Goal: Information Seeking & Learning: Learn about a topic

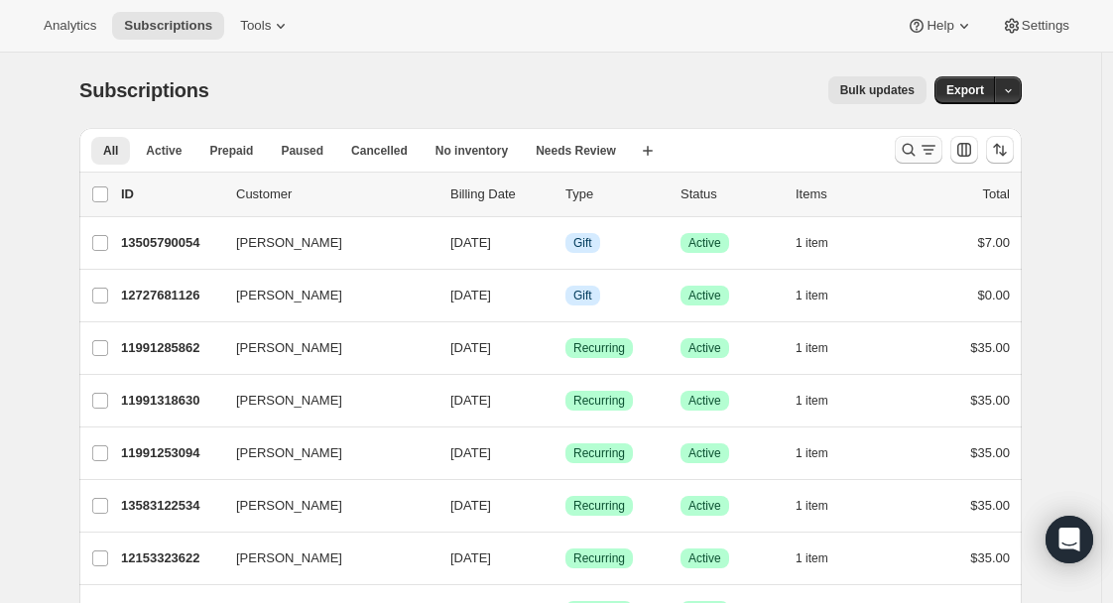
click at [935, 149] on icon "Search and filter results" at bounding box center [929, 150] width 20 height 20
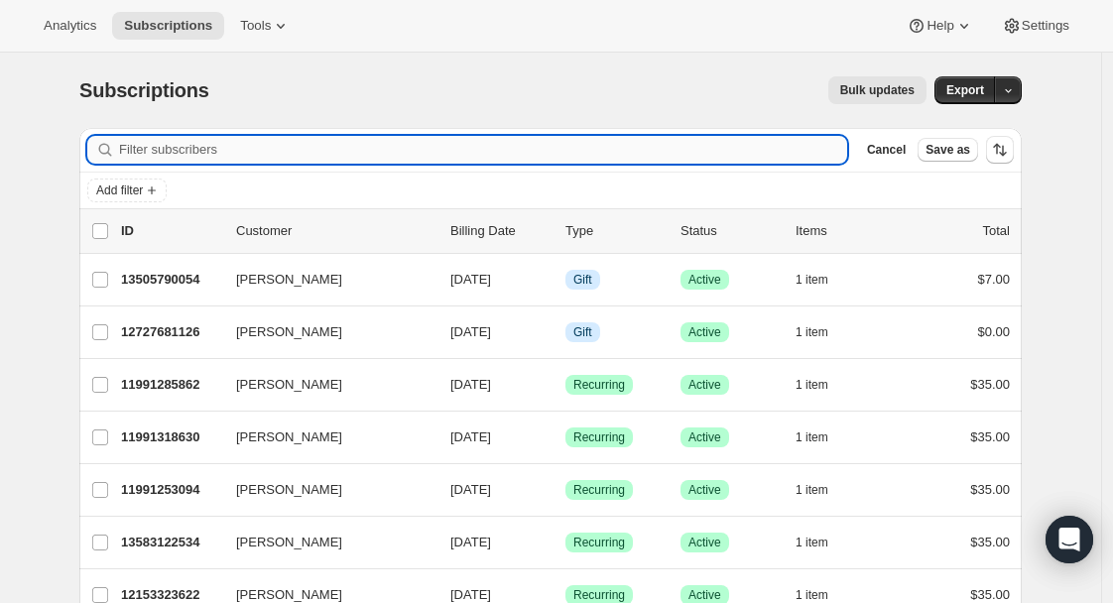
click at [243, 157] on input "Filter subscribers" at bounding box center [483, 150] width 728 height 28
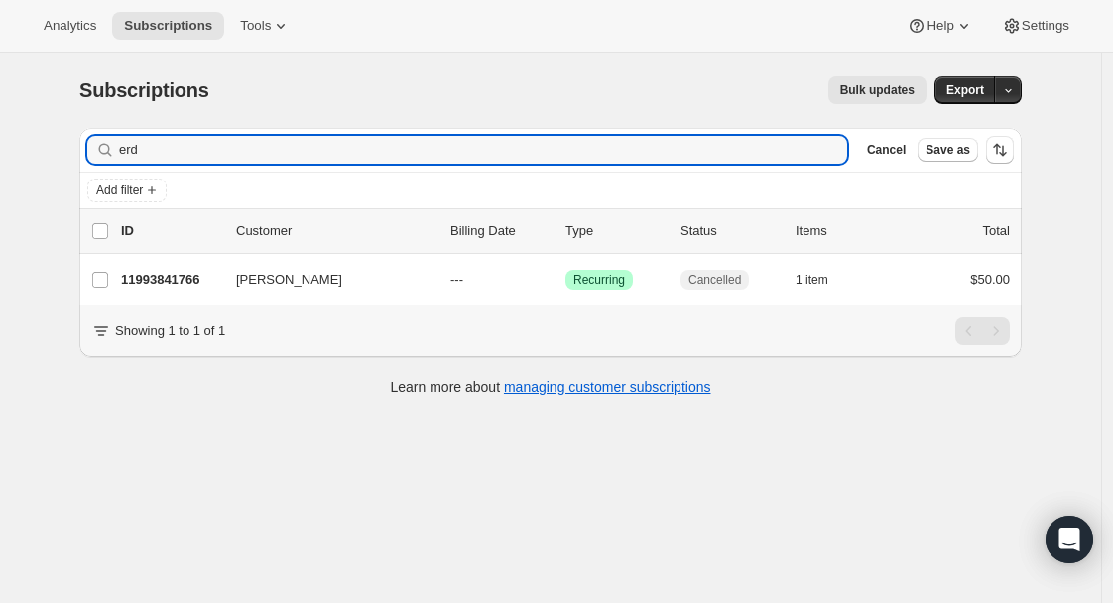
drag, startPoint x: 215, startPoint y: 157, endPoint x: 85, endPoint y: 161, distance: 130.1
click at [85, 161] on div "Filter subscribers erd Clear Cancel Save as" at bounding box center [550, 150] width 943 height 44
type input "e"
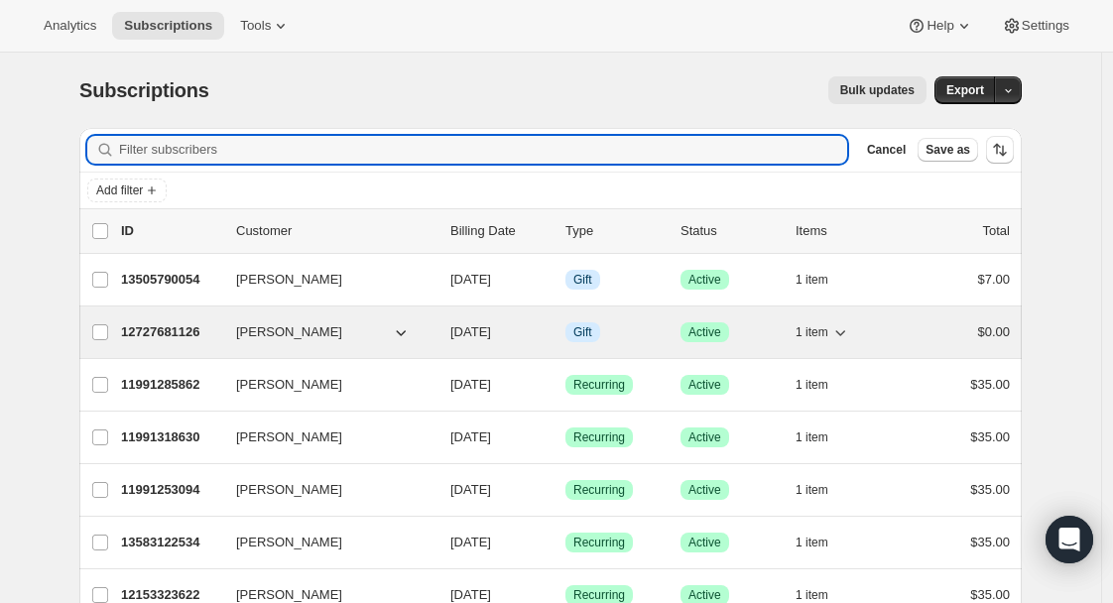
click at [195, 332] on p "12727681126" at bounding box center [170, 332] width 99 height 20
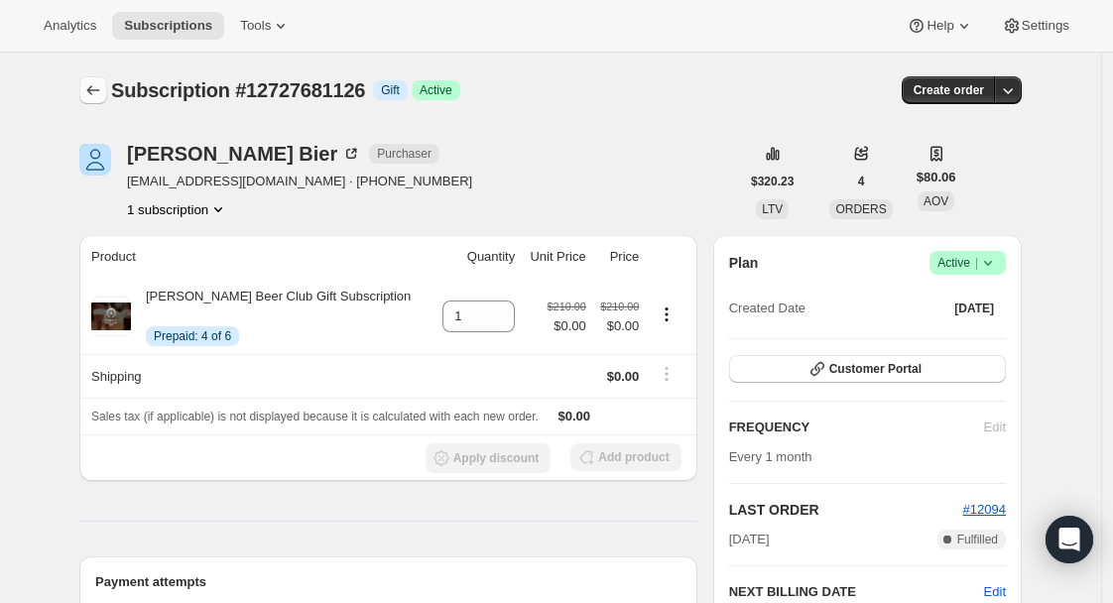
click at [103, 97] on icon "Subscriptions" at bounding box center [93, 90] width 20 height 20
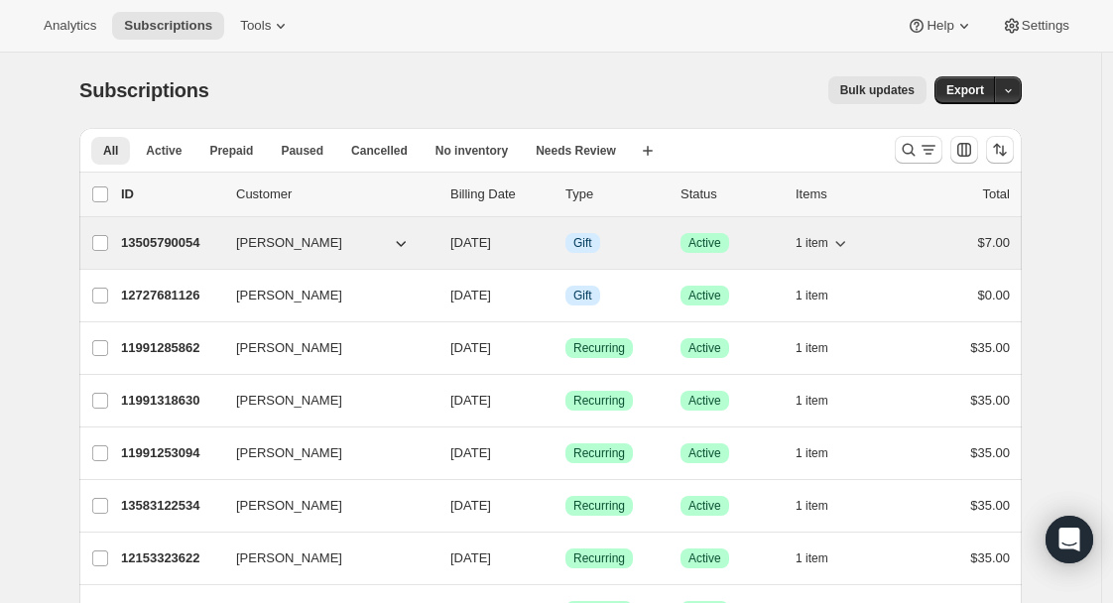
click at [189, 242] on p "13505790054" at bounding box center [170, 243] width 99 height 20
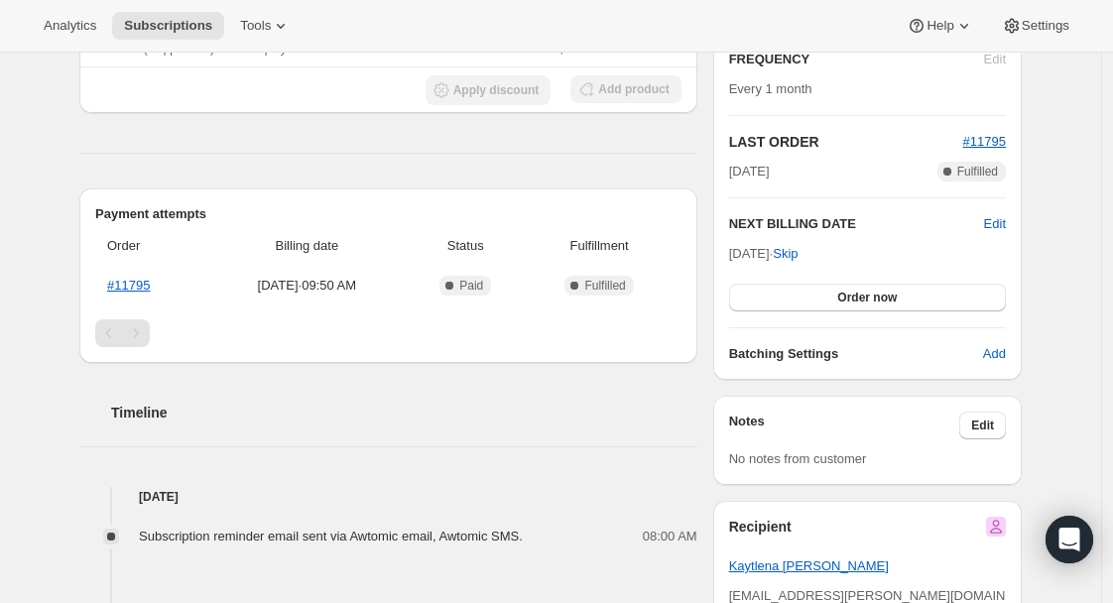
scroll to position [750, 0]
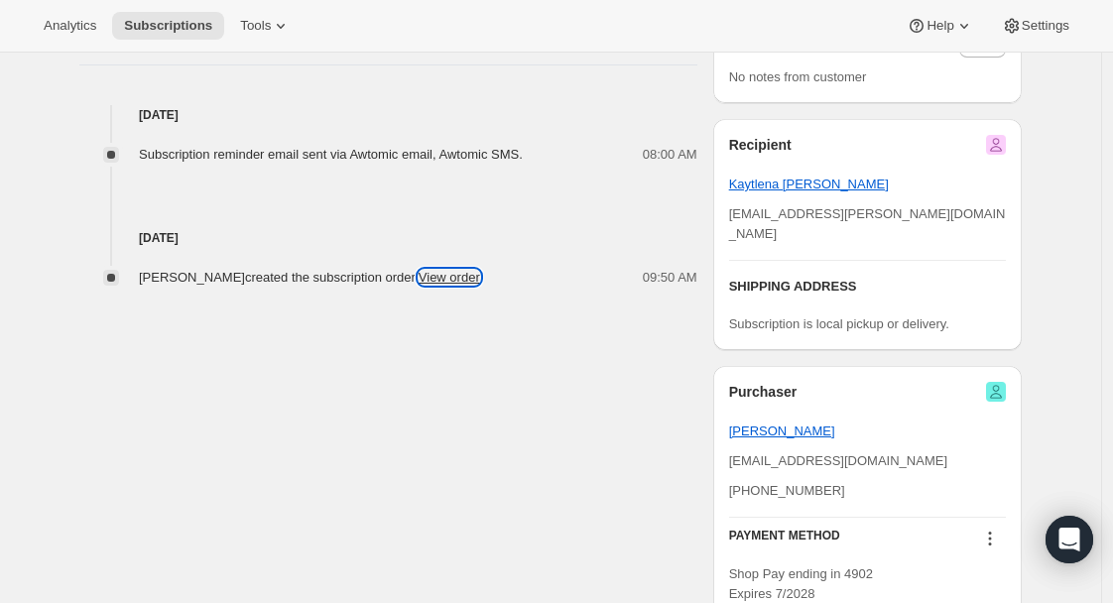
click at [478, 272] on link "View order" at bounding box center [450, 277] width 62 height 15
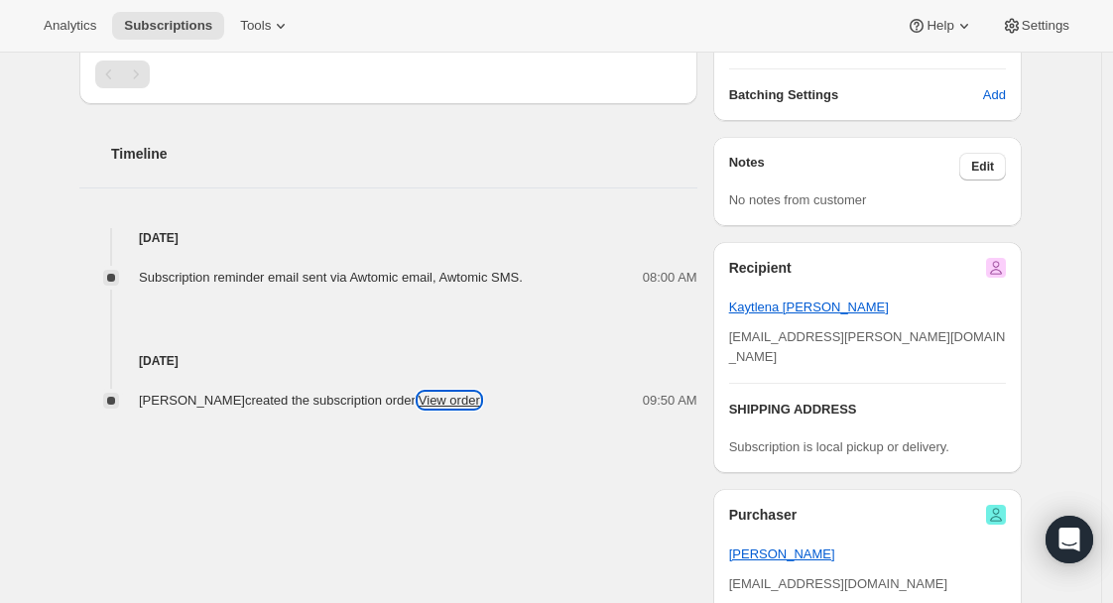
scroll to position [616, 0]
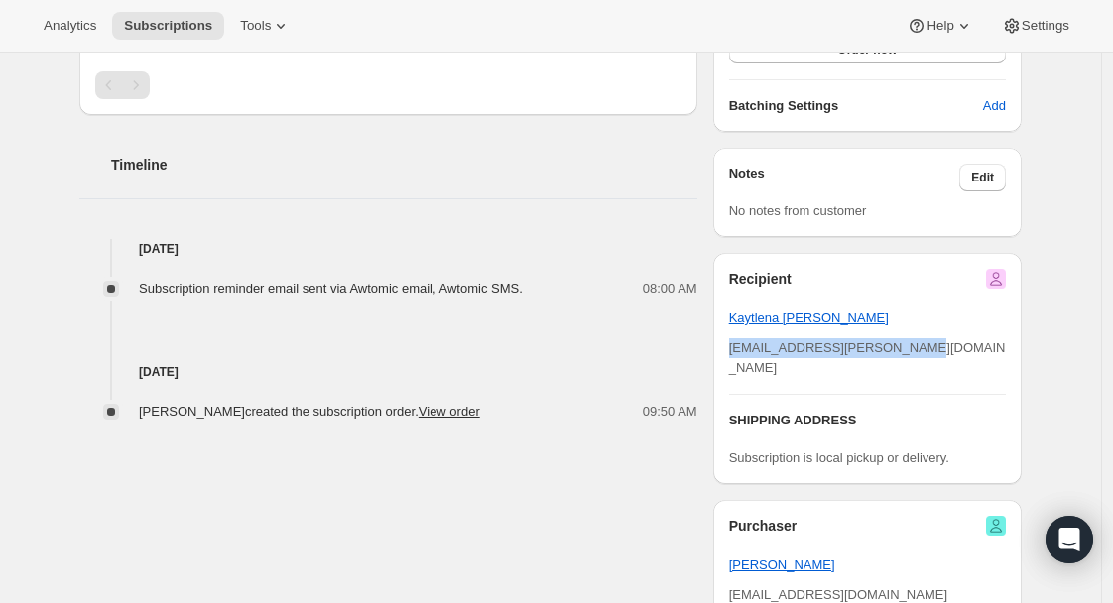
drag, startPoint x: 734, startPoint y: 345, endPoint x: 941, endPoint y: 351, distance: 206.5
click at [941, 351] on div "kaytlena.stillman@gmail.com" at bounding box center [867, 358] width 277 height 40
copy span "kaytlena.stillman@gmail.com"
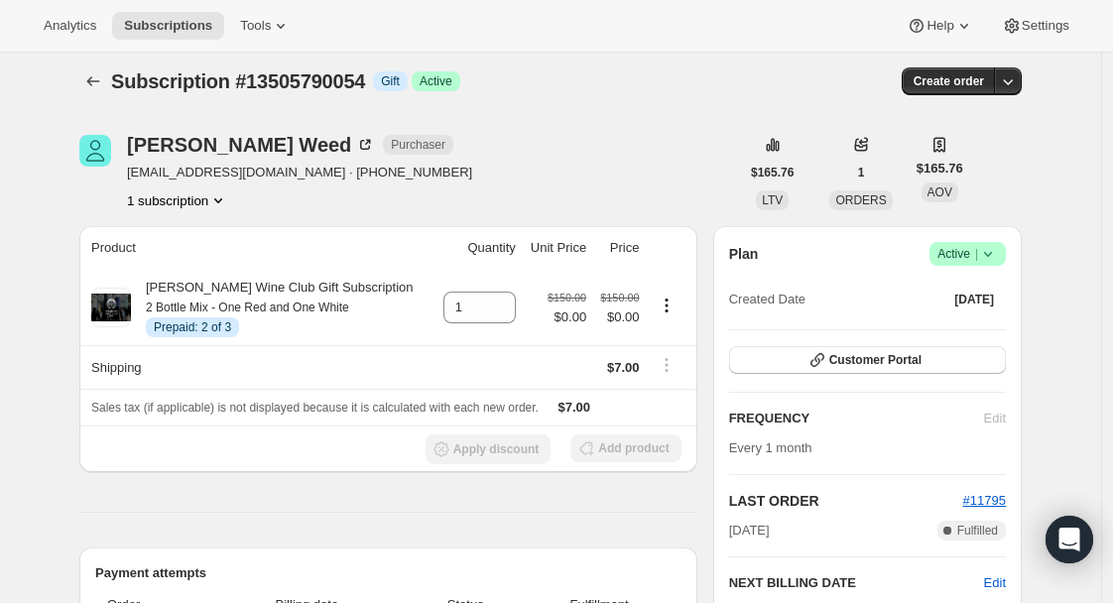
scroll to position [0, 0]
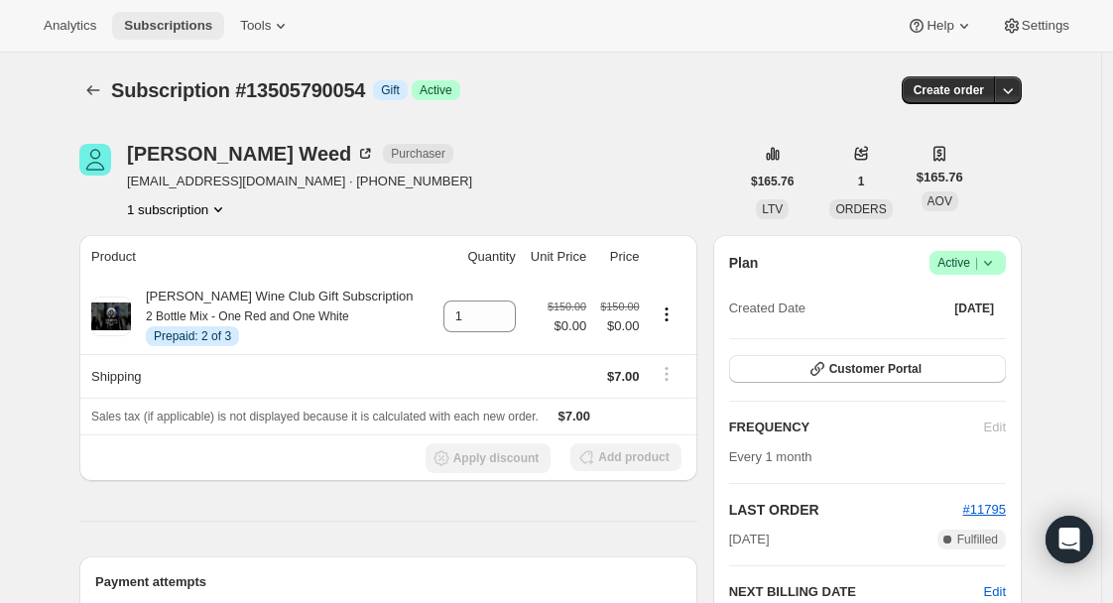
click at [178, 24] on span "Subscriptions" at bounding box center [168, 26] width 88 height 16
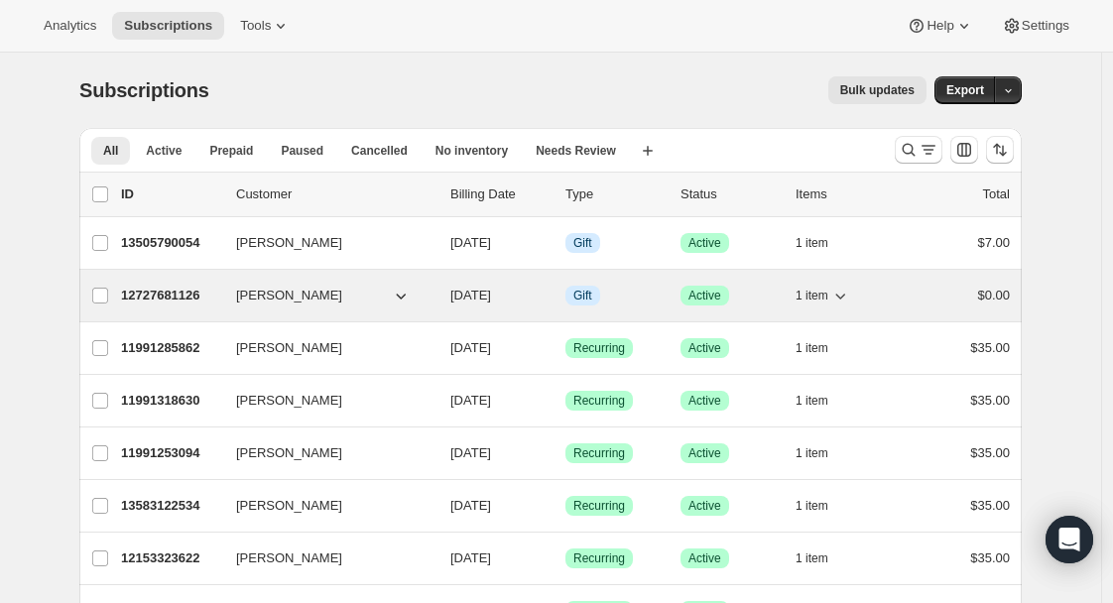
click at [176, 300] on p "12727681126" at bounding box center [170, 296] width 99 height 20
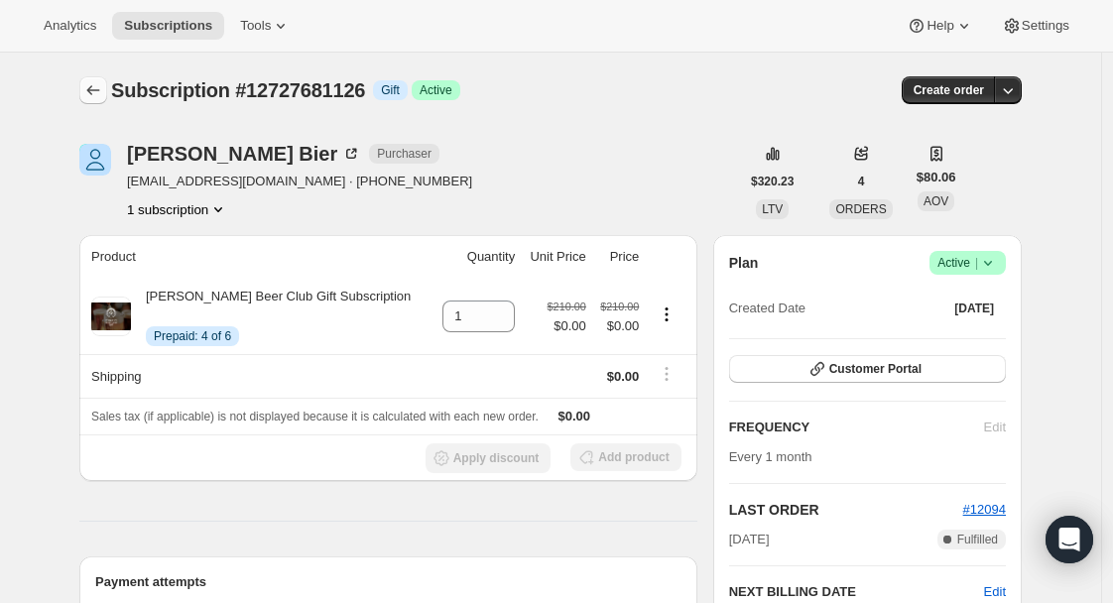
click at [103, 83] on icon "Subscriptions" at bounding box center [93, 90] width 20 height 20
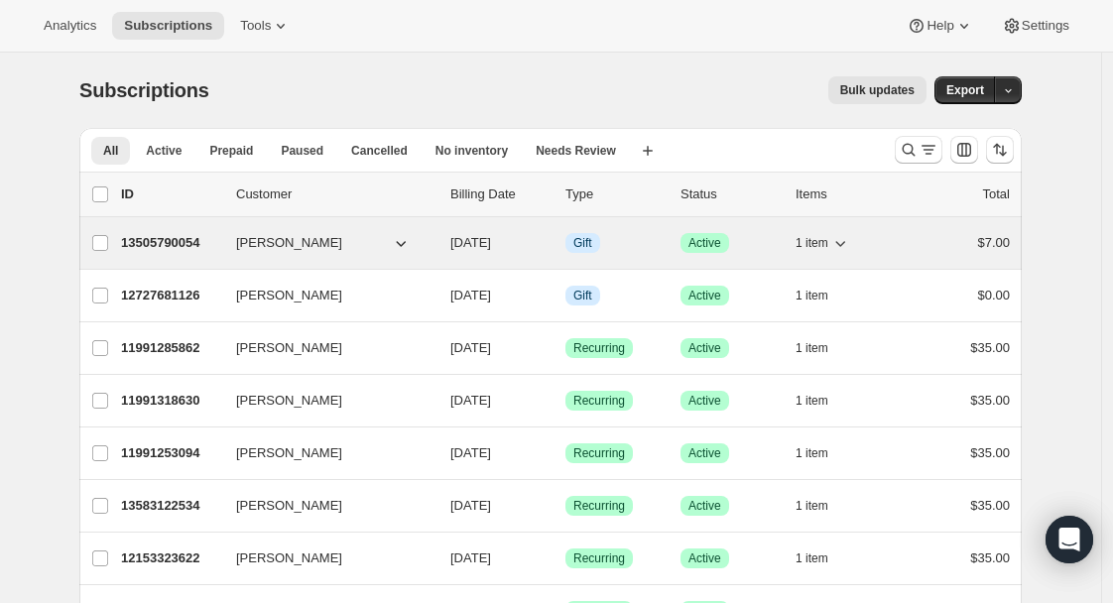
click at [193, 246] on p "13505790054" at bounding box center [170, 243] width 99 height 20
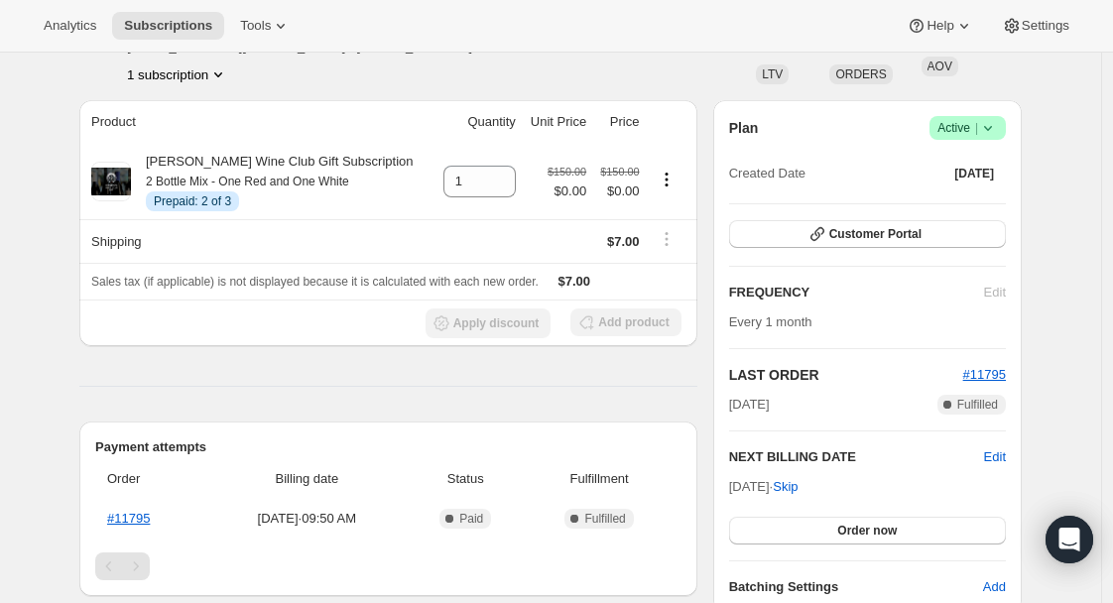
scroll to position [142, 0]
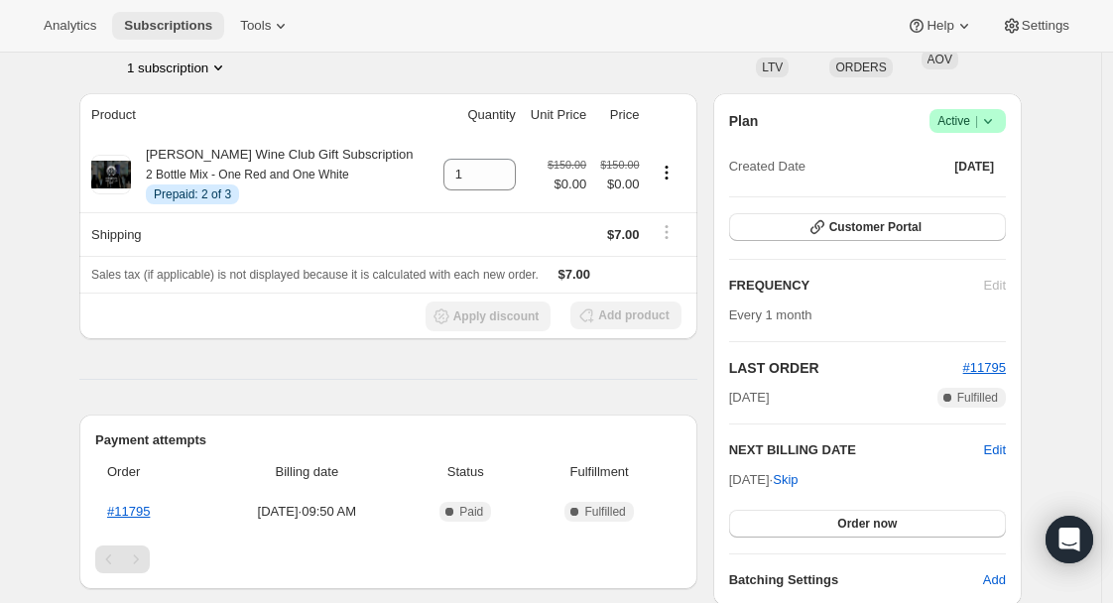
click at [169, 23] on span "Subscriptions" at bounding box center [168, 26] width 88 height 16
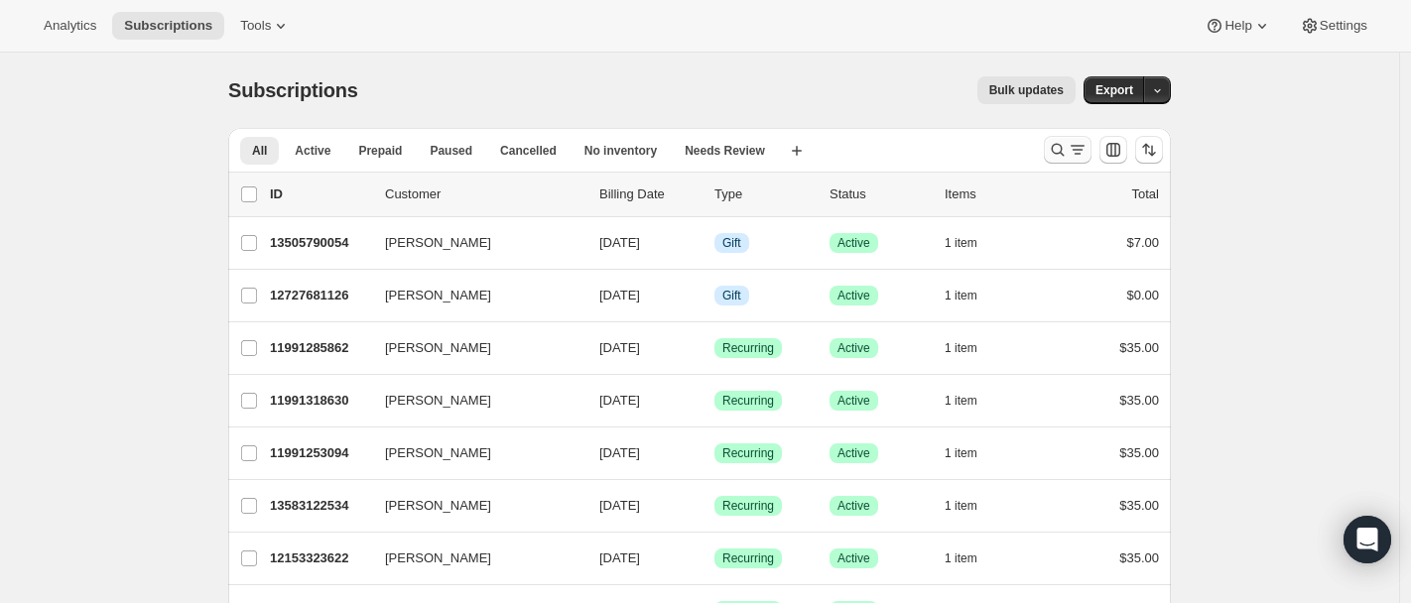
click at [1084, 146] on icon "Search and filter results" at bounding box center [1078, 150] width 20 height 20
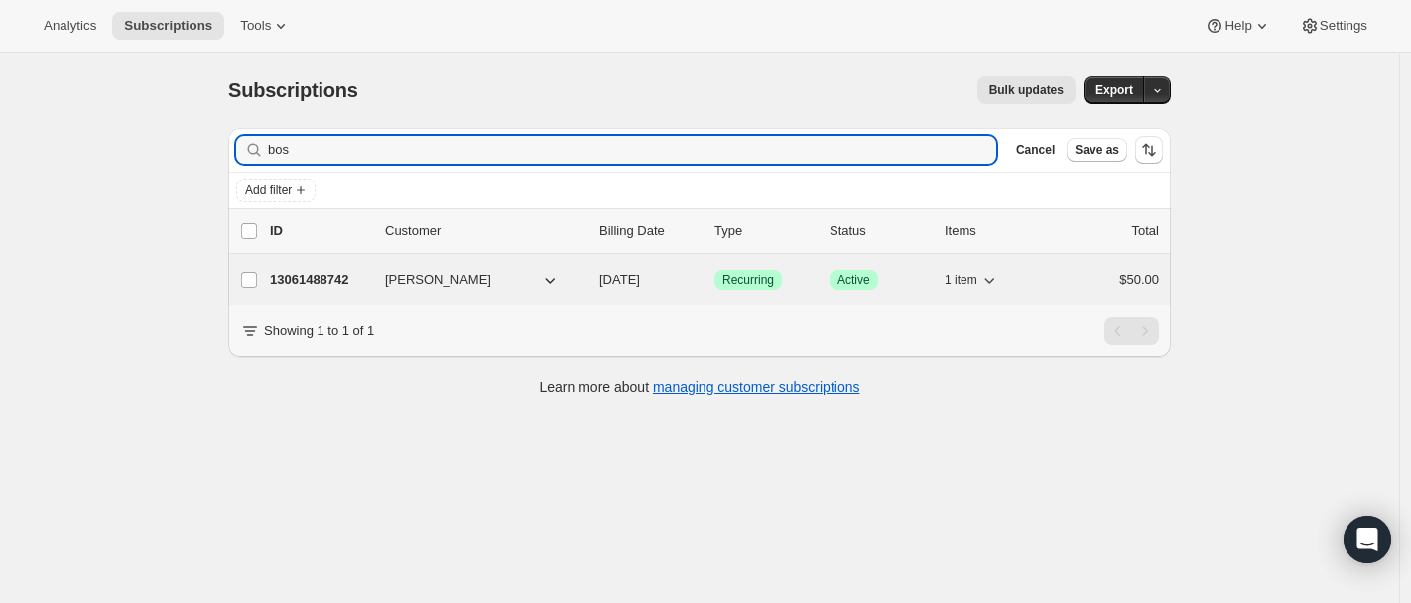
type input "bos"
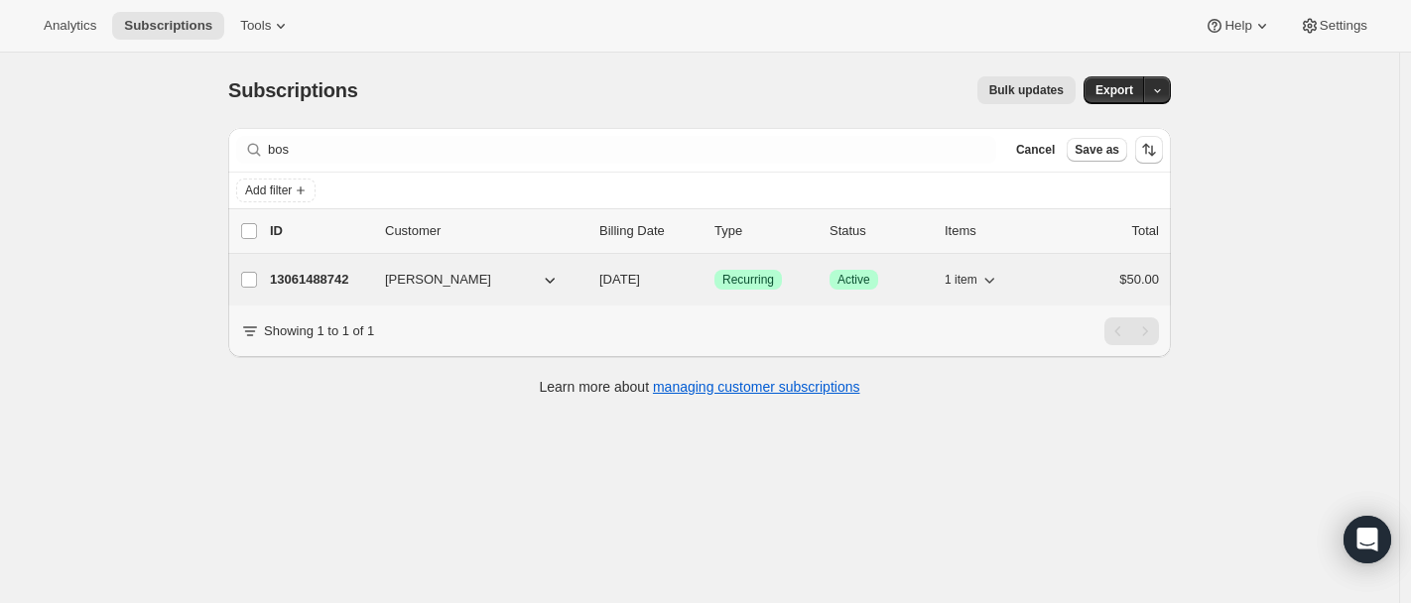
click at [312, 290] on div "13061488742 [PERSON_NAME] [DATE] Success Recurring Success Active 1 item $50.00" at bounding box center [714, 280] width 889 height 28
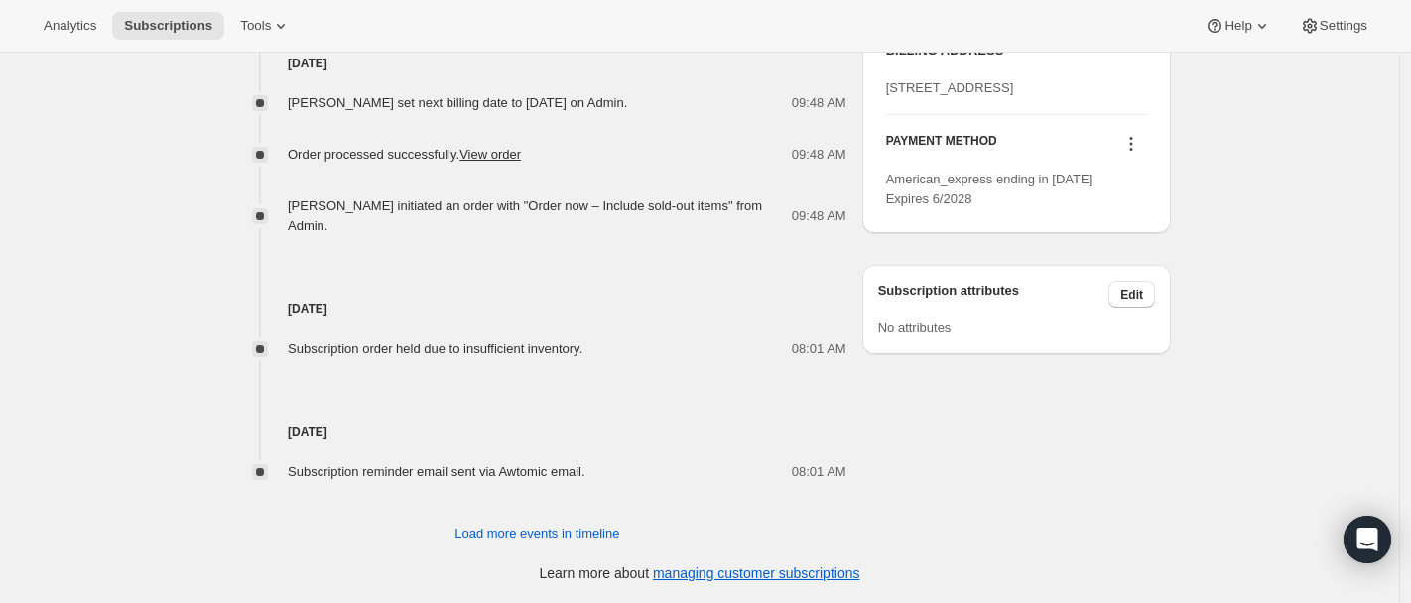
scroll to position [1120, 0]
click at [579, 534] on span "Load more events in timeline" at bounding box center [536, 534] width 165 height 20
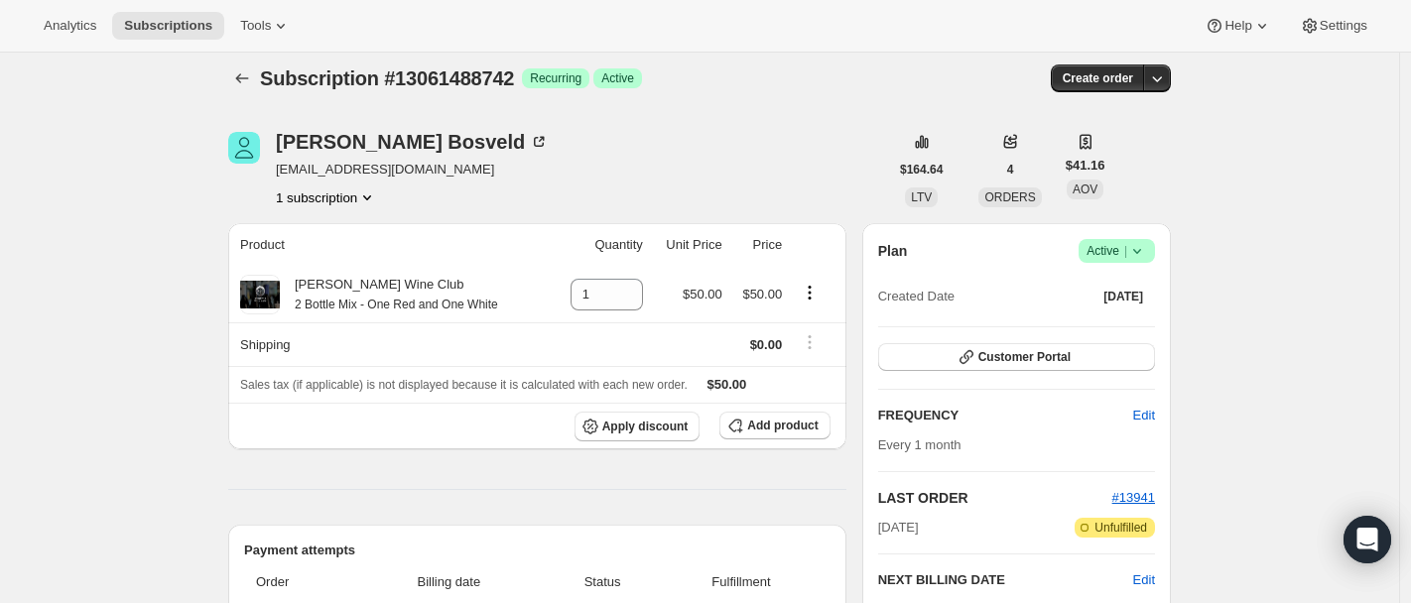
scroll to position [0, 0]
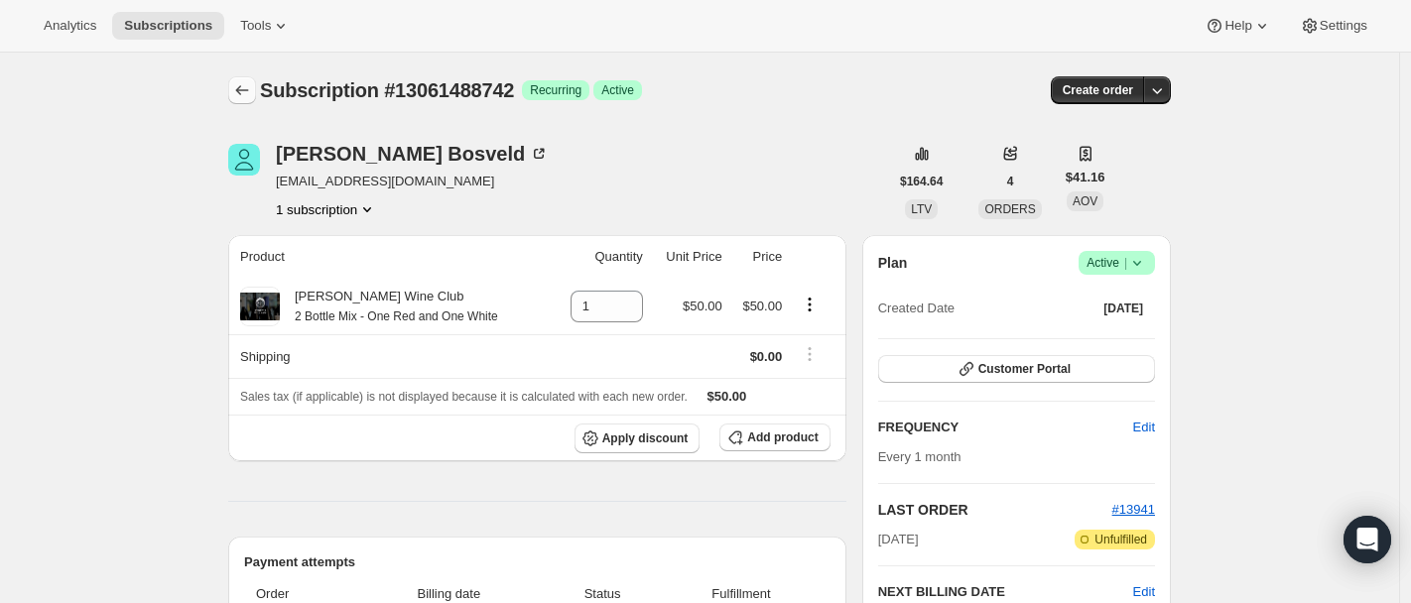
click at [250, 98] on icon "Subscriptions" at bounding box center [242, 90] width 20 height 20
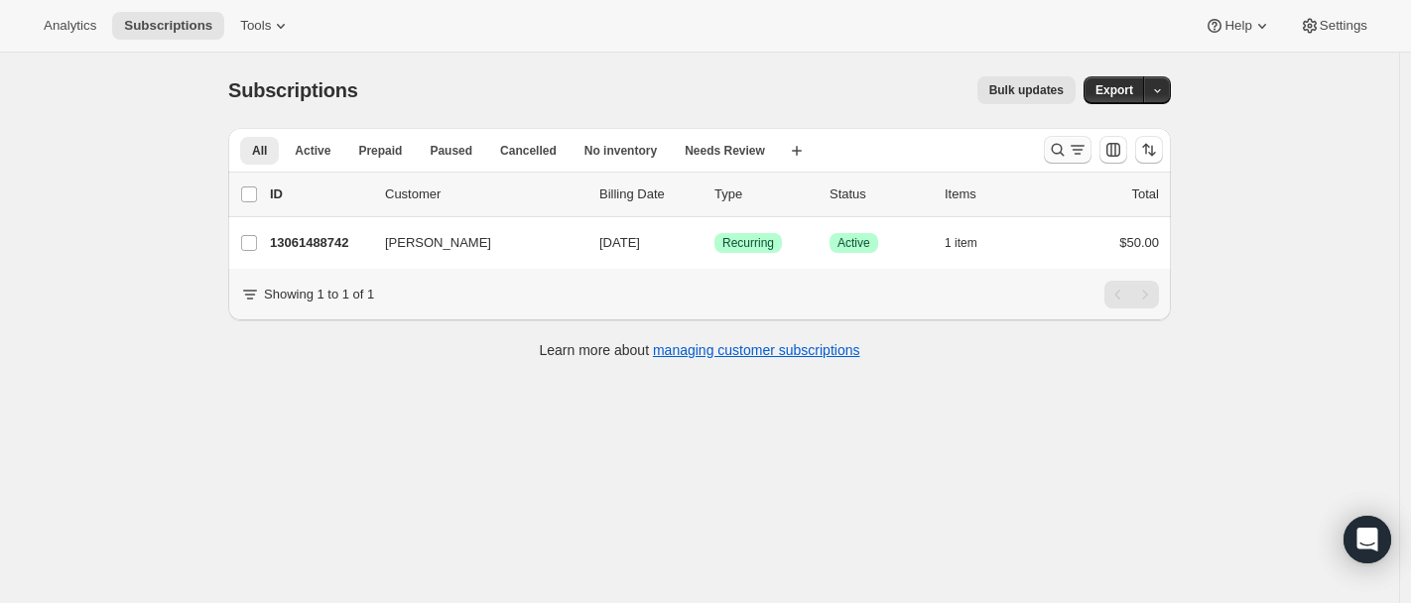
click at [1077, 149] on icon "Search and filter results" at bounding box center [1078, 150] width 20 height 20
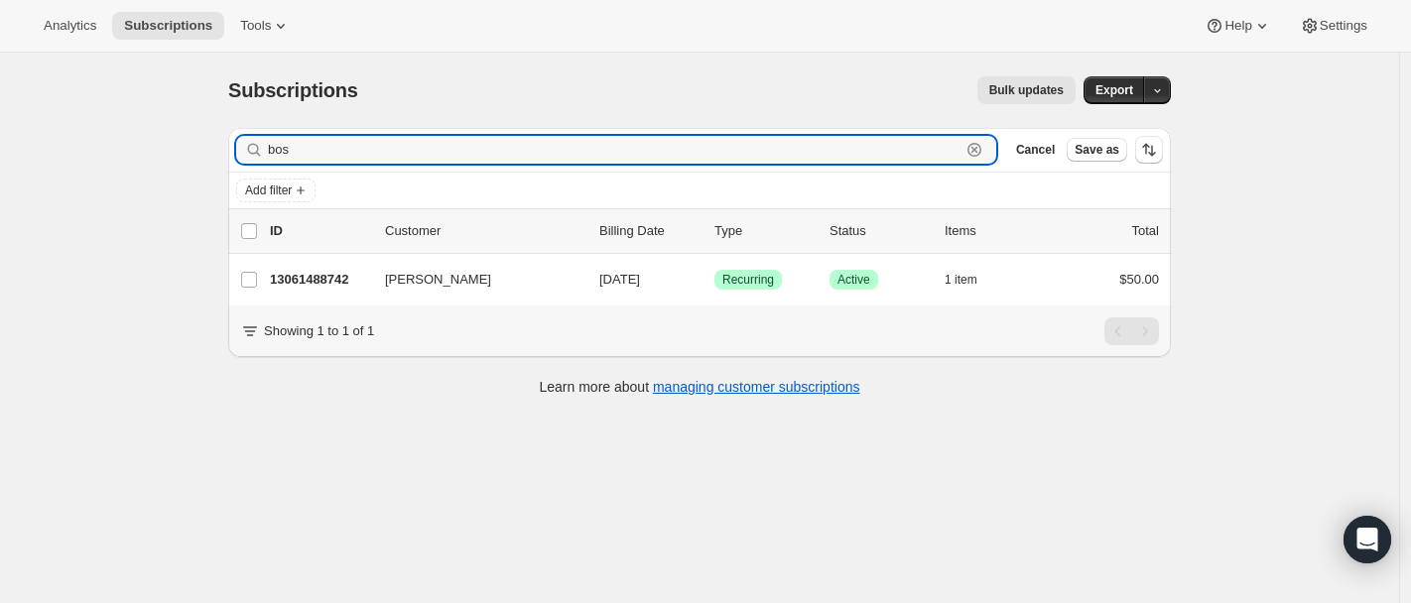
click at [978, 146] on icon "button" at bounding box center [975, 150] width 20 height 20
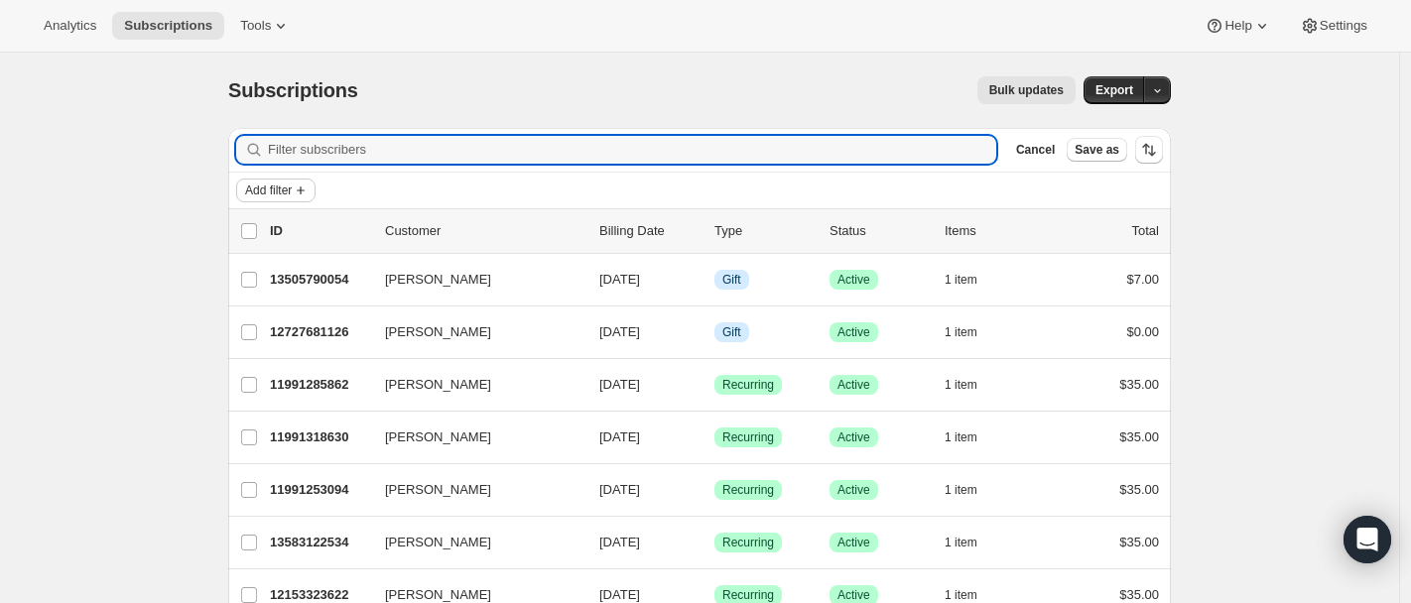
click at [309, 191] on icon "Add filter" at bounding box center [301, 191] width 16 height 16
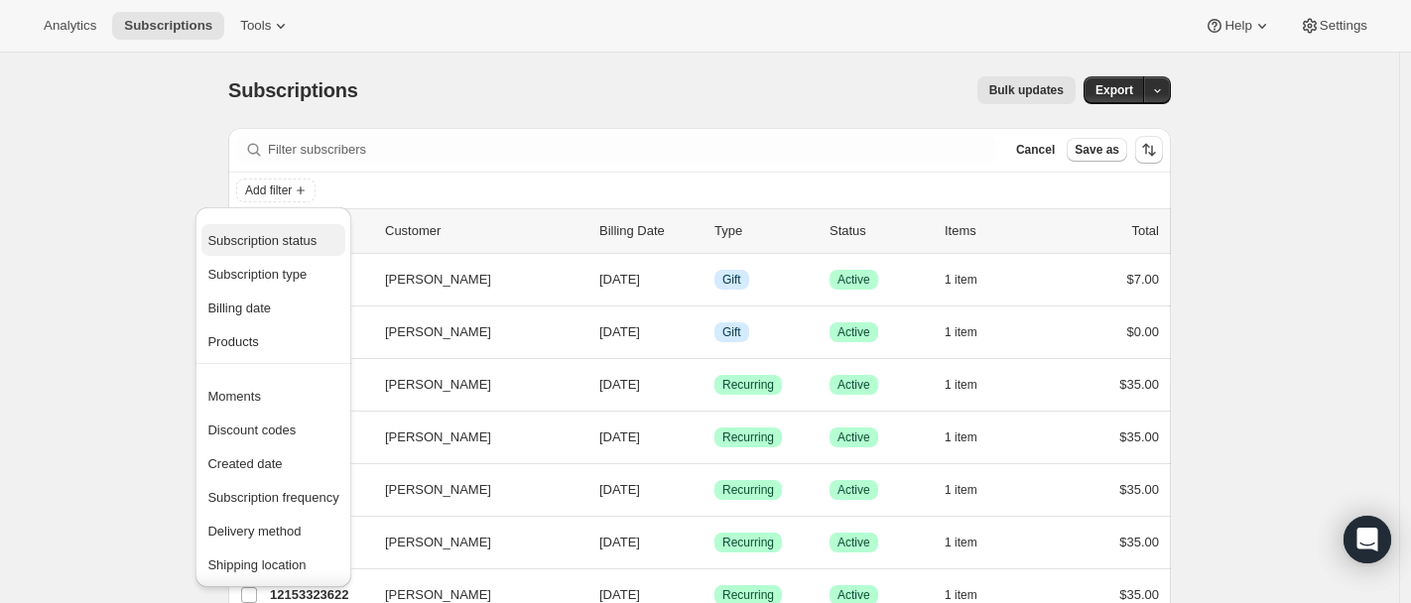
click at [296, 249] on span "Subscription status" at bounding box center [272, 241] width 131 height 20
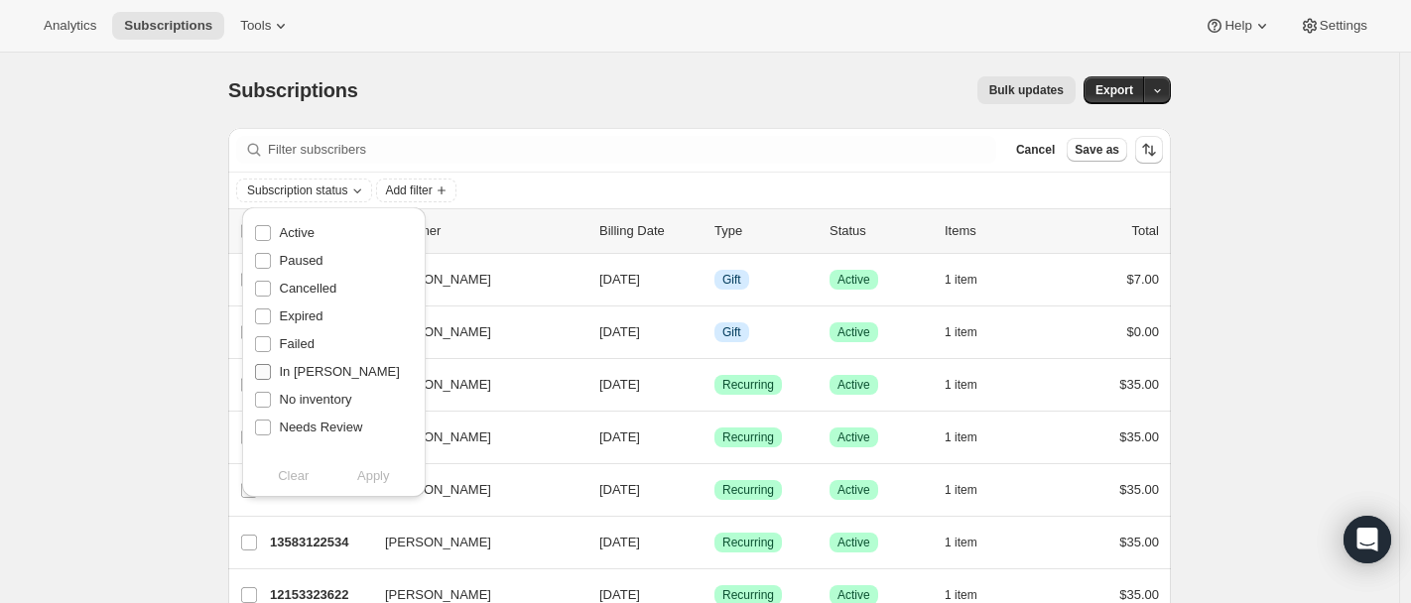
click at [320, 370] on span "In Dunning" at bounding box center [340, 371] width 120 height 15
click at [271, 370] on input "In Dunning" at bounding box center [263, 372] width 16 height 16
checkbox input "true"
click at [386, 479] on span "Apply" at bounding box center [373, 476] width 33 height 20
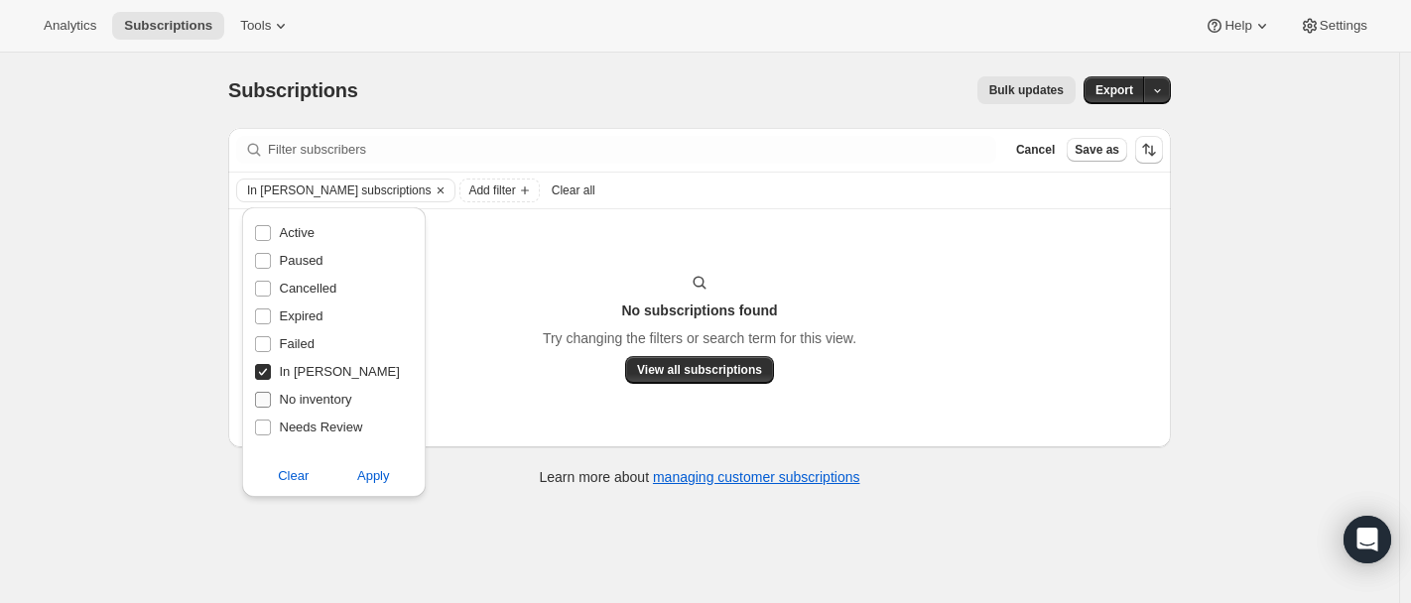
click at [341, 407] on span "No inventory" at bounding box center [316, 399] width 72 height 15
click at [271, 407] on input "No inventory" at bounding box center [263, 400] width 16 height 16
checkbox input "true"
click at [366, 476] on span "Apply" at bounding box center [373, 476] width 33 height 20
click at [270, 375] on span at bounding box center [263, 372] width 18 height 18
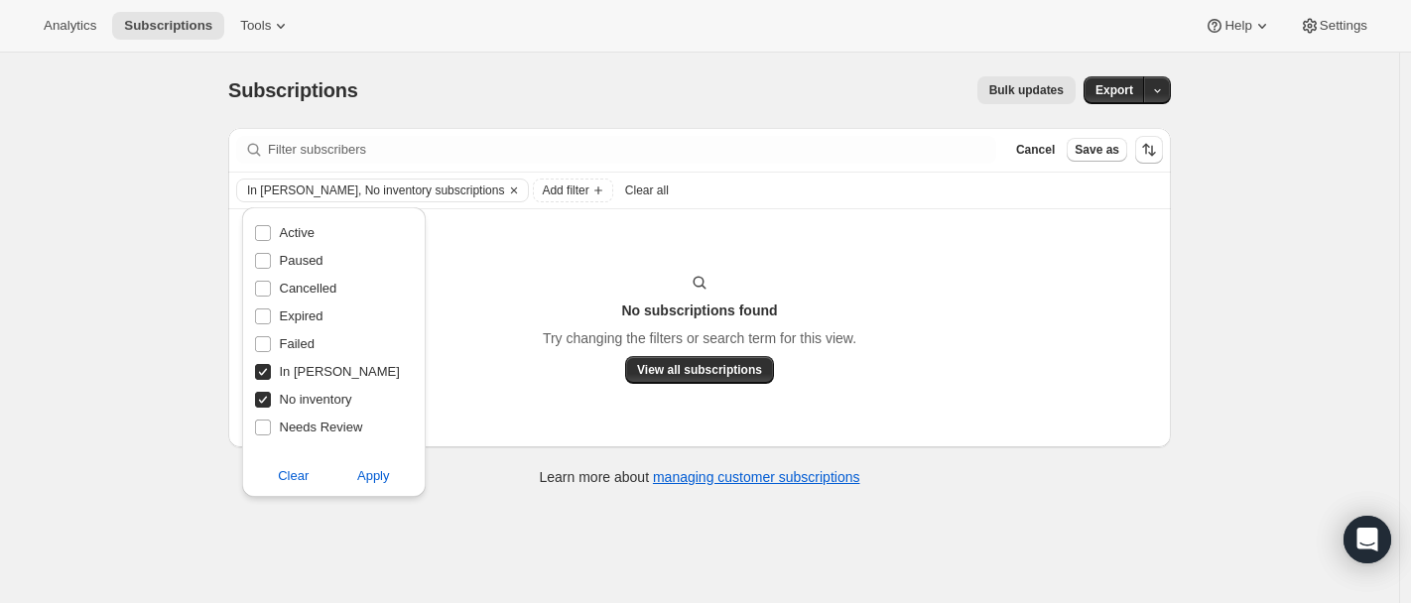
click at [270, 375] on input "In Dunning" at bounding box center [263, 372] width 16 height 16
checkbox input "false"
click at [363, 478] on span "Apply" at bounding box center [373, 476] width 33 height 20
click at [265, 404] on input "No inventory" at bounding box center [263, 400] width 16 height 16
checkbox input "false"
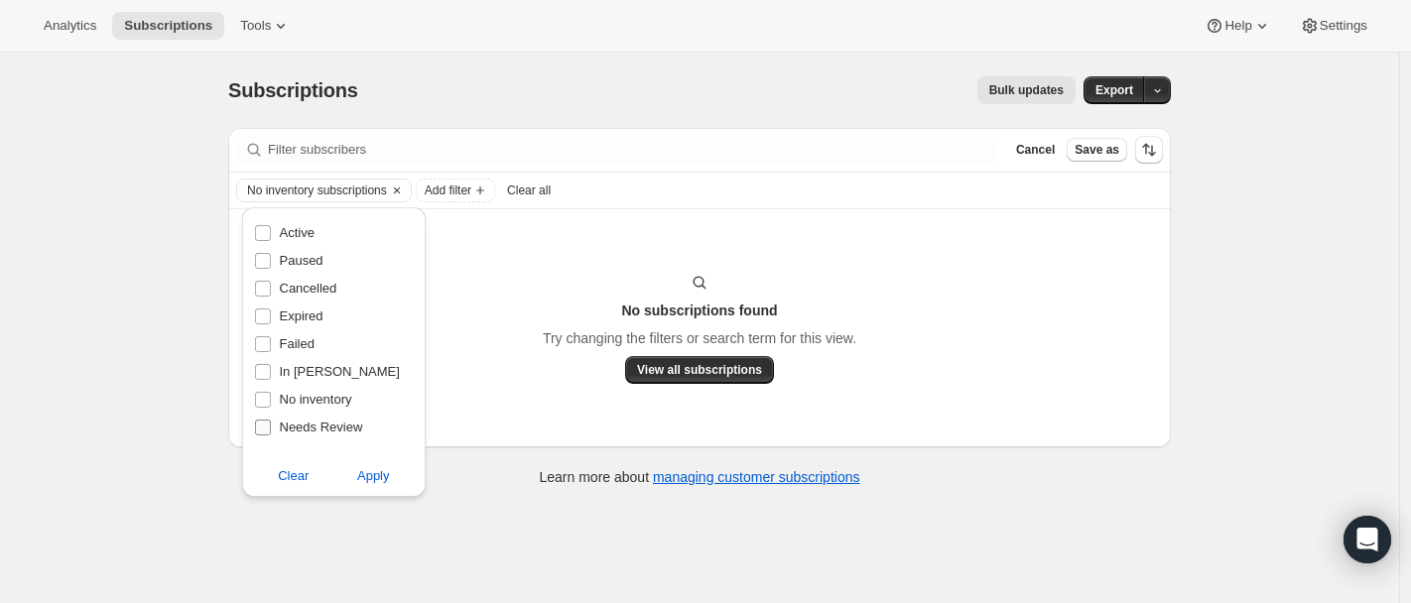
click at [265, 427] on input "Needs Review" at bounding box center [263, 428] width 16 height 16
checkbox input "true"
click at [390, 473] on span "Apply" at bounding box center [373, 476] width 33 height 20
click at [299, 345] on span "Failed" at bounding box center [297, 343] width 35 height 15
click at [271, 345] on input "Failed" at bounding box center [263, 344] width 16 height 16
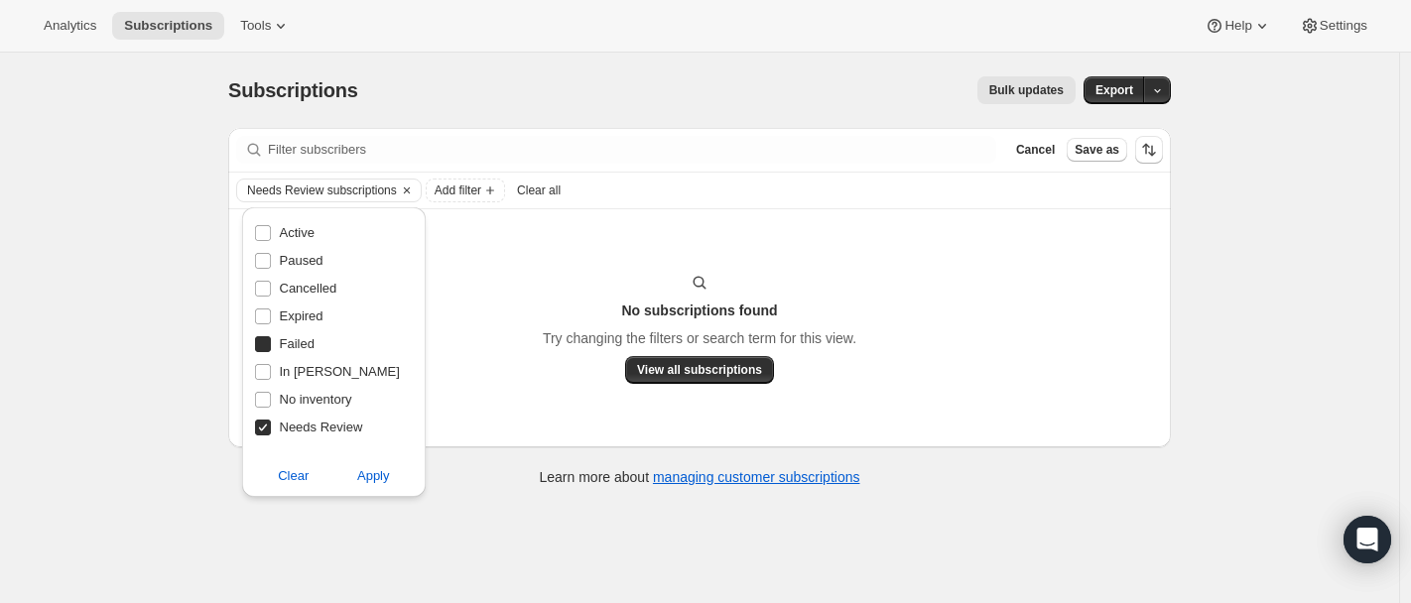
checkbox input "true"
click at [267, 420] on input "Needs Review" at bounding box center [263, 428] width 16 height 16
checkbox input "false"
click at [358, 462] on button "Apply" at bounding box center [374, 476] width 104 height 32
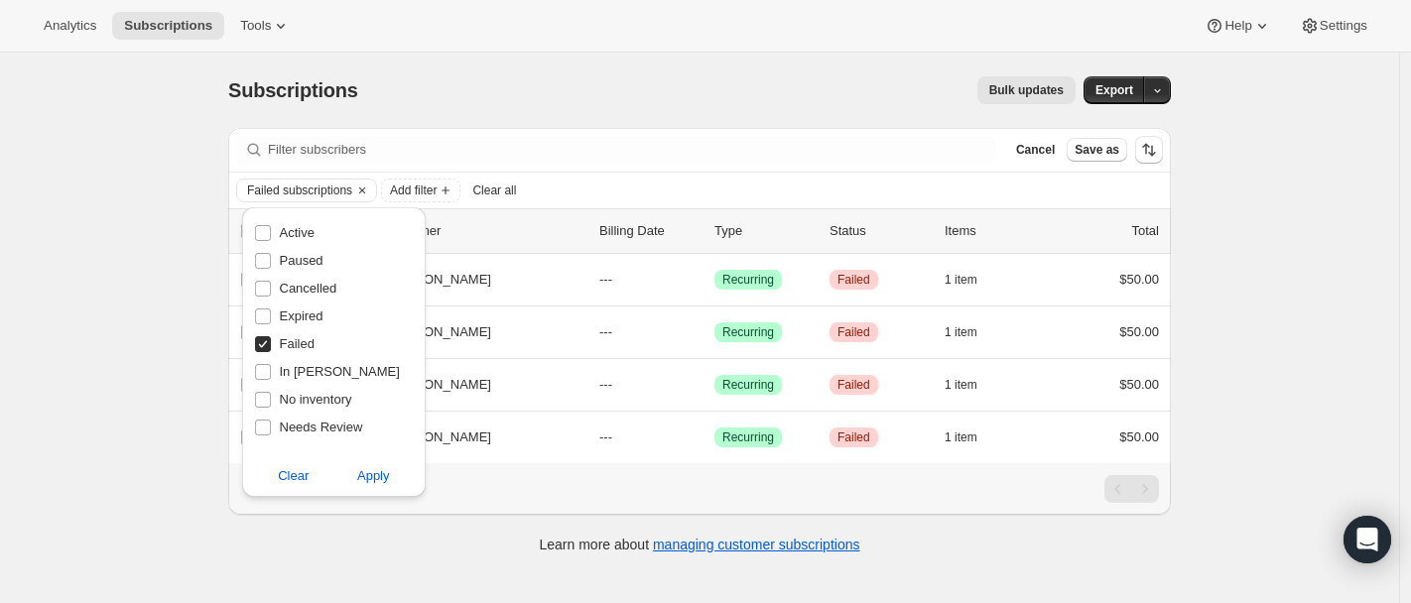
click at [148, 404] on div "Subscriptions. This page is ready Subscriptions Bulk updates More actions Bulk …" at bounding box center [699, 354] width 1399 height 603
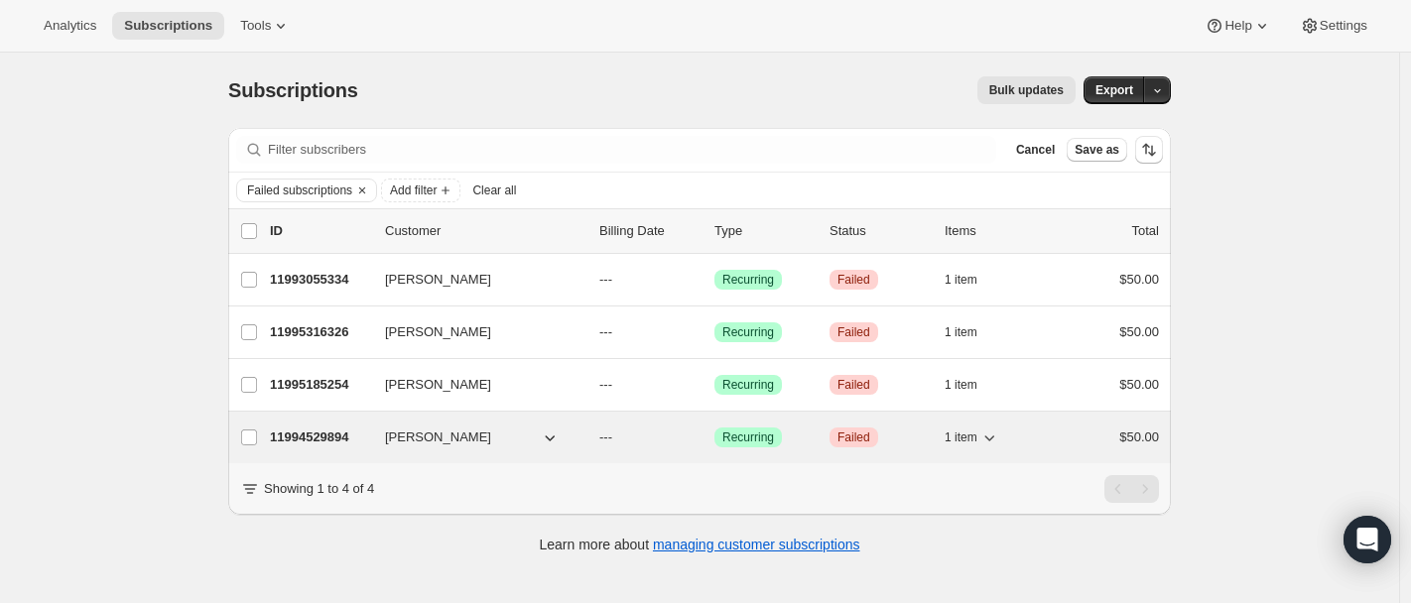
click at [321, 438] on p "11994529894" at bounding box center [319, 438] width 99 height 20
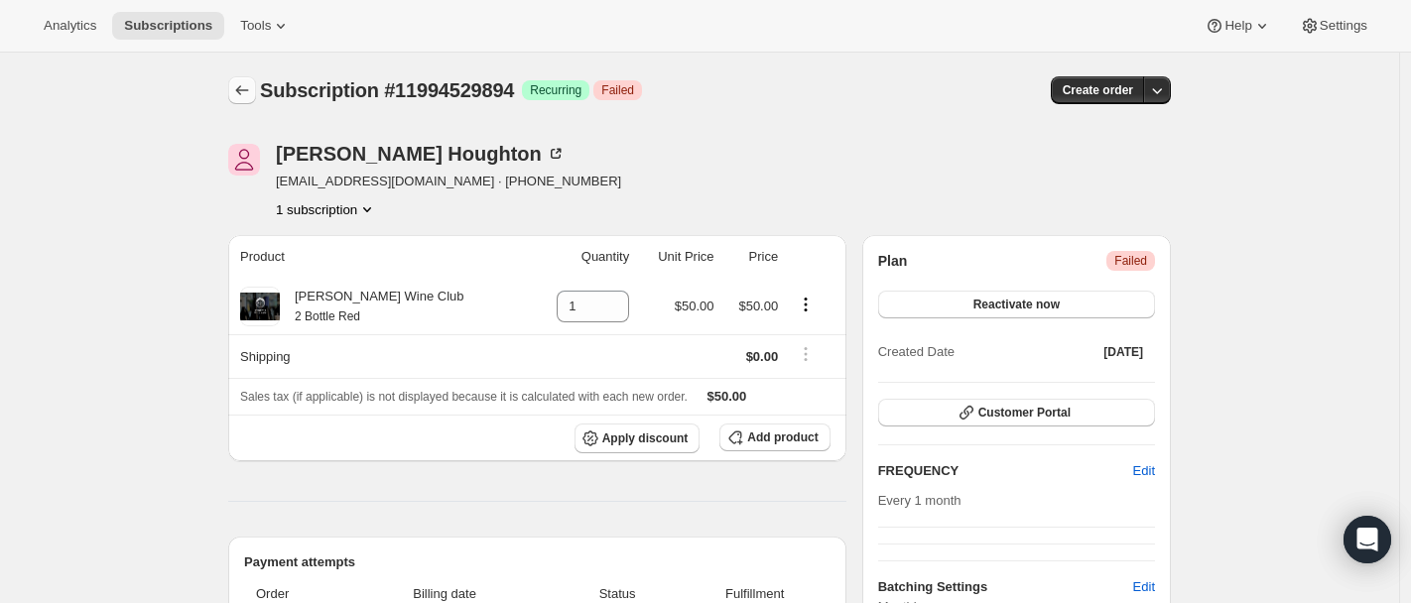
click at [236, 95] on button "Subscriptions" at bounding box center [242, 90] width 28 height 28
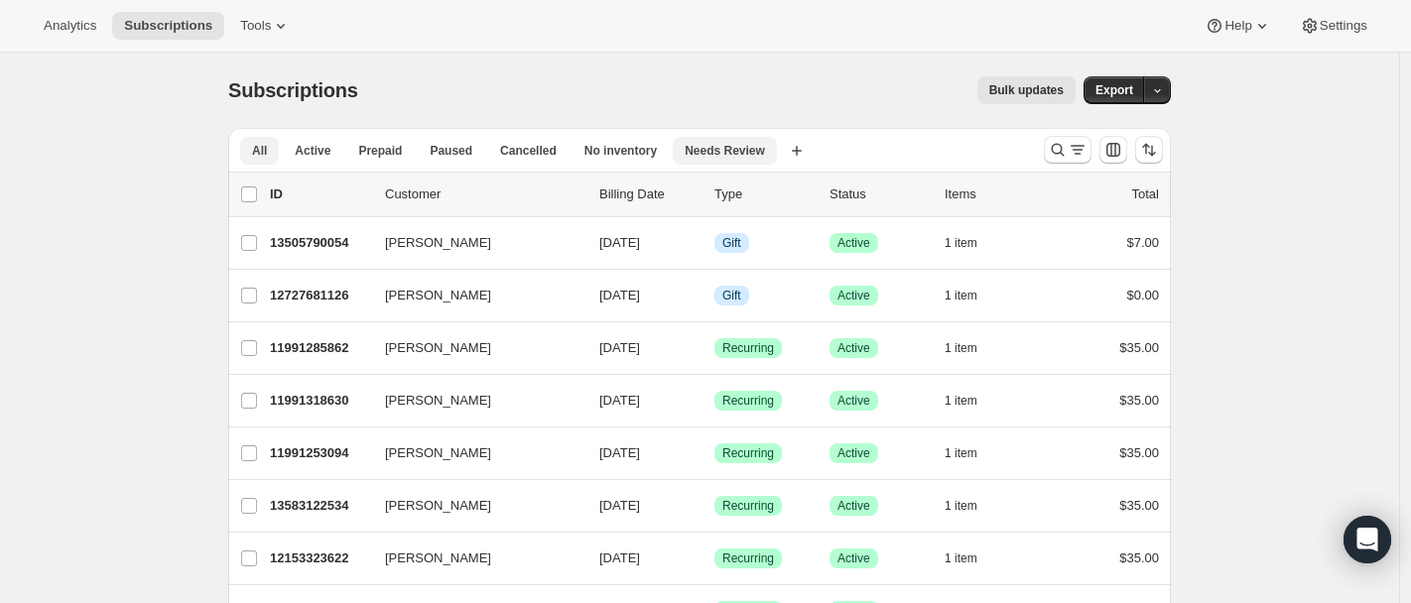
click at [712, 151] on span "Needs Review" at bounding box center [725, 151] width 80 height 16
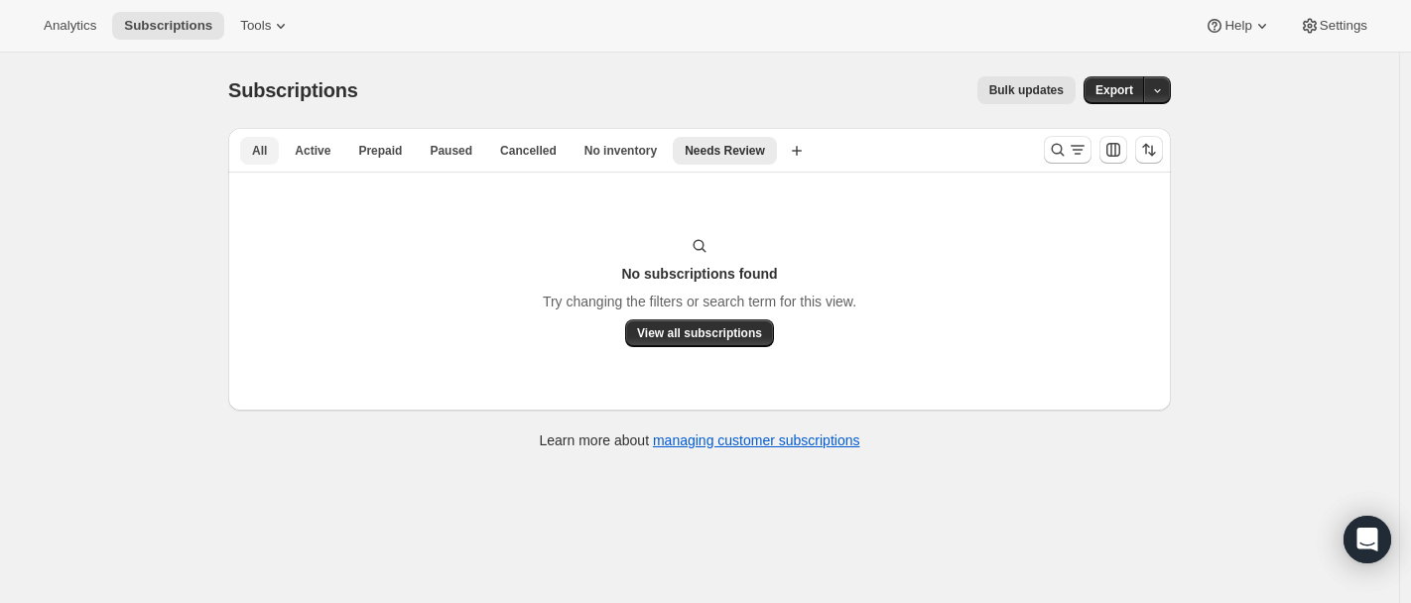
click at [246, 143] on button "All" at bounding box center [259, 151] width 39 height 28
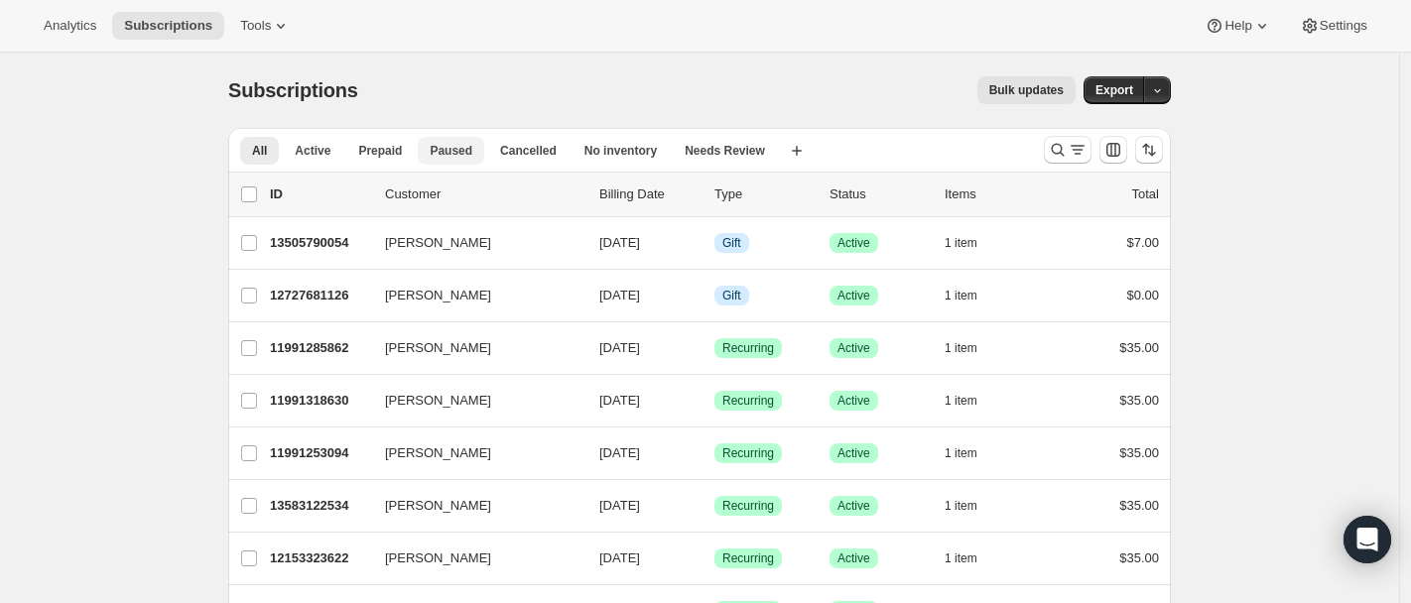
click at [459, 154] on span "Paused" at bounding box center [451, 151] width 43 height 16
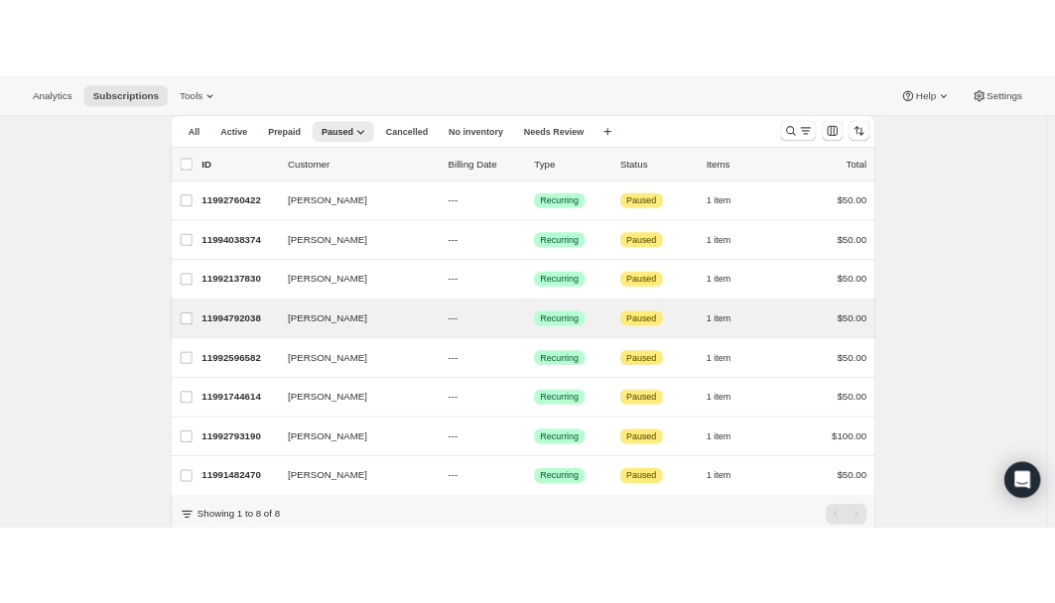
scroll to position [75, 0]
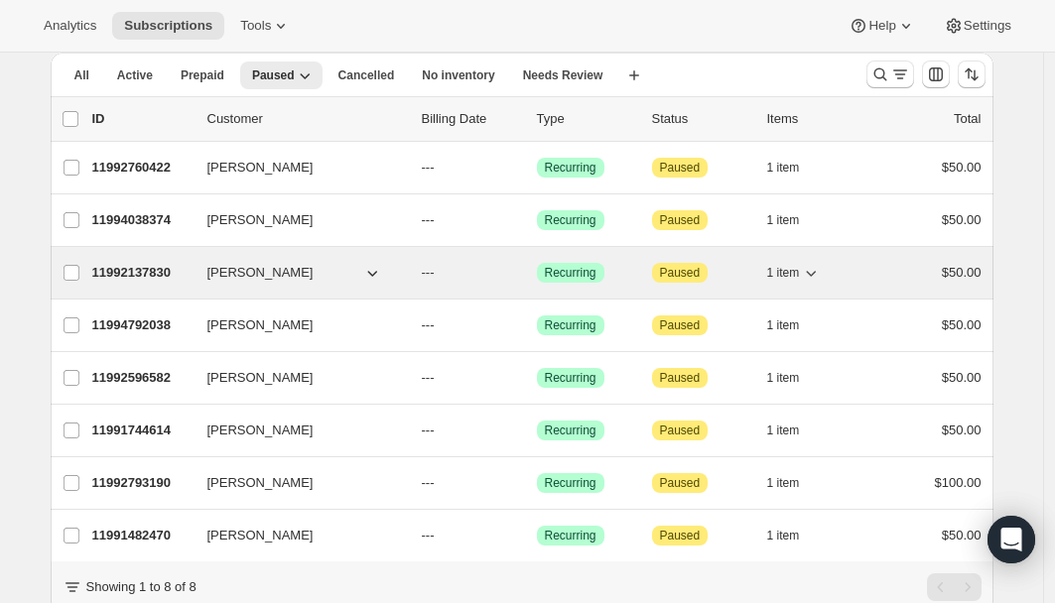
click at [114, 271] on p "11992137830" at bounding box center [141, 273] width 99 height 20
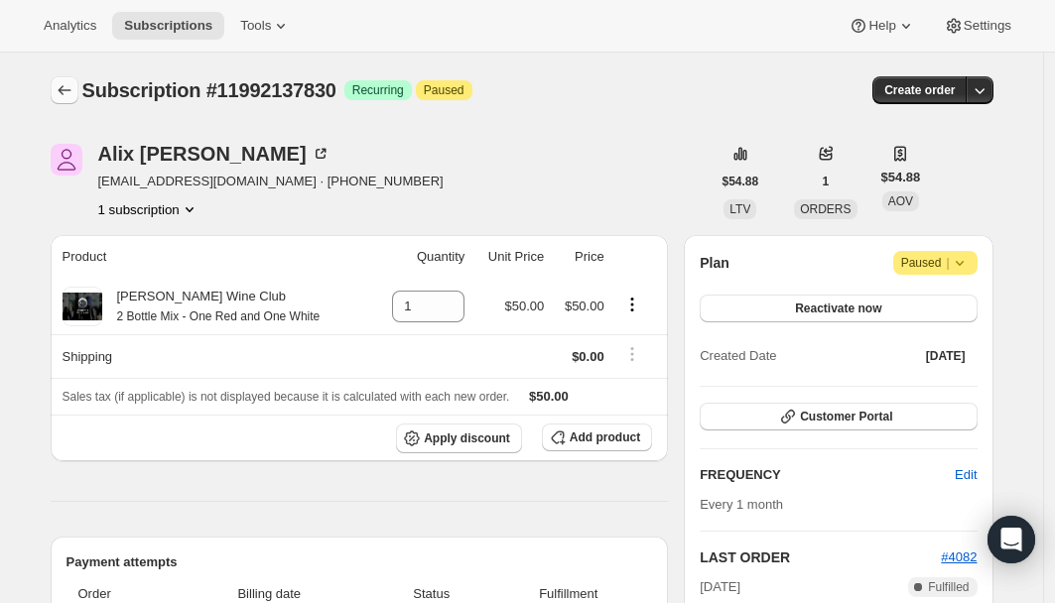
click at [71, 89] on icon "Subscriptions" at bounding box center [65, 90] width 20 height 20
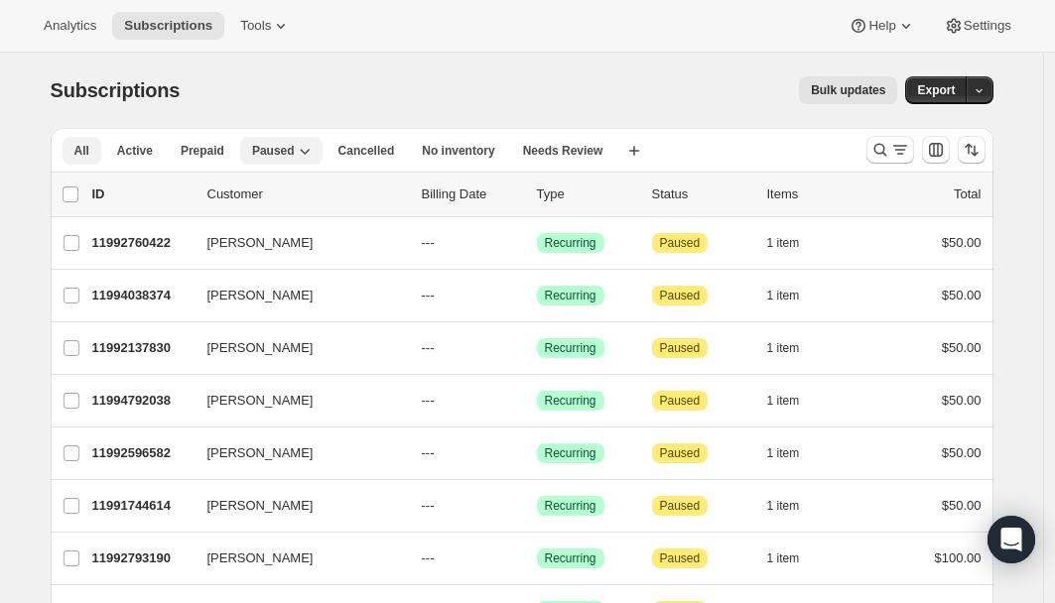
click at [97, 161] on button "All" at bounding box center [82, 151] width 39 height 28
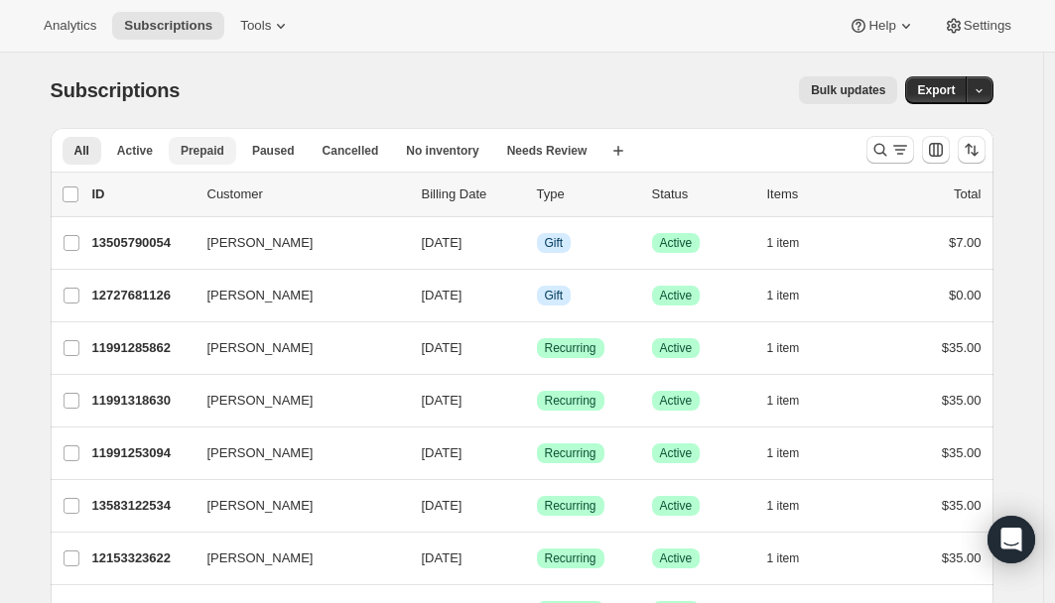
click at [219, 155] on span "Prepaid" at bounding box center [203, 151] width 44 height 16
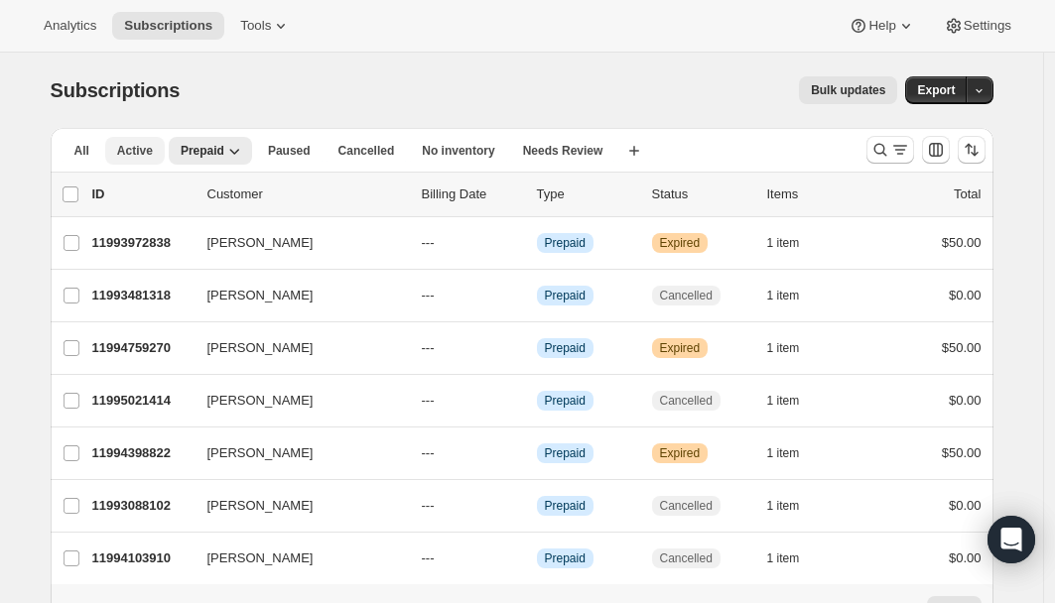
click at [125, 151] on span "Active" at bounding box center [135, 151] width 36 height 16
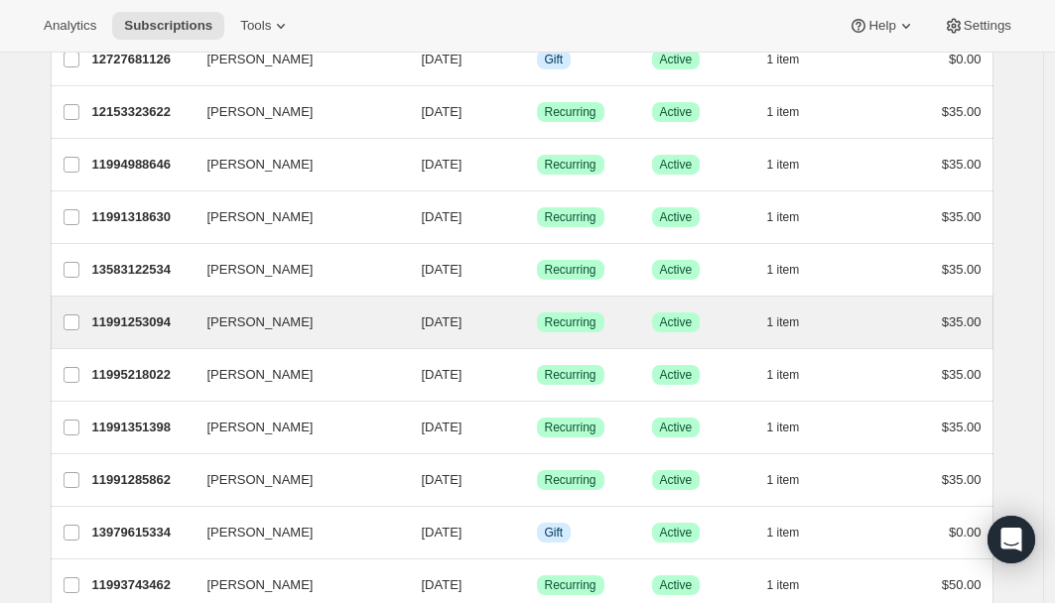
scroll to position [259, 0]
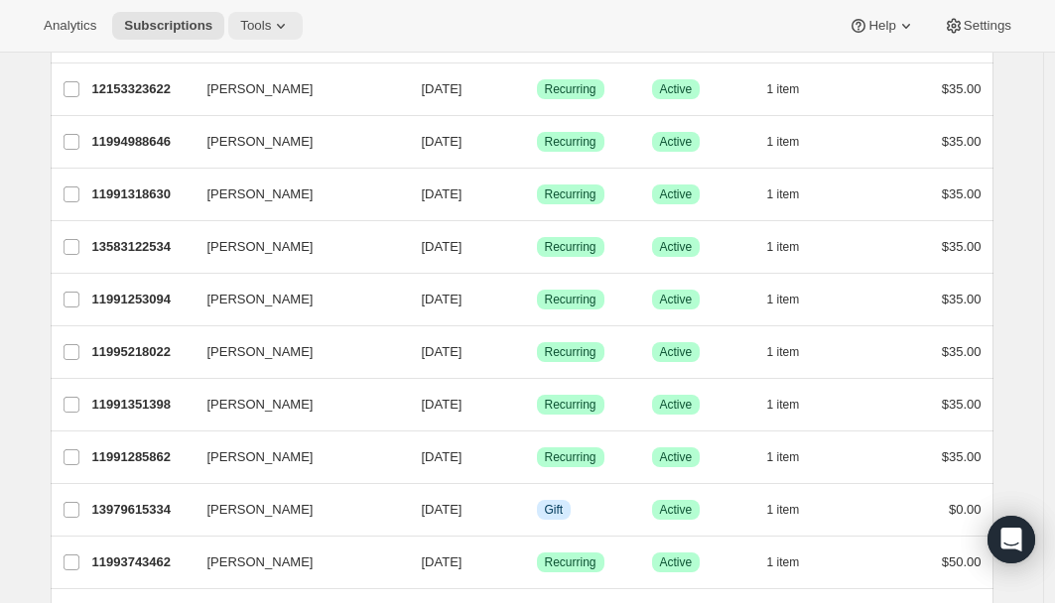
click at [270, 24] on span "Tools" at bounding box center [255, 26] width 31 height 16
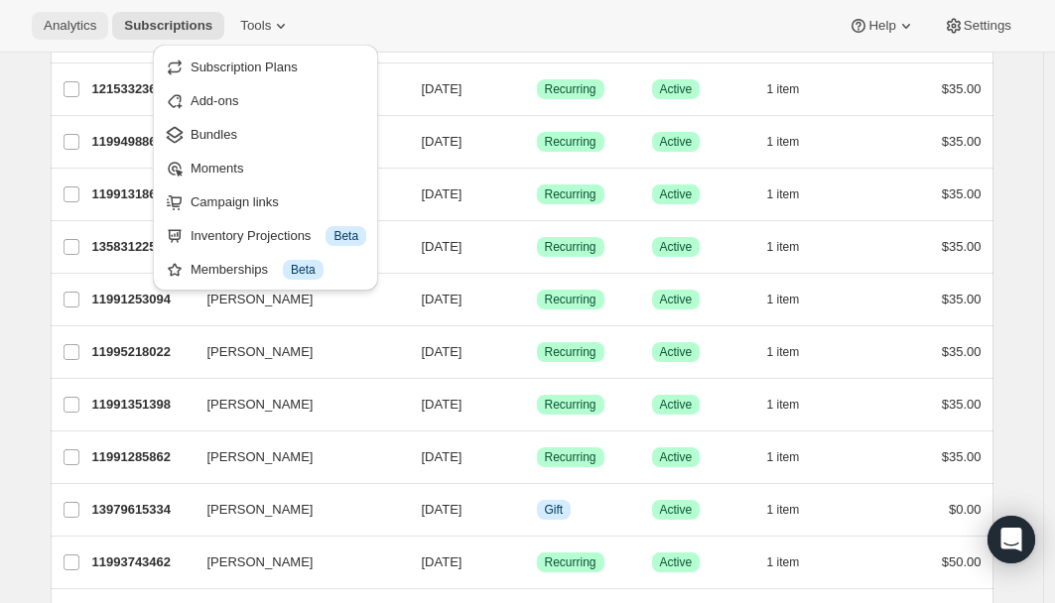
click at [45, 25] on span "Analytics" at bounding box center [70, 26] width 53 height 16
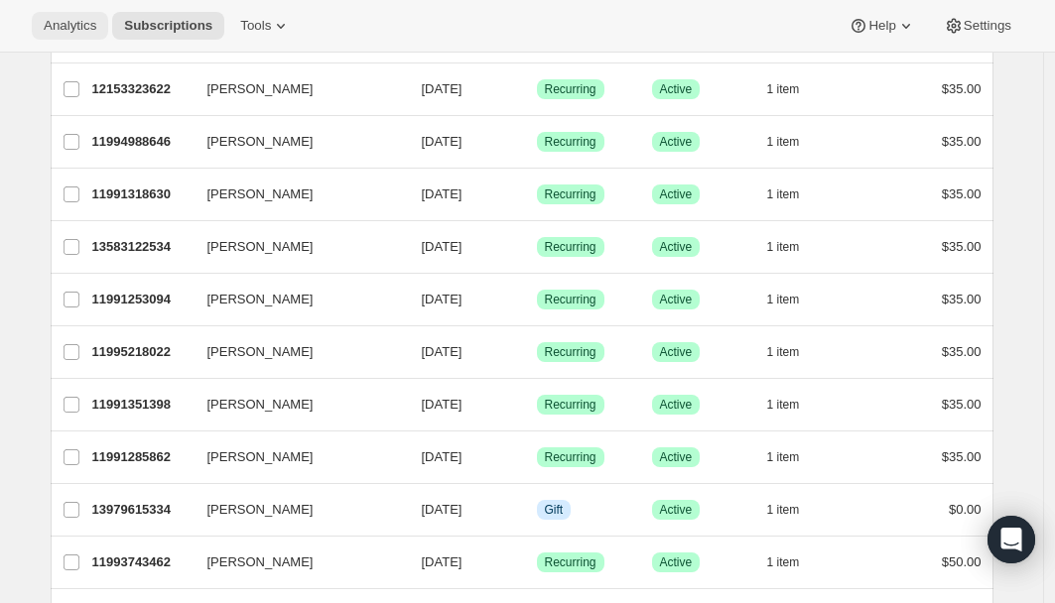
click at [61, 26] on span "Analytics" at bounding box center [70, 26] width 53 height 16
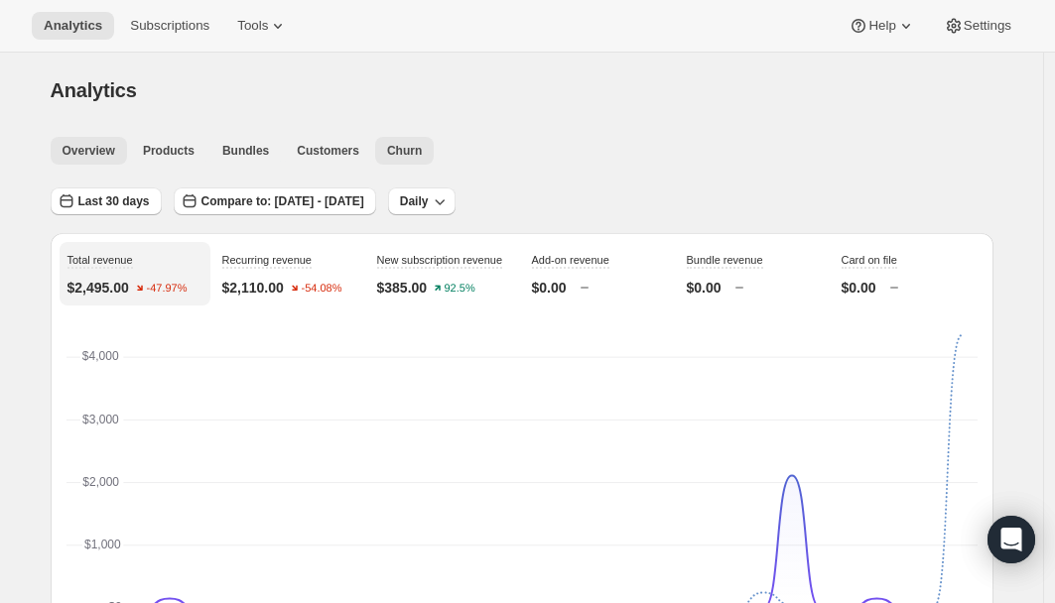
click at [421, 160] on button "Churn" at bounding box center [404, 151] width 59 height 28
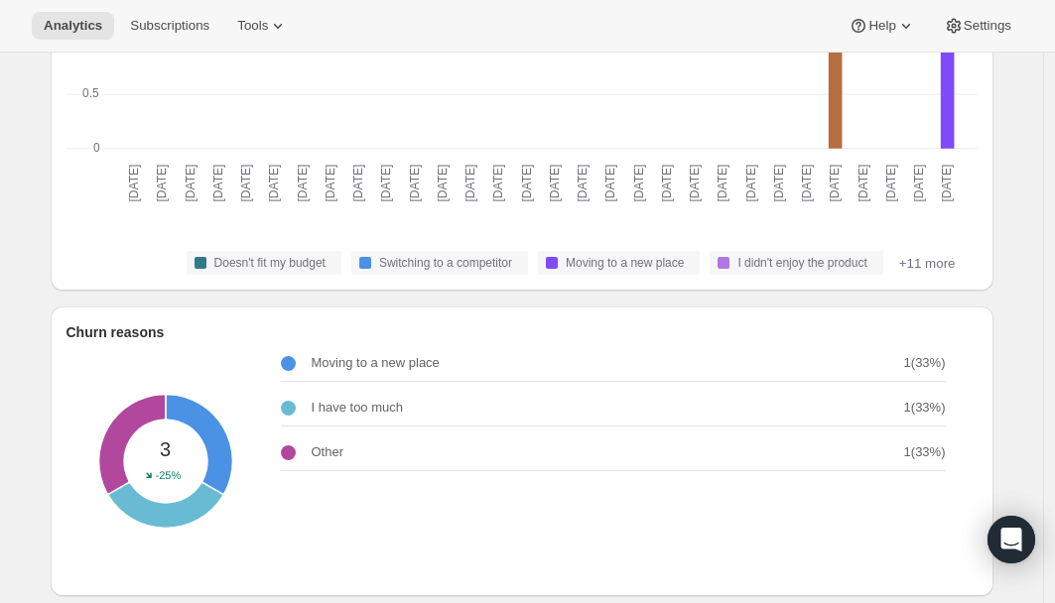
scroll to position [486, 0]
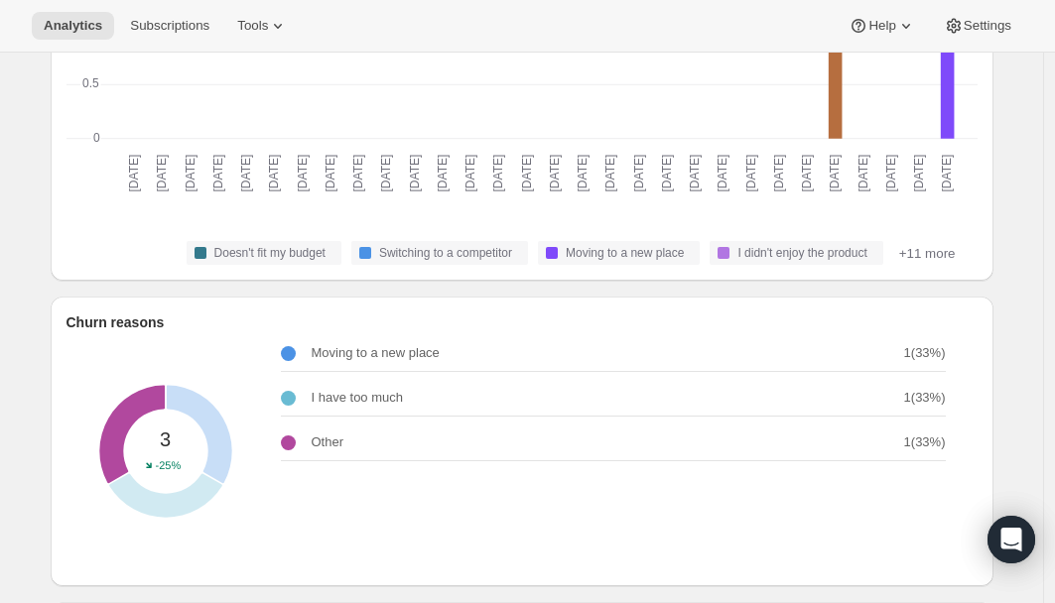
click at [322, 452] on p "Other" at bounding box center [328, 443] width 33 height 20
drag, startPoint x: 283, startPoint y: 456, endPoint x: 158, endPoint y: 446, distance: 125.5
click at [281, 456] on div "3 -25% Moving to a new place 1 ( 33 %) I have too much 1 ( 33 %) Other 1 ( 33 %)" at bounding box center [521, 451] width 911 height 198
click at [140, 430] on div "Other: Other - 1" at bounding box center [165, 452] width 265 height 265
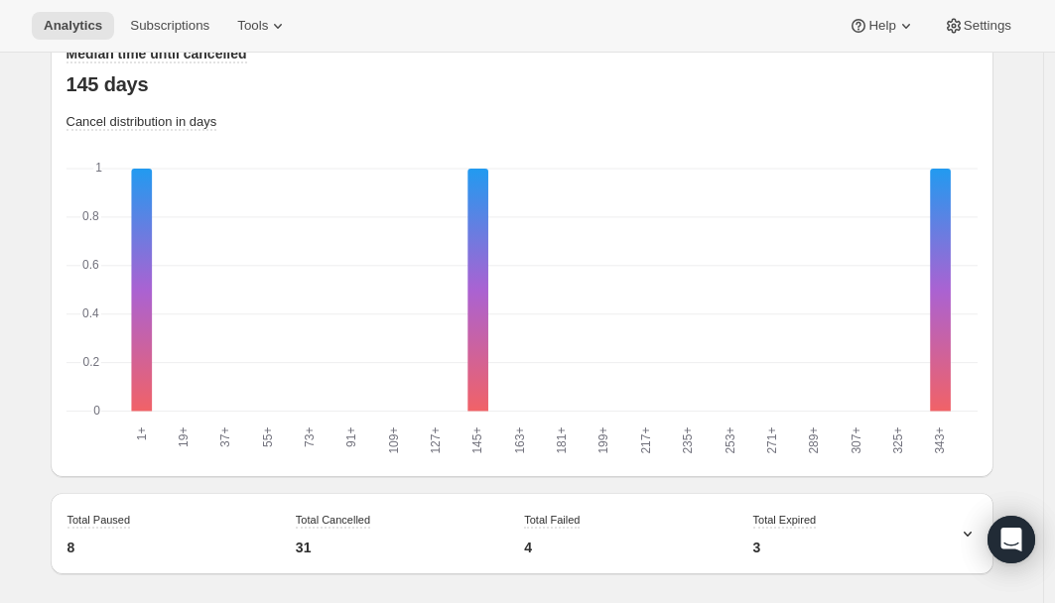
scroll to position [1972, 0]
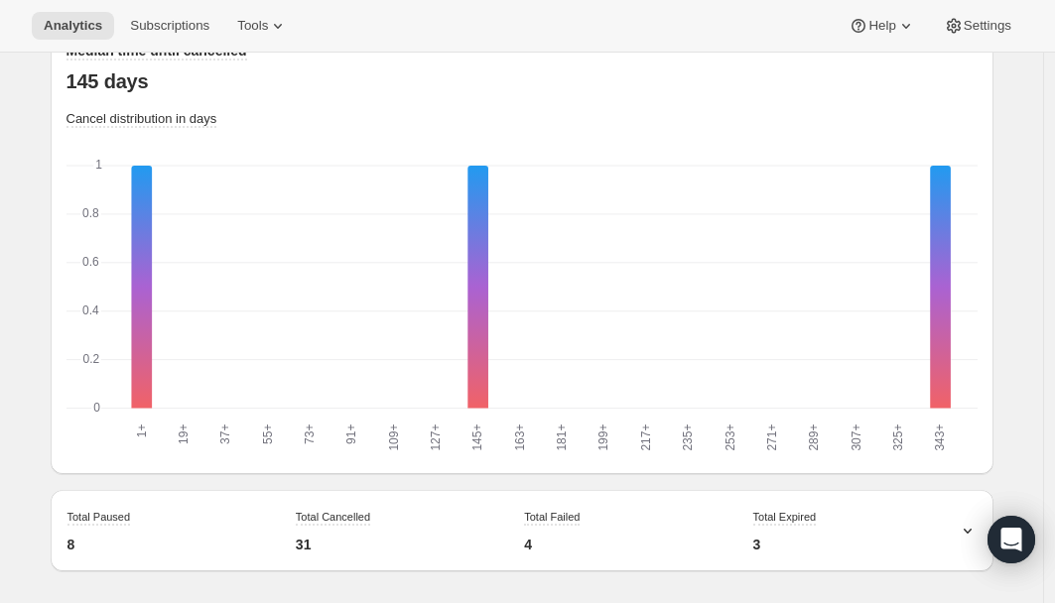
click at [970, 533] on icon at bounding box center [968, 531] width 20 height 20
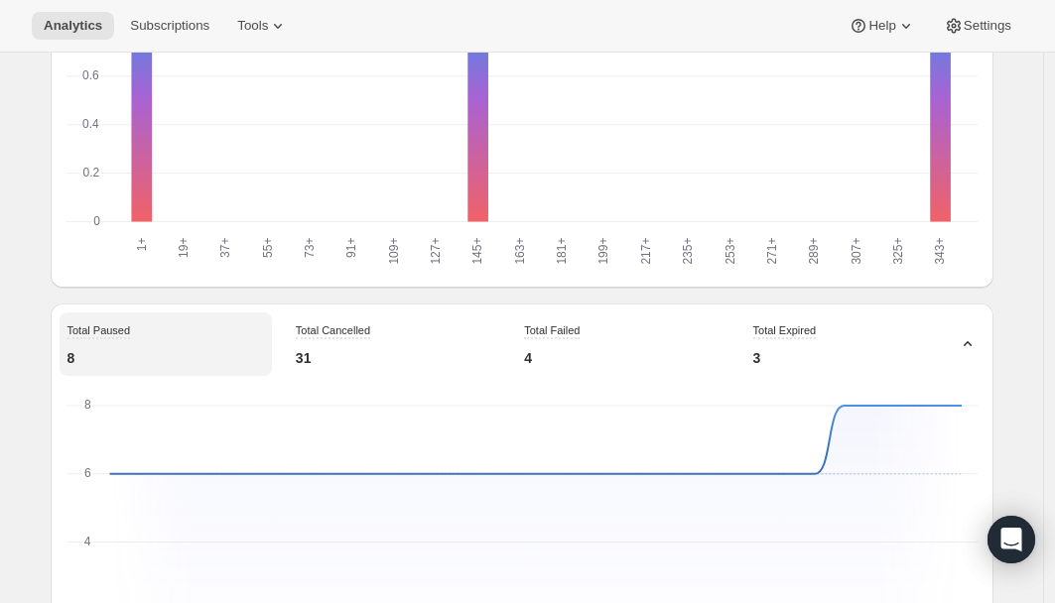
scroll to position [2351, 0]
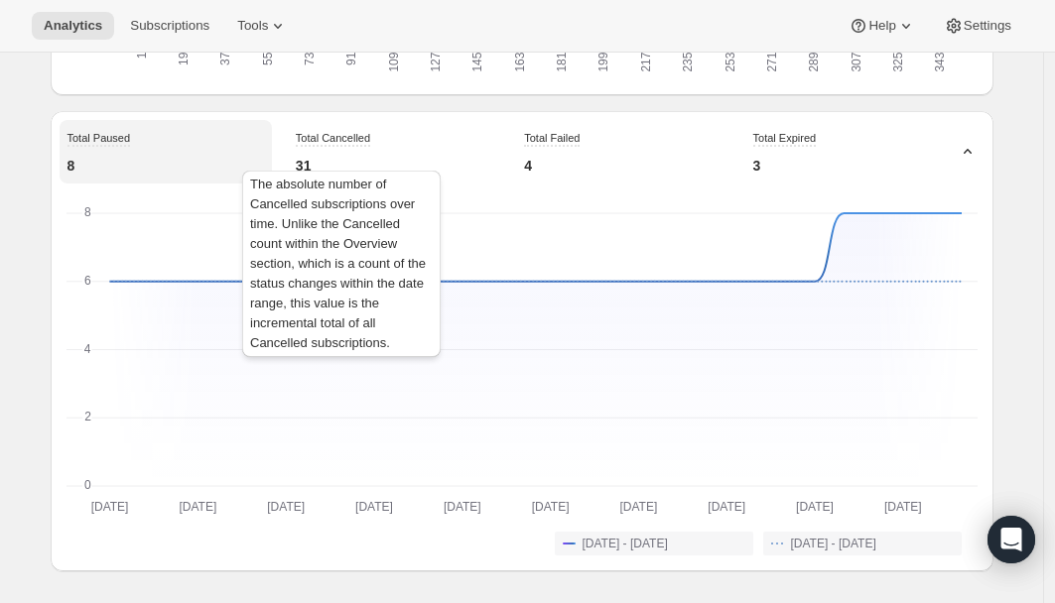
click at [312, 134] on span "Total Cancelled" at bounding box center [333, 138] width 74 height 12
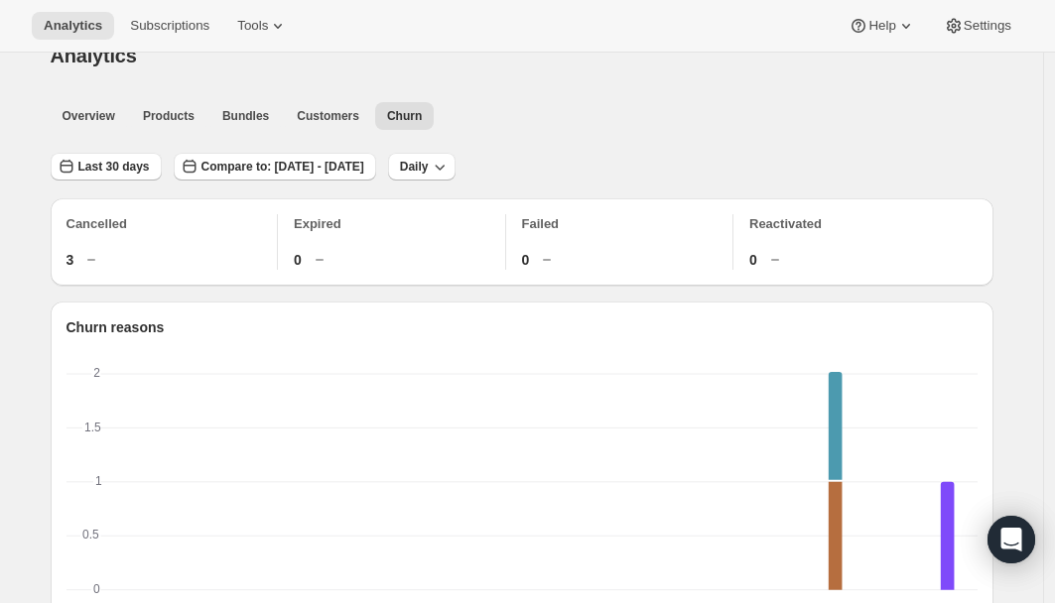
scroll to position [0, 0]
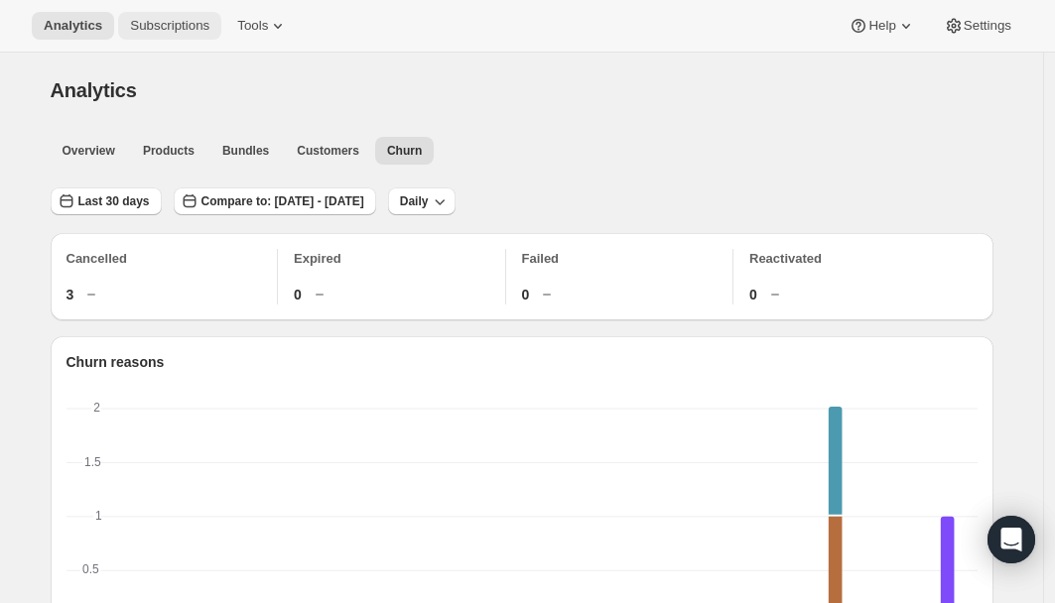
click at [181, 23] on span "Subscriptions" at bounding box center [169, 26] width 79 height 16
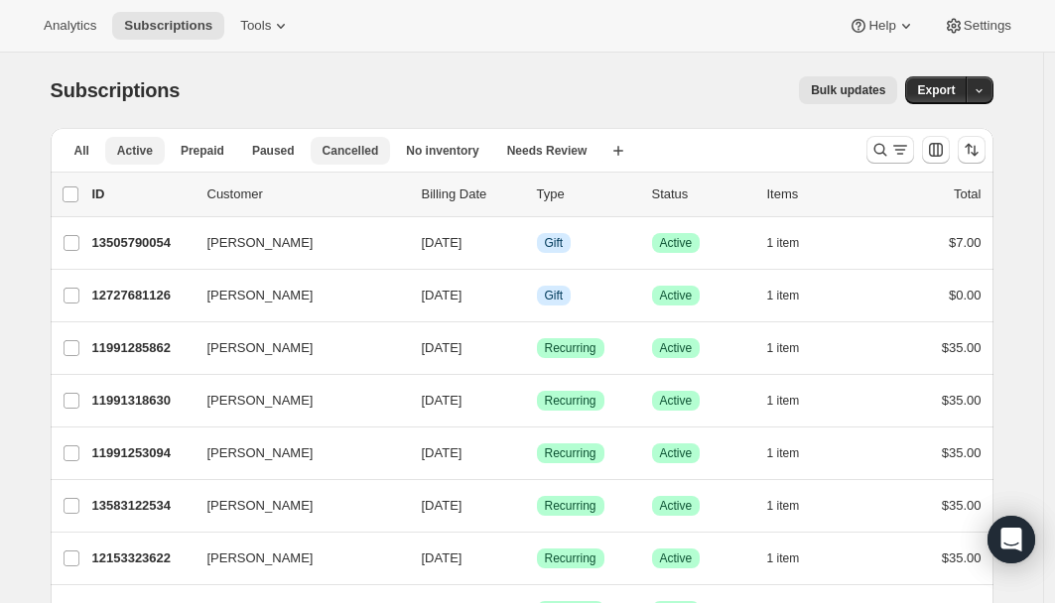
click at [367, 160] on button "Cancelled" at bounding box center [351, 151] width 80 height 28
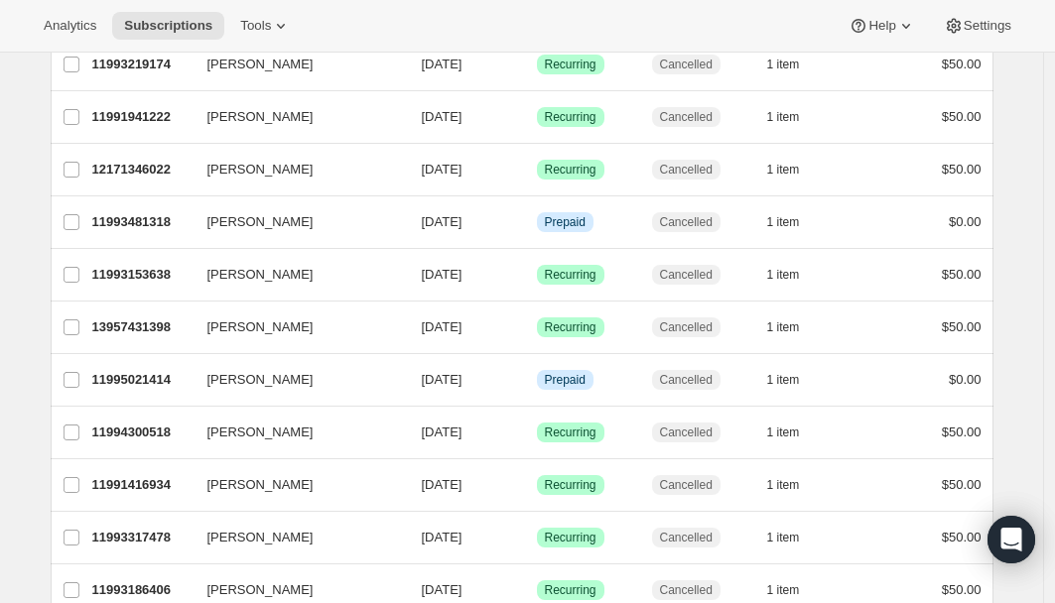
scroll to position [279, 0]
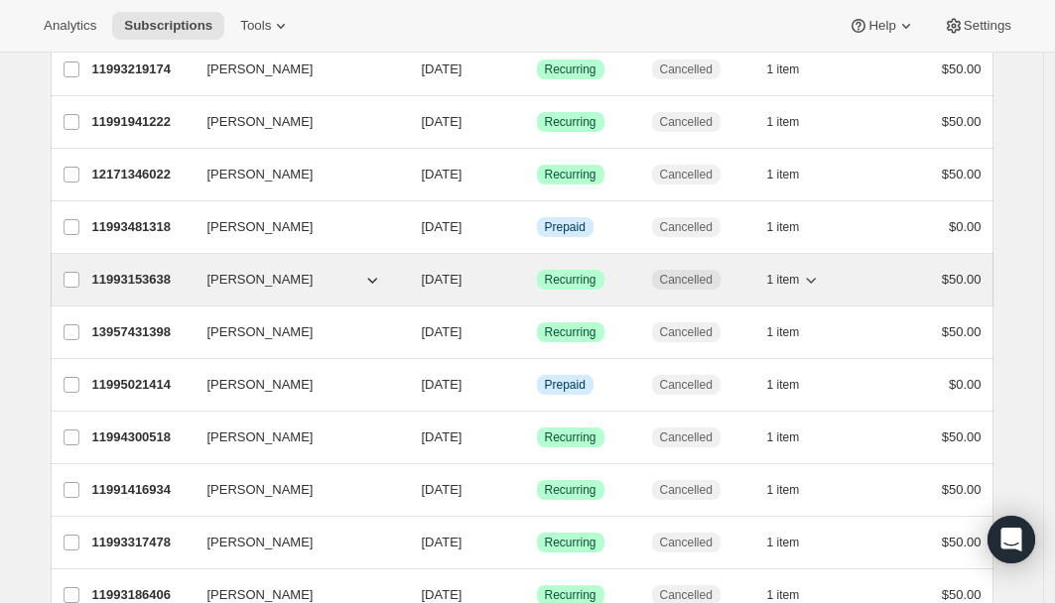
click at [124, 272] on p "11993153638" at bounding box center [141, 280] width 99 height 20
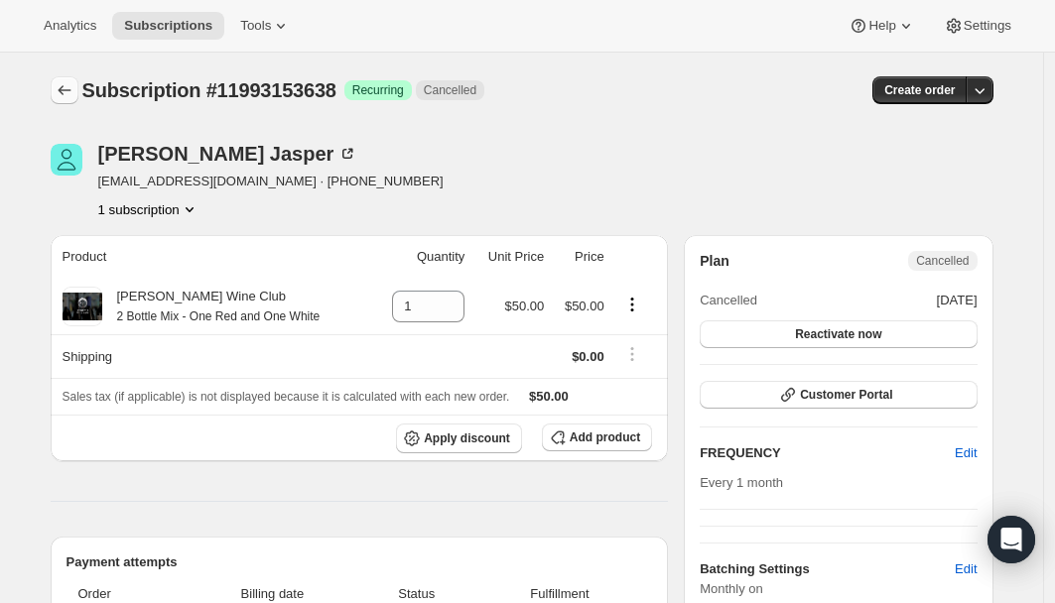
click at [64, 88] on icon "Subscriptions" at bounding box center [64, 90] width 13 height 10
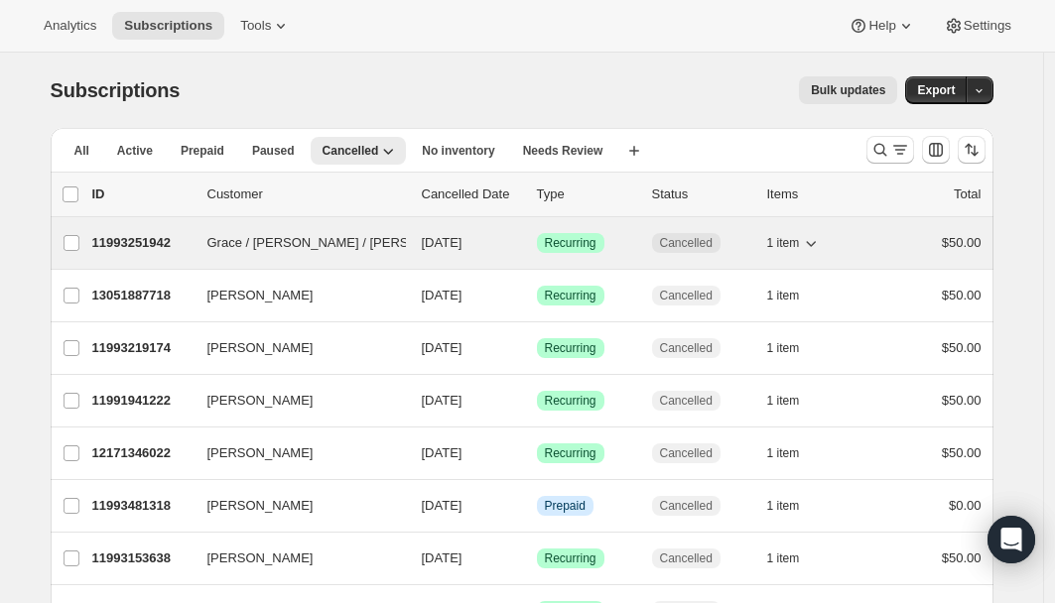
click at [146, 243] on p "11993251942" at bounding box center [141, 243] width 99 height 20
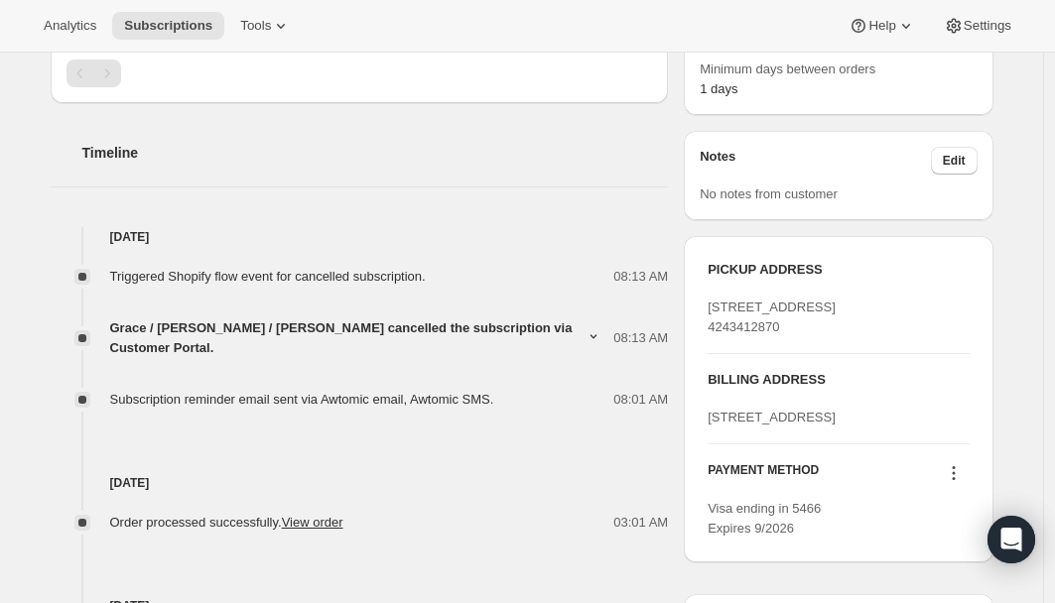
scroll to position [670, 0]
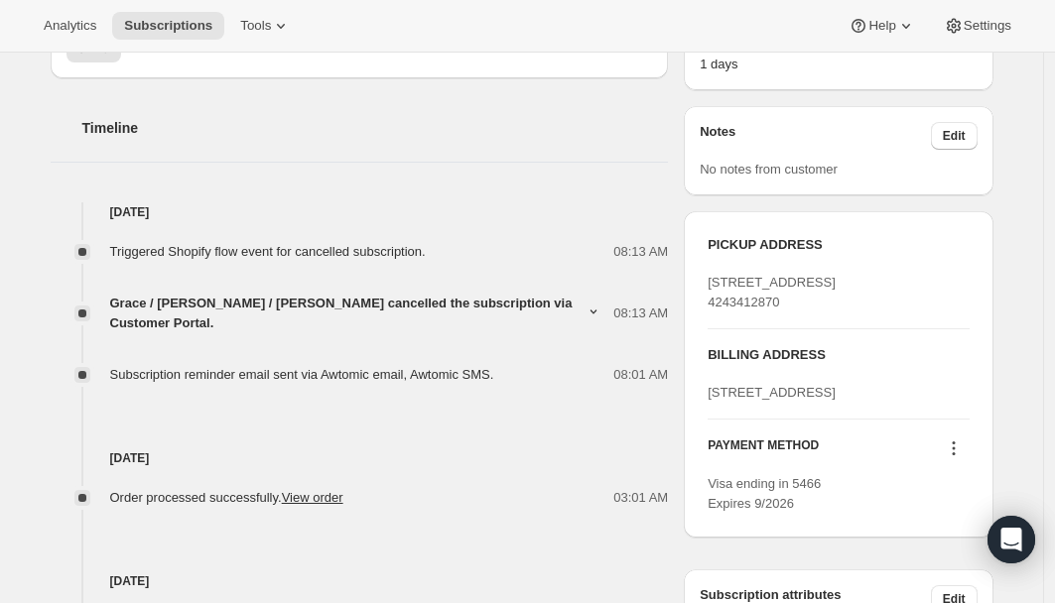
click at [592, 311] on icon at bounding box center [593, 312] width 17 height 17
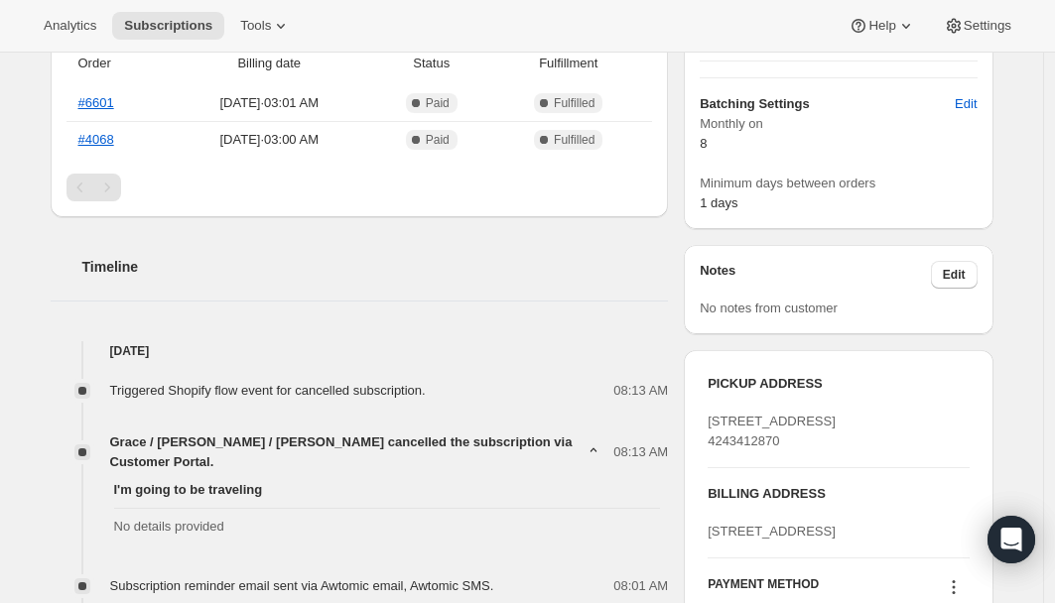
scroll to position [0, 0]
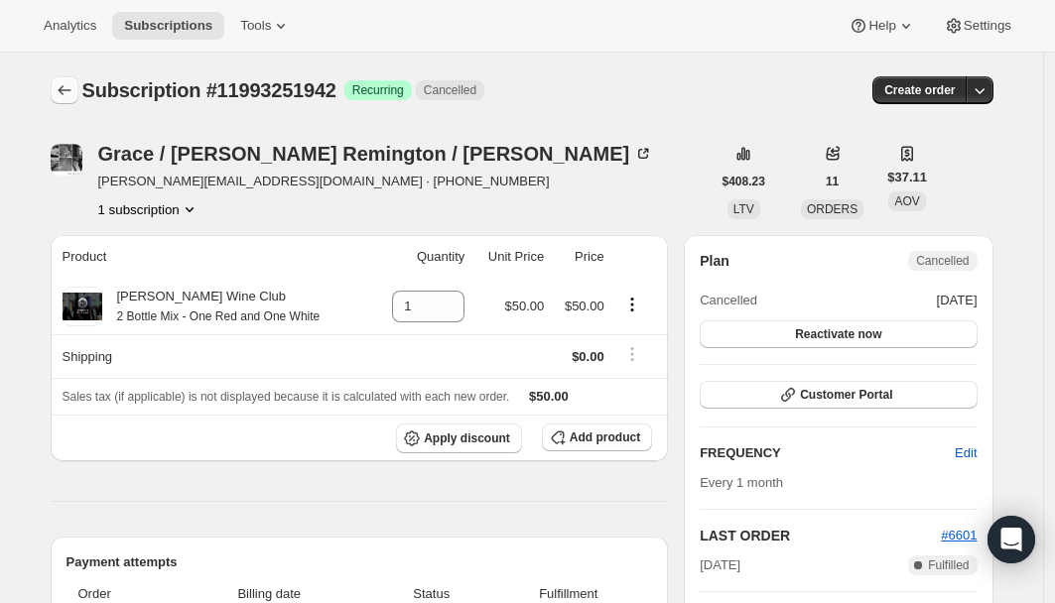
click at [67, 90] on icon "Subscriptions" at bounding box center [64, 90] width 13 height 10
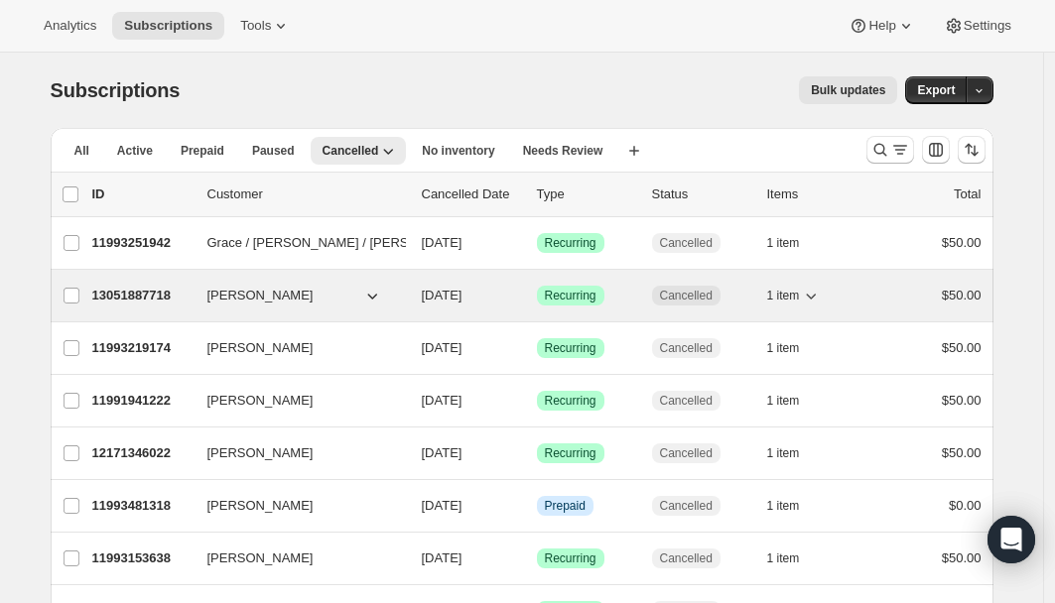
click at [151, 297] on p "13051887718" at bounding box center [141, 296] width 99 height 20
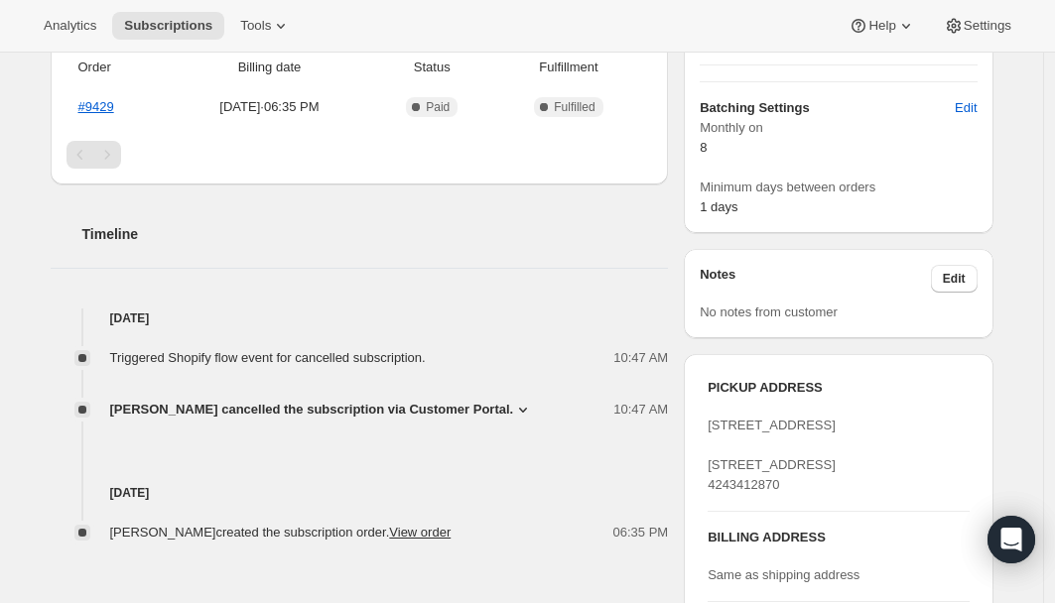
scroll to position [548, 0]
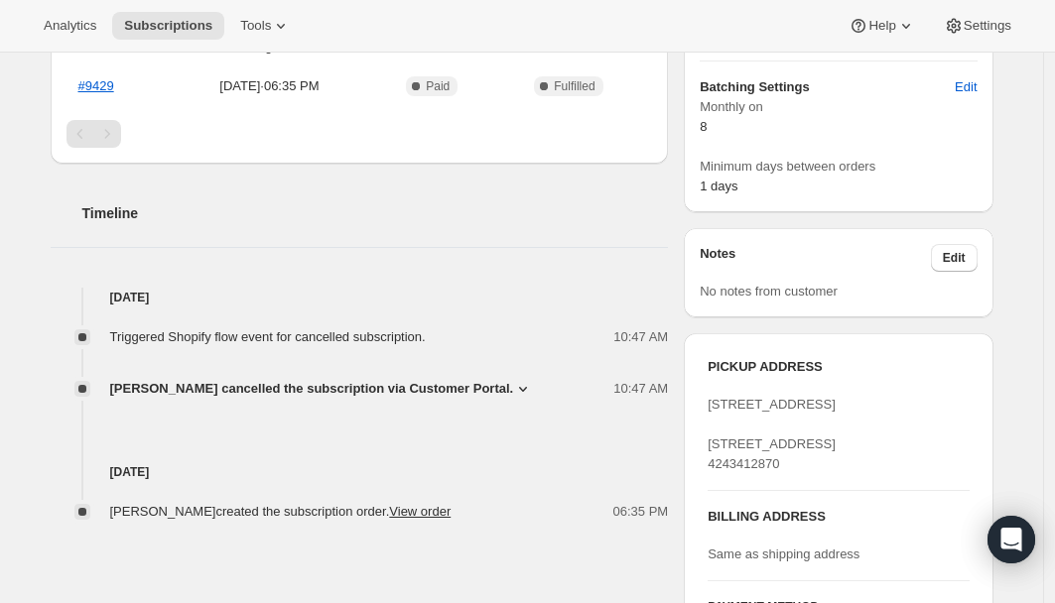
click at [513, 386] on icon at bounding box center [523, 389] width 20 height 20
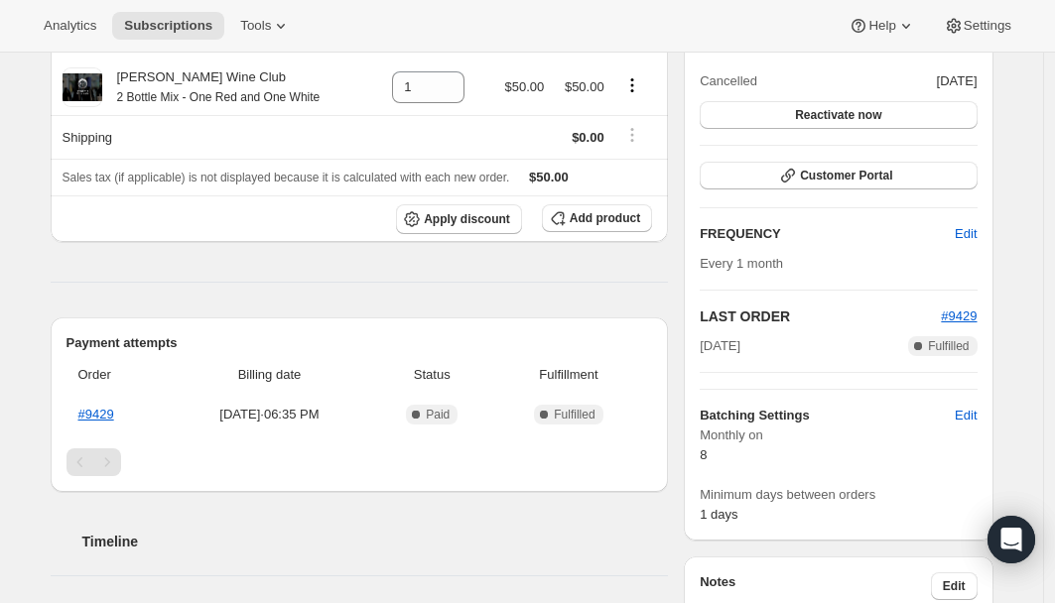
scroll to position [0, 0]
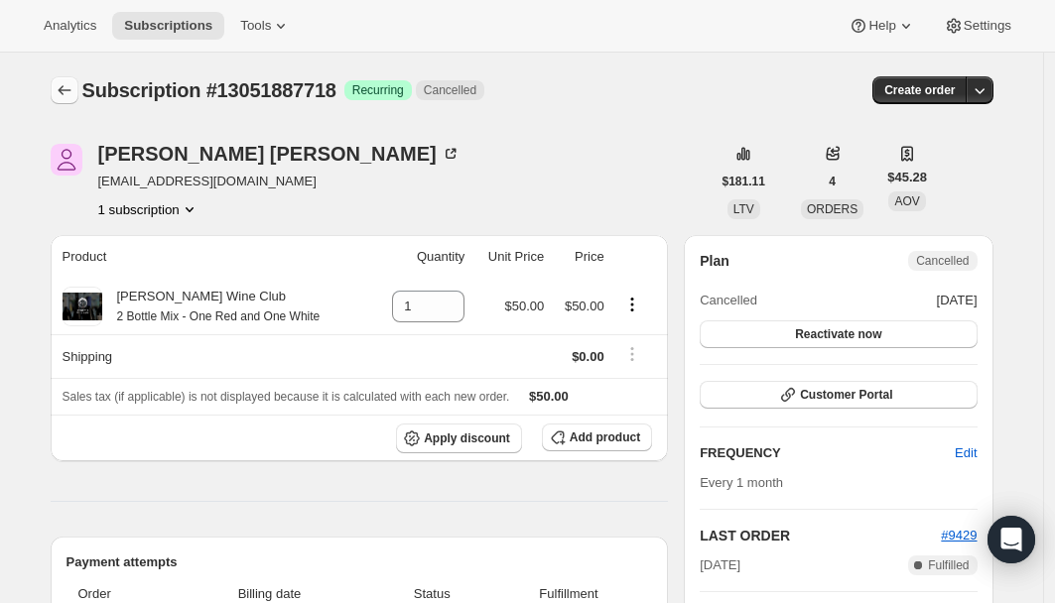
click at [66, 88] on icon "Subscriptions" at bounding box center [65, 90] width 20 height 20
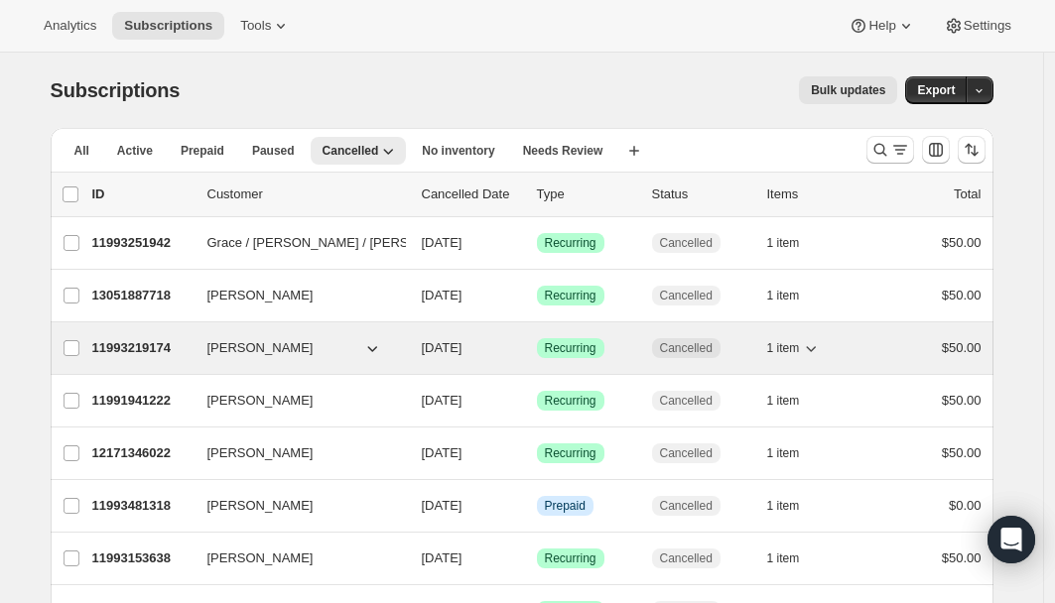
click at [126, 348] on p "11993219174" at bounding box center [141, 348] width 99 height 20
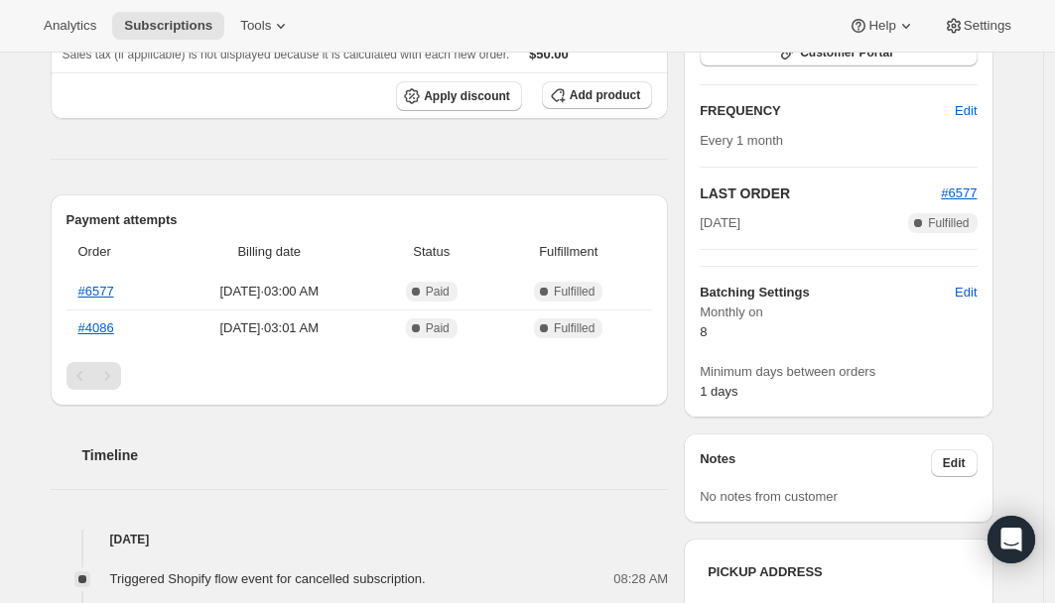
scroll to position [517, 0]
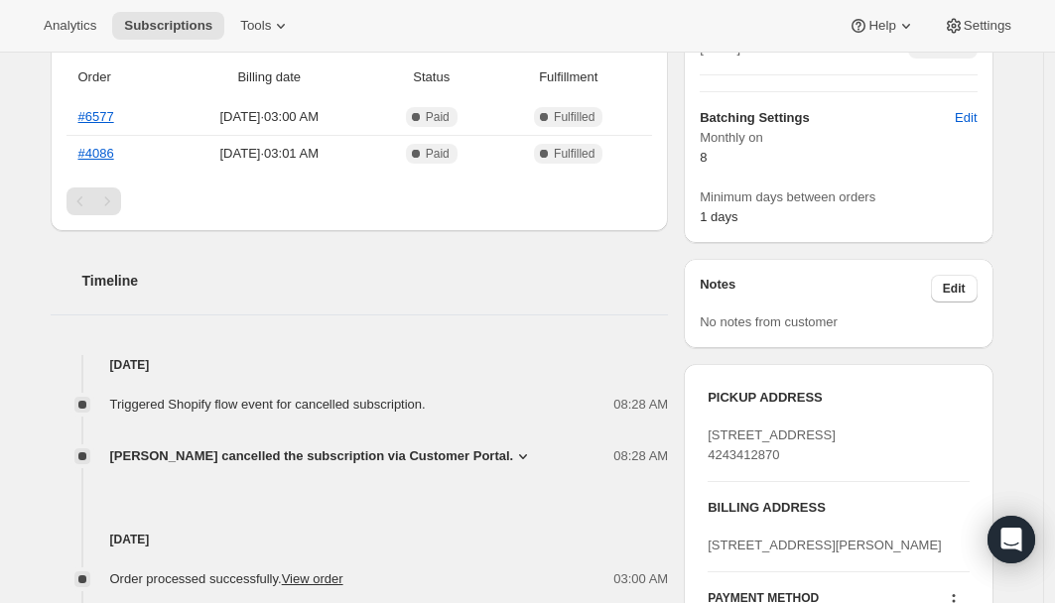
click at [513, 452] on icon at bounding box center [523, 457] width 20 height 20
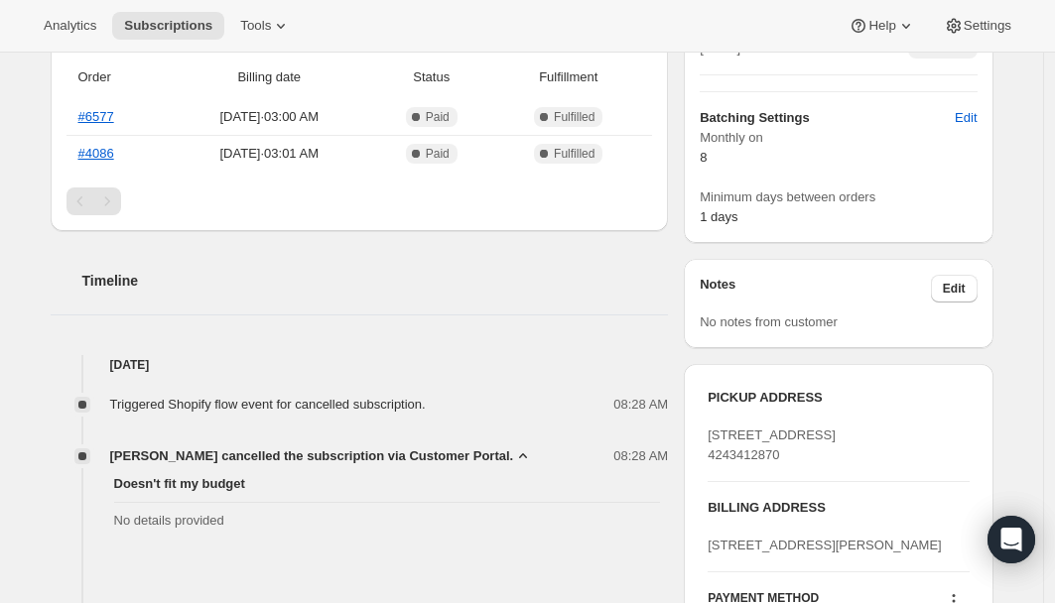
scroll to position [0, 0]
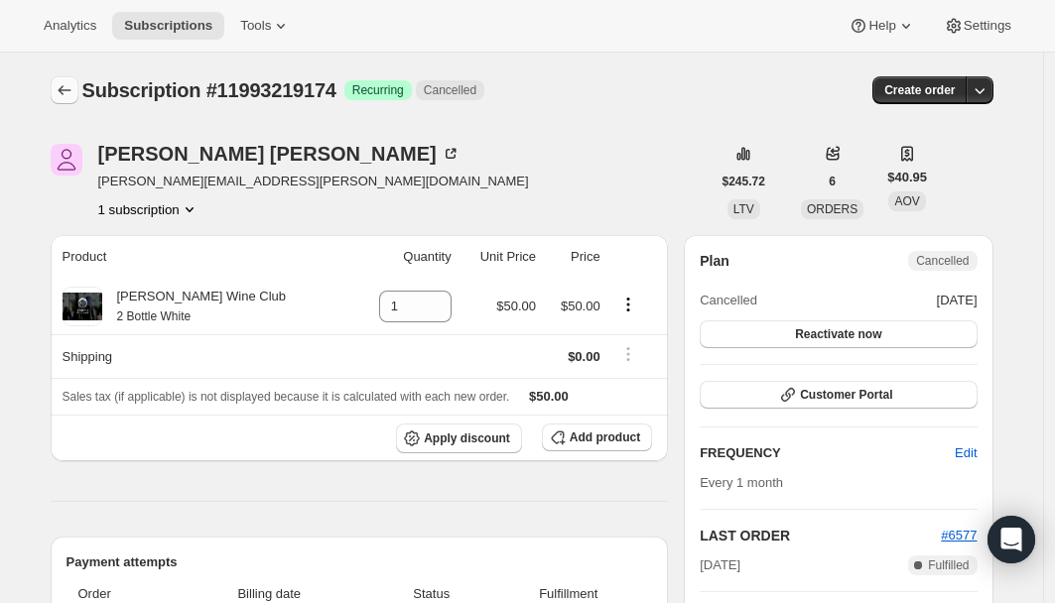
click at [74, 87] on icon "Subscriptions" at bounding box center [65, 90] width 20 height 20
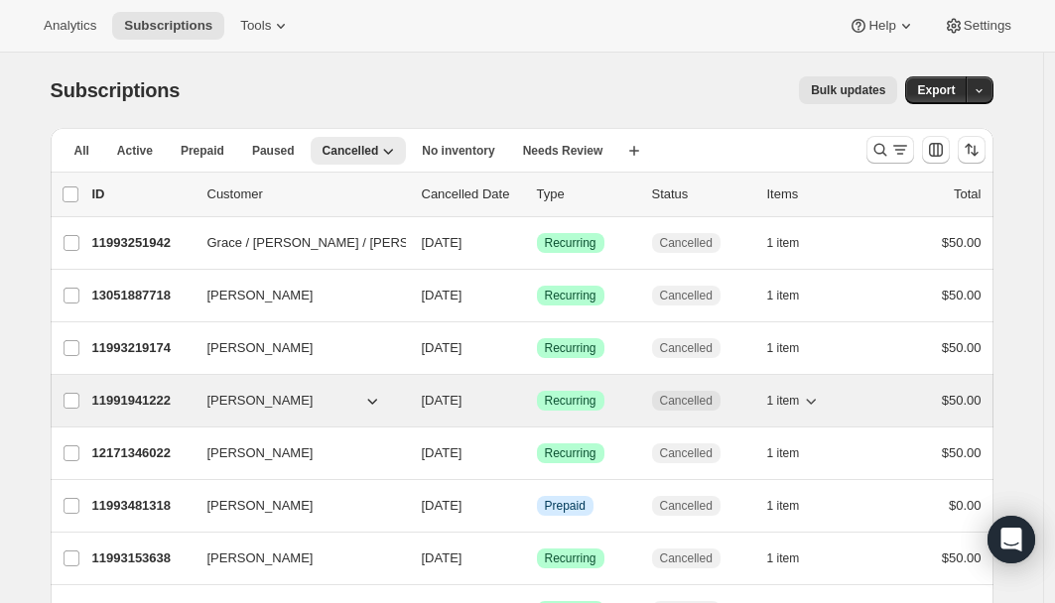
click at [106, 403] on p "11991941222" at bounding box center [141, 401] width 99 height 20
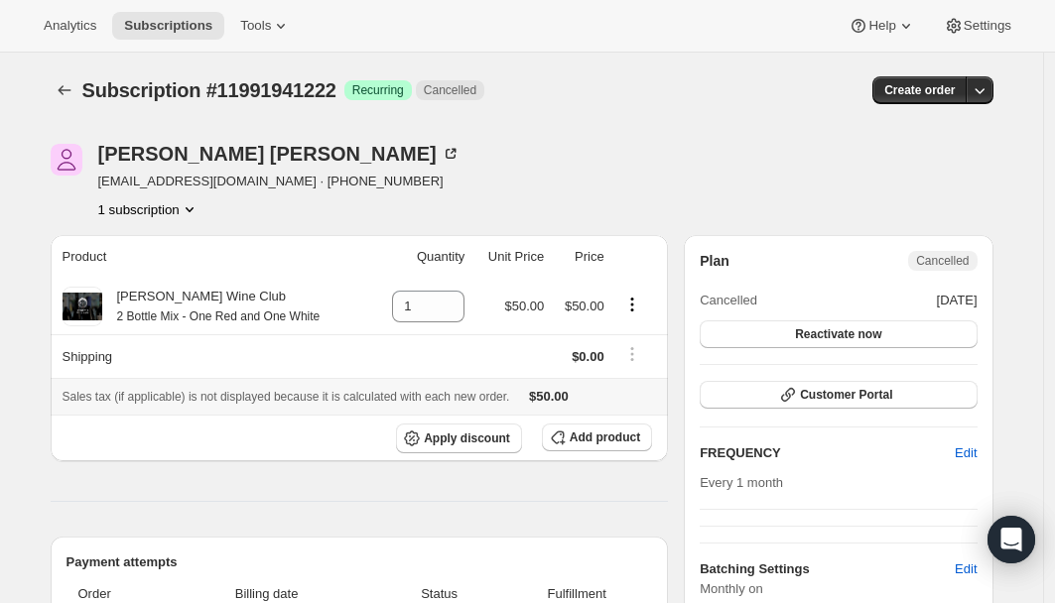
scroll to position [637, 0]
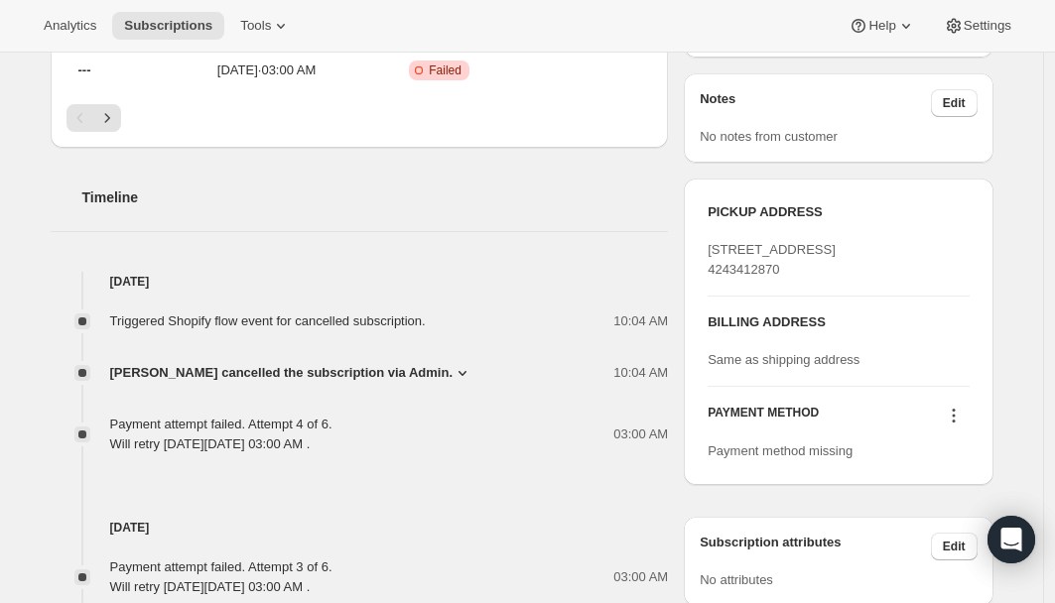
click at [472, 370] on icon at bounding box center [462, 373] width 20 height 20
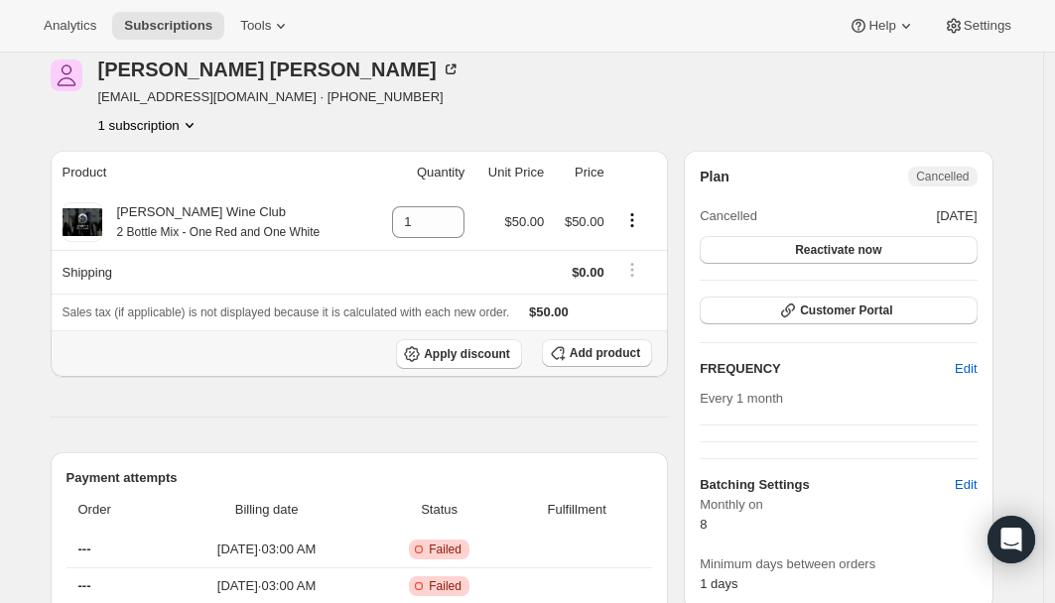
scroll to position [0, 0]
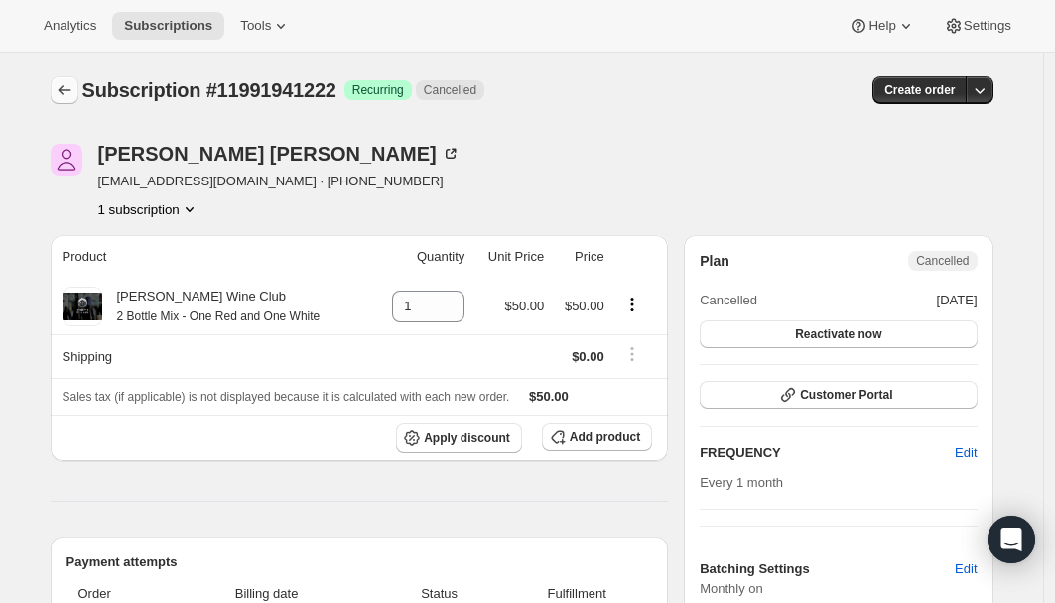
click at [66, 91] on icon "Subscriptions" at bounding box center [65, 90] width 20 height 20
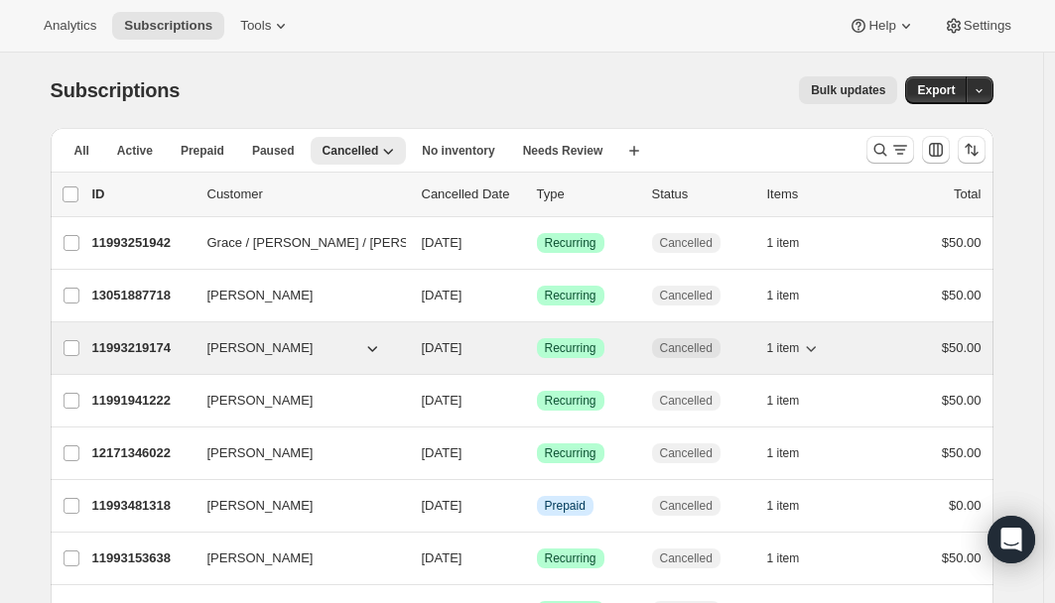
scroll to position [143, 0]
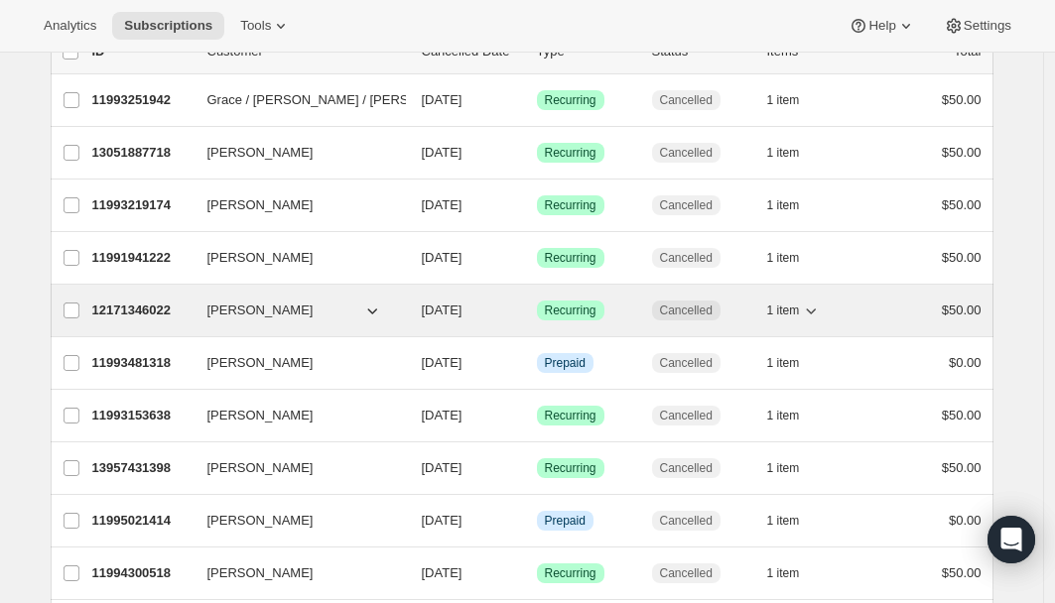
click at [167, 310] on p "12171346022" at bounding box center [141, 311] width 99 height 20
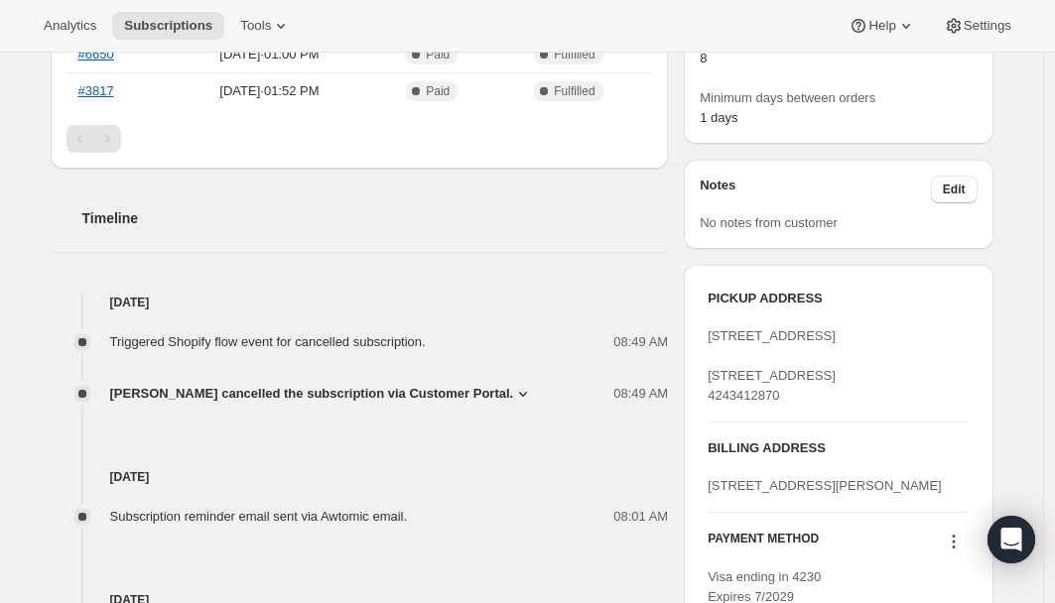
scroll to position [620, 0]
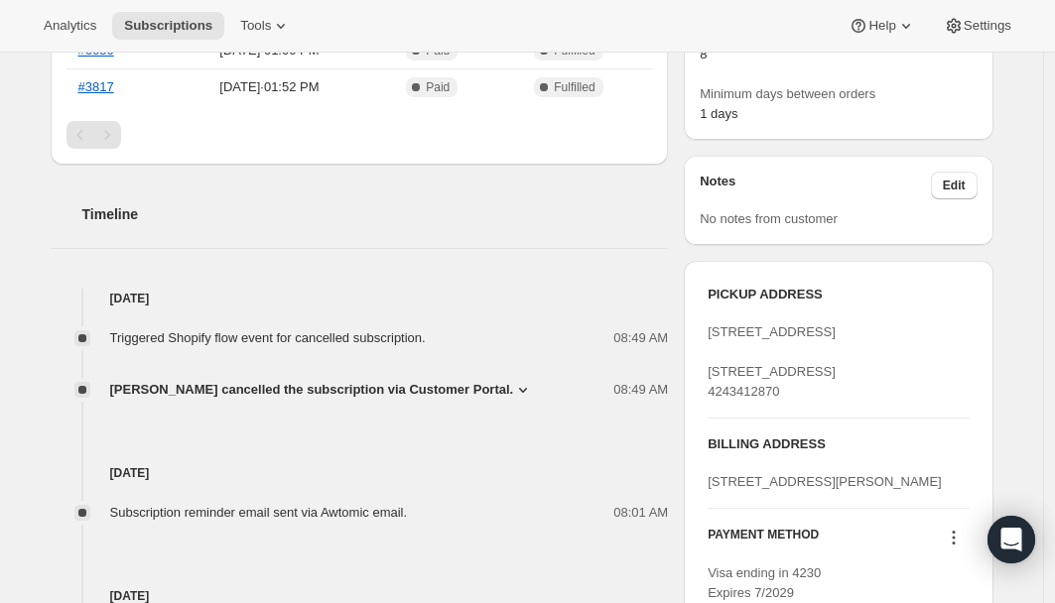
click at [519, 388] on icon at bounding box center [523, 390] width 8 height 5
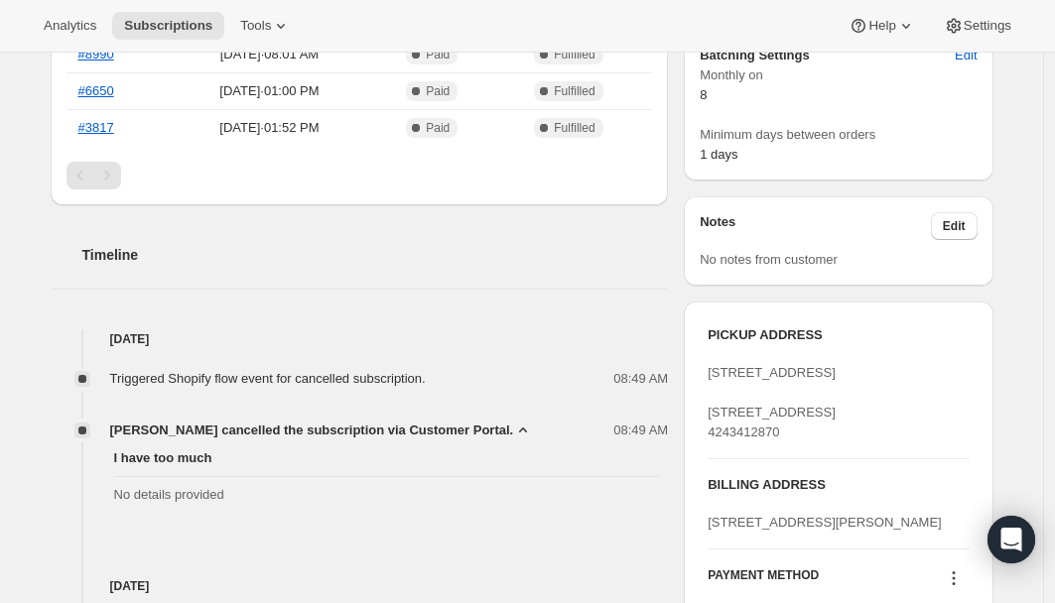
scroll to position [0, 0]
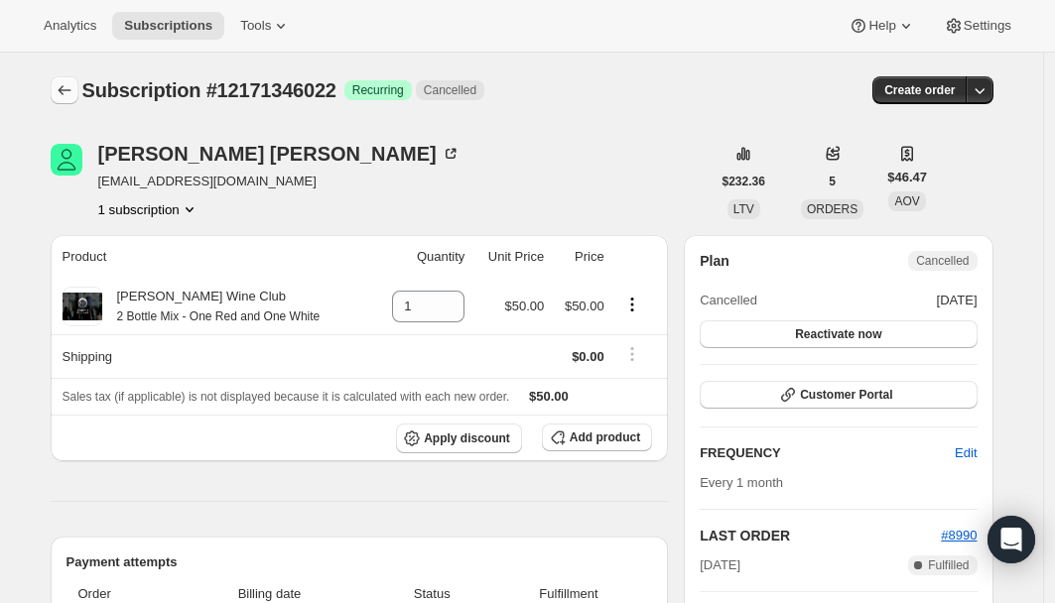
click at [69, 86] on icon "Subscriptions" at bounding box center [65, 90] width 20 height 20
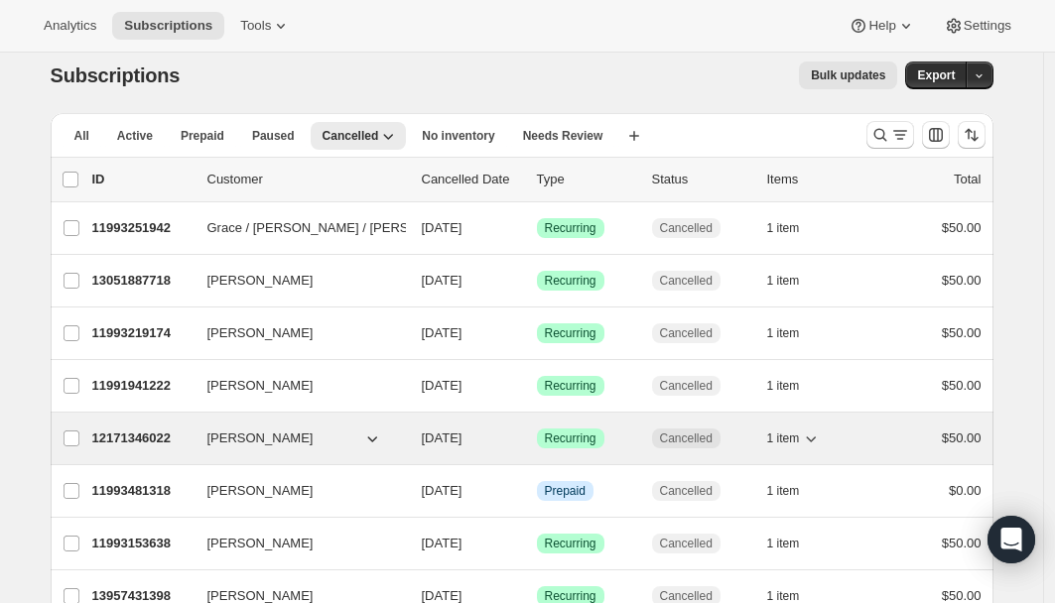
scroll to position [121, 0]
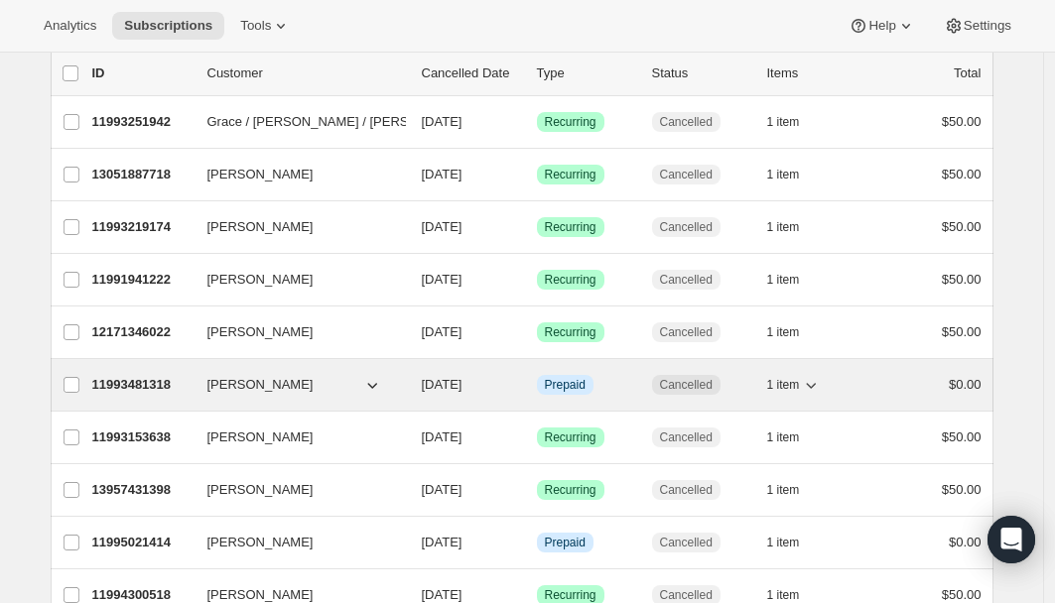
click at [151, 387] on p "11993481318" at bounding box center [141, 385] width 99 height 20
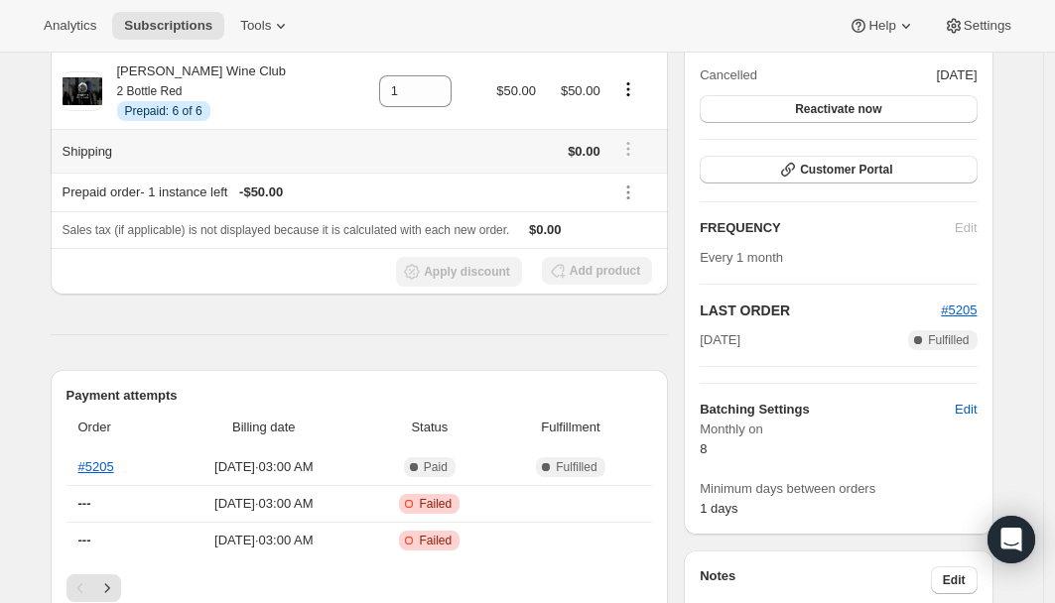
scroll to position [633, 0]
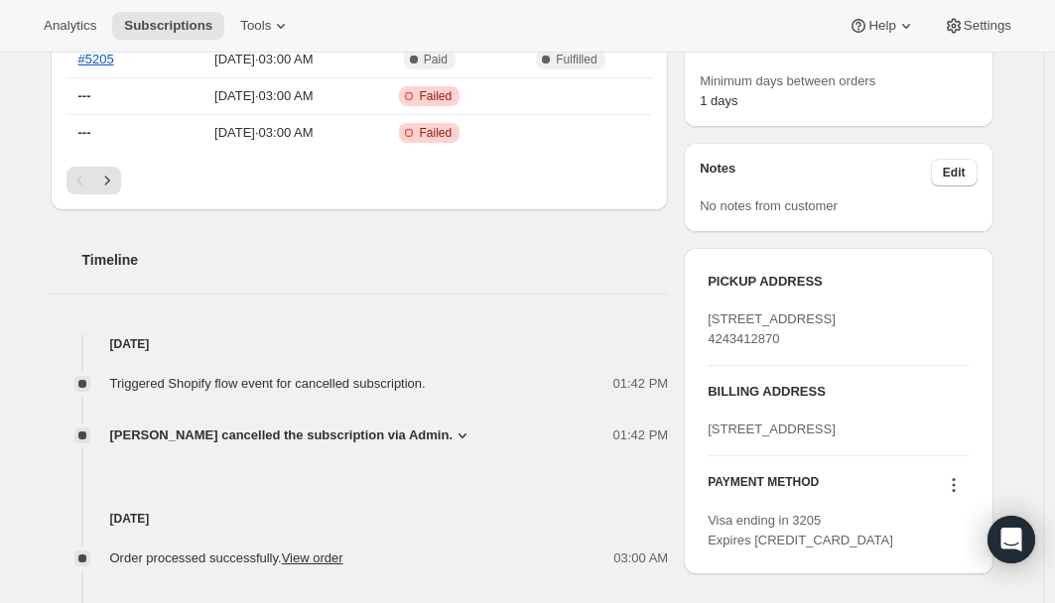
click at [472, 435] on icon at bounding box center [462, 436] width 20 height 20
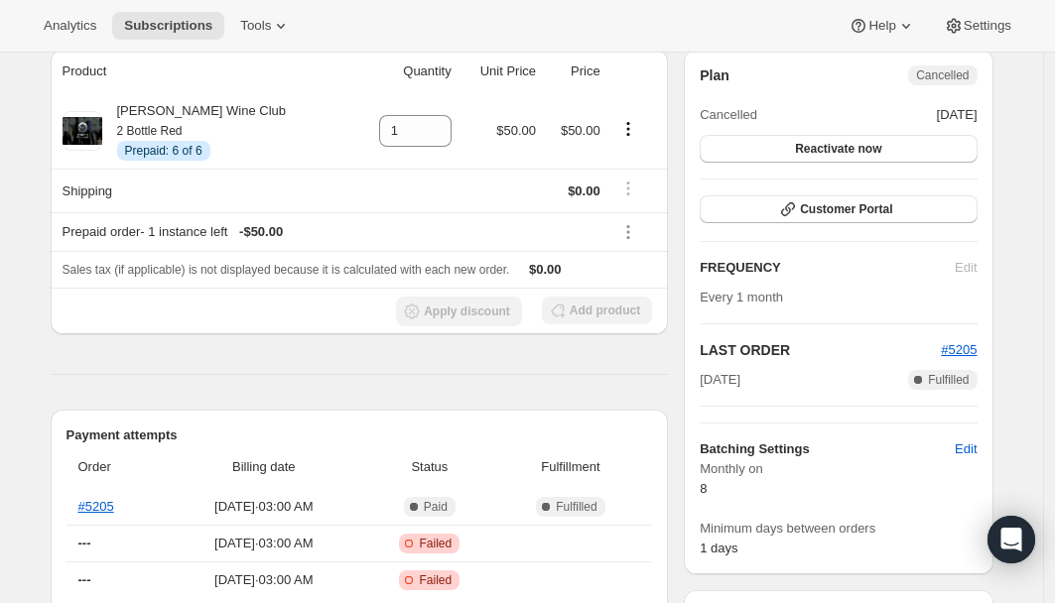
scroll to position [0, 0]
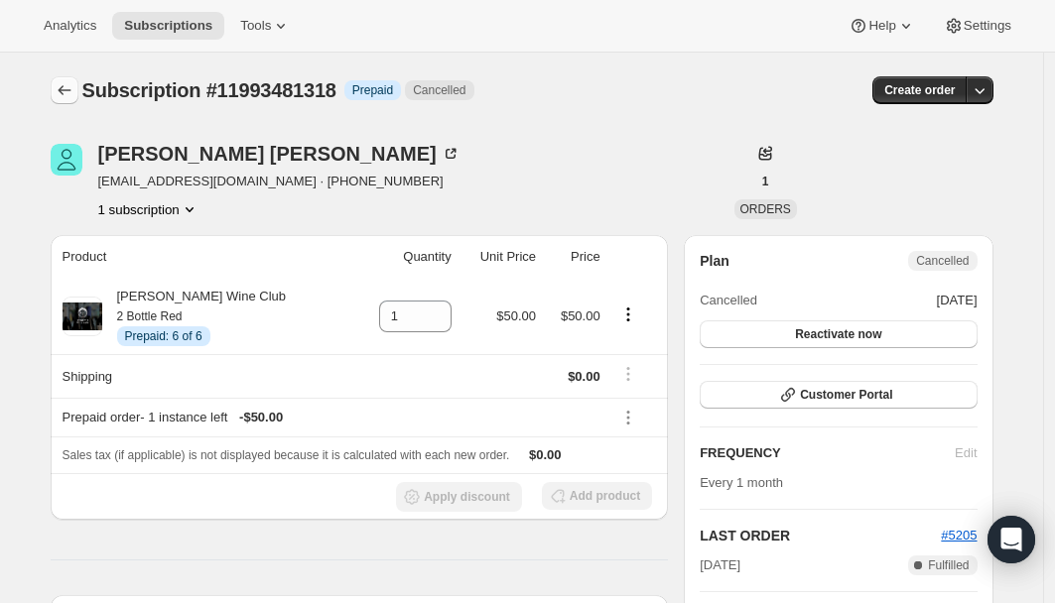
click at [64, 87] on icon "Subscriptions" at bounding box center [65, 90] width 20 height 20
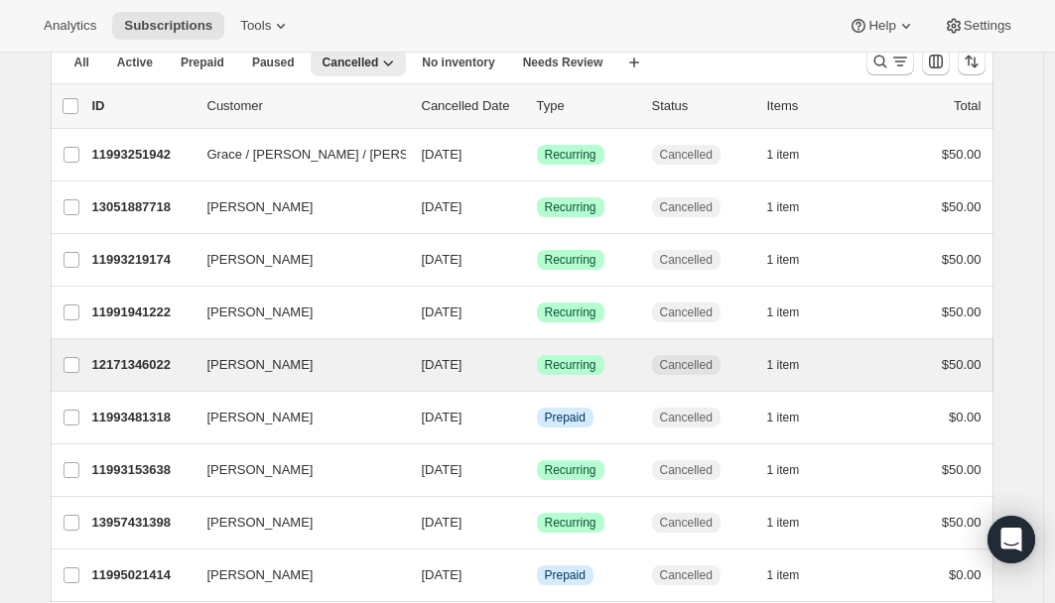
scroll to position [99, 0]
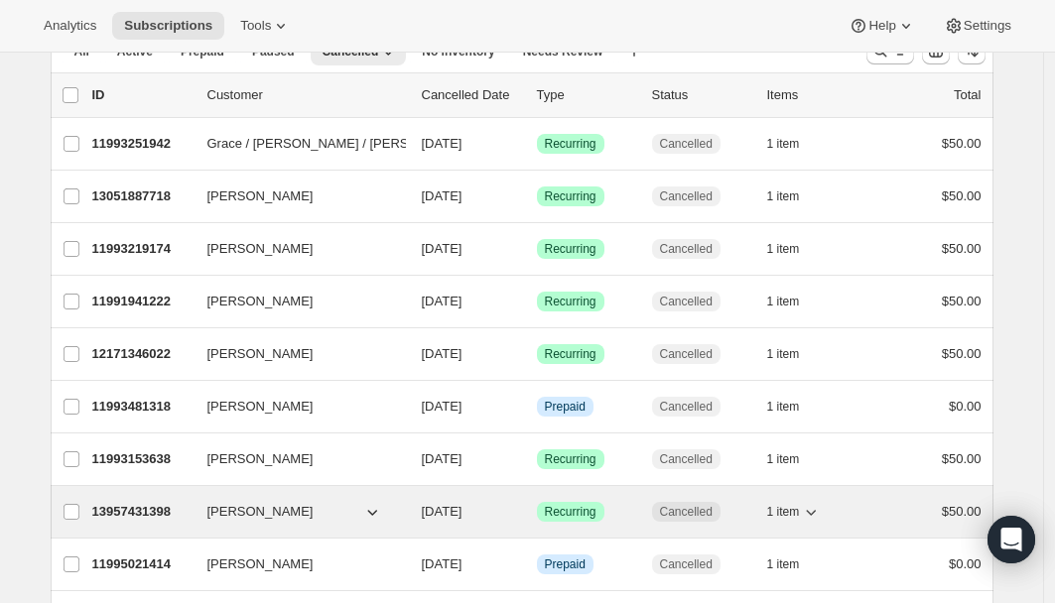
click at [154, 506] on p "13957431398" at bounding box center [141, 512] width 99 height 20
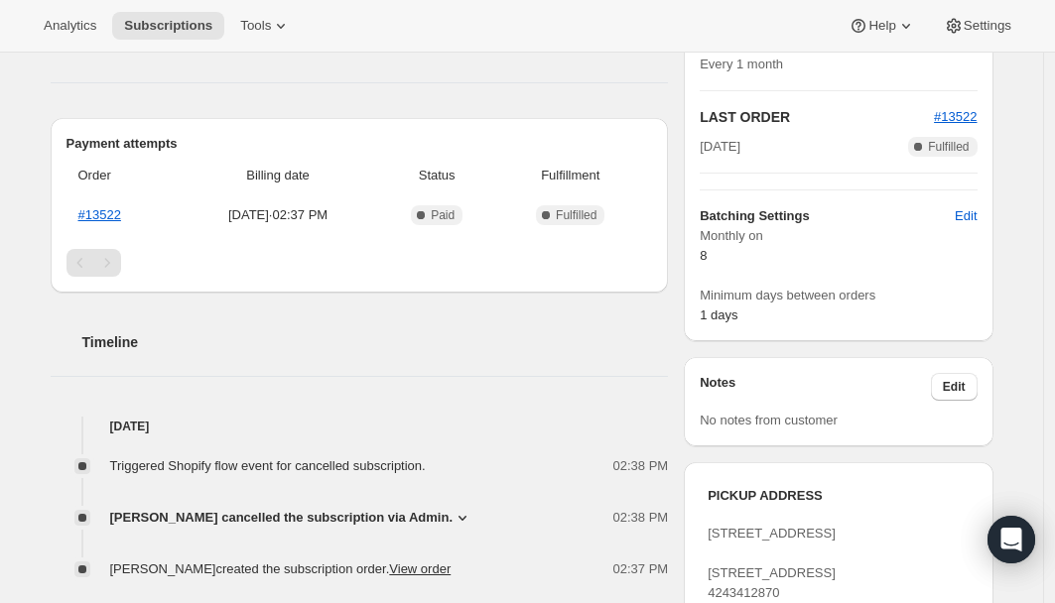
scroll to position [520, 0]
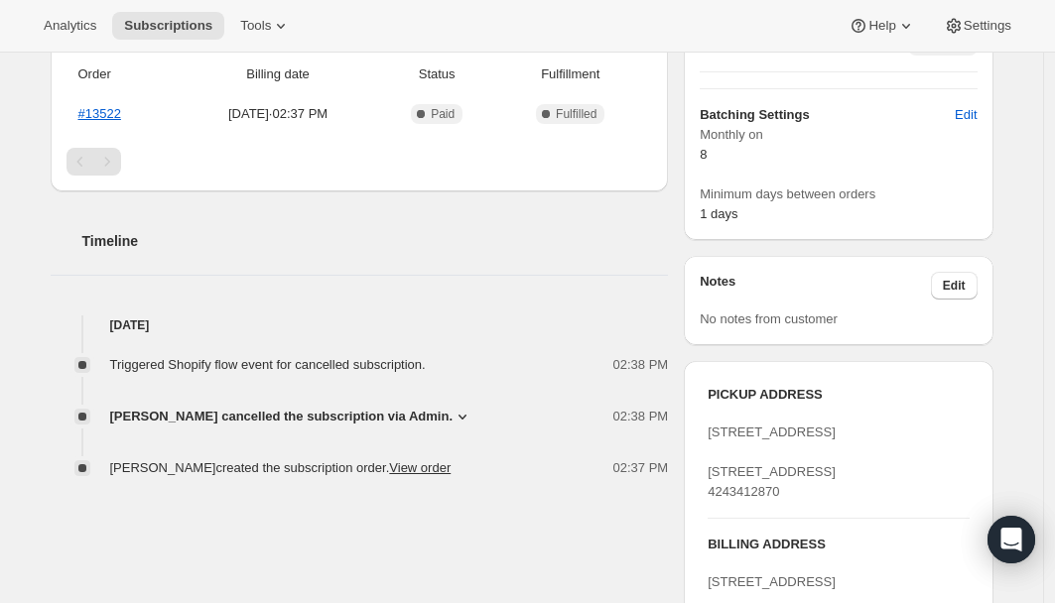
click at [452, 421] on icon at bounding box center [462, 417] width 20 height 20
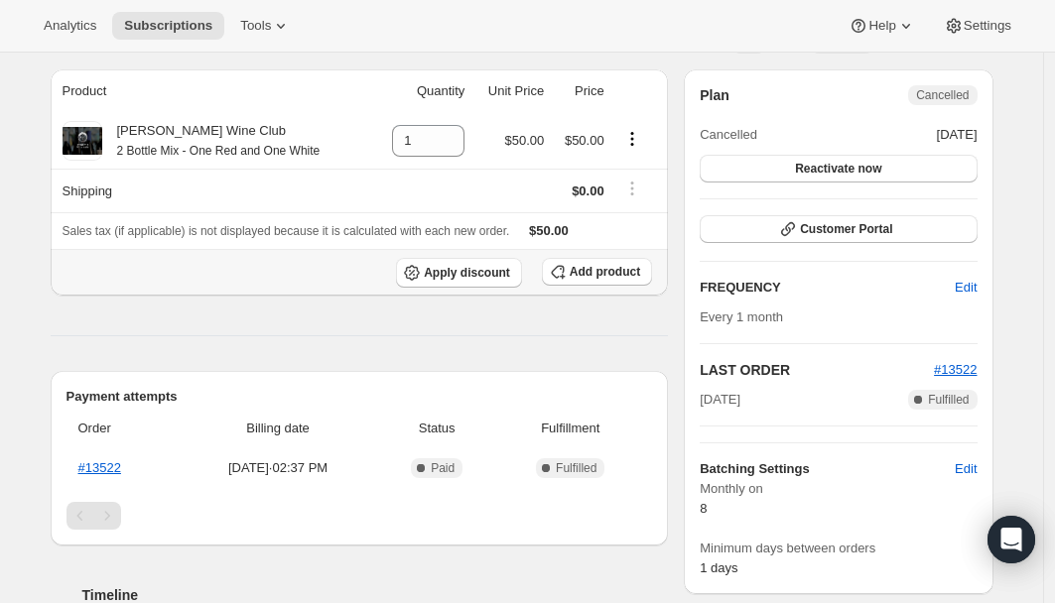
scroll to position [0, 0]
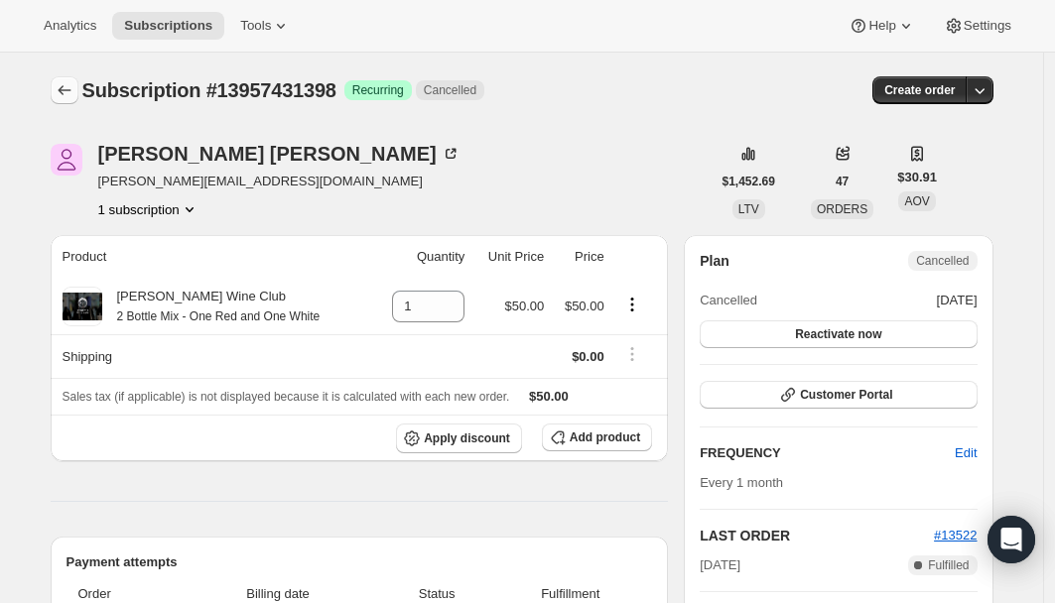
click at [73, 93] on icon "Subscriptions" at bounding box center [65, 90] width 20 height 20
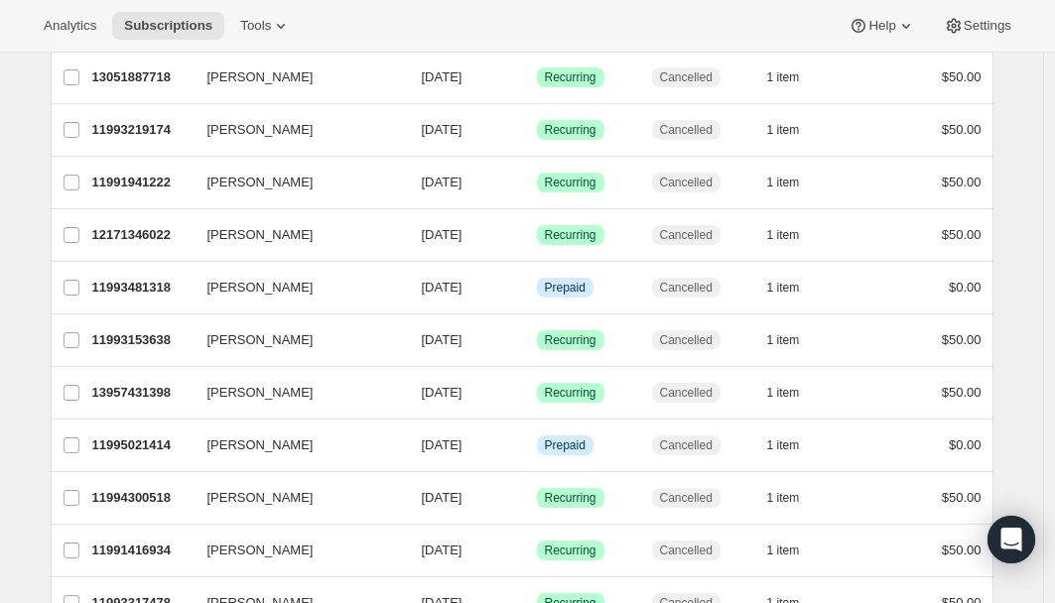
scroll to position [398, 0]
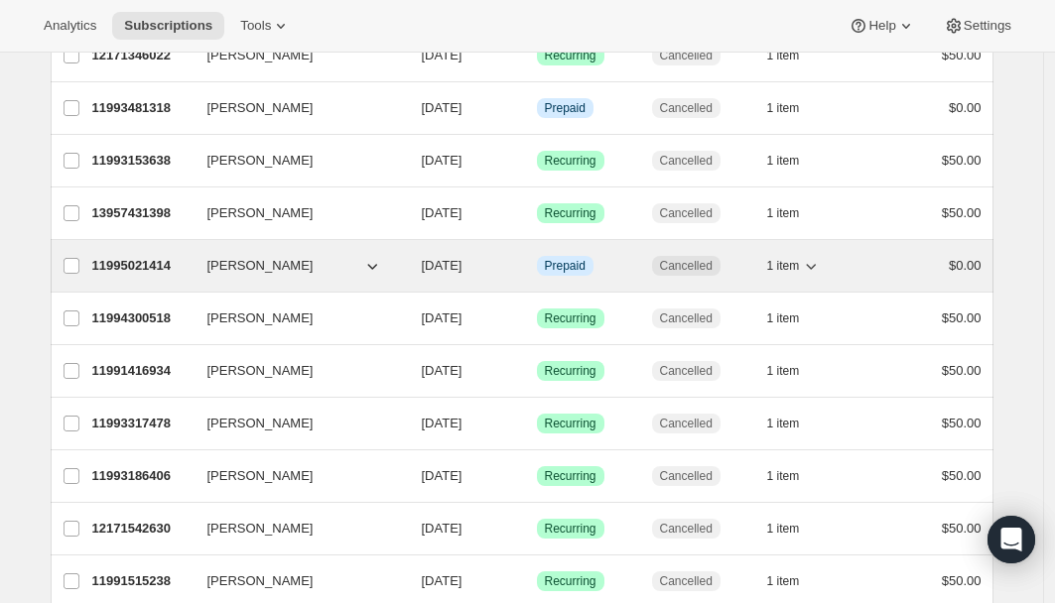
click at [162, 257] on p "11995021414" at bounding box center [141, 266] width 99 height 20
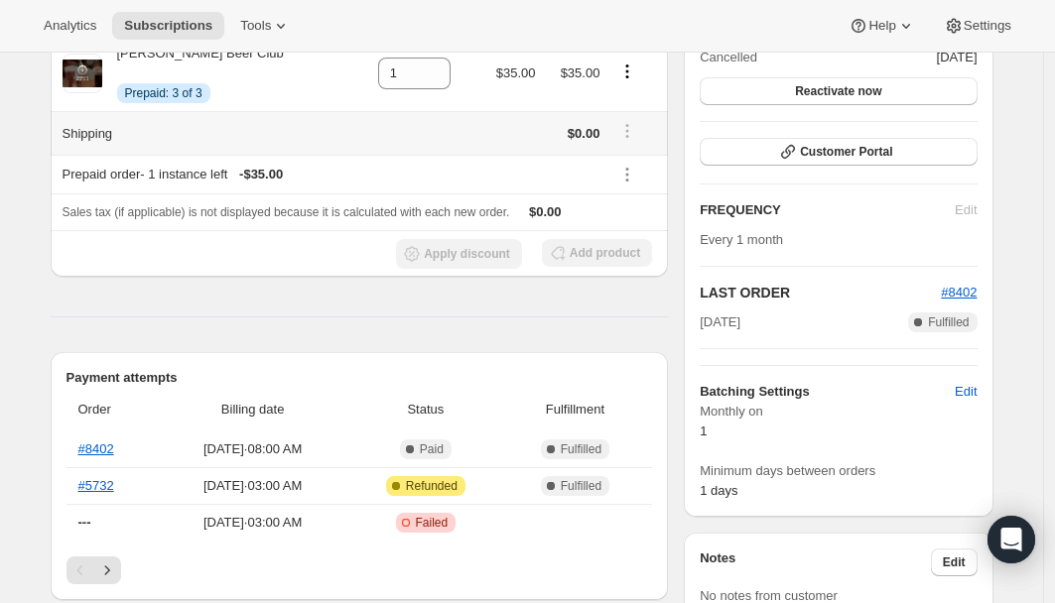
scroll to position [654, 0]
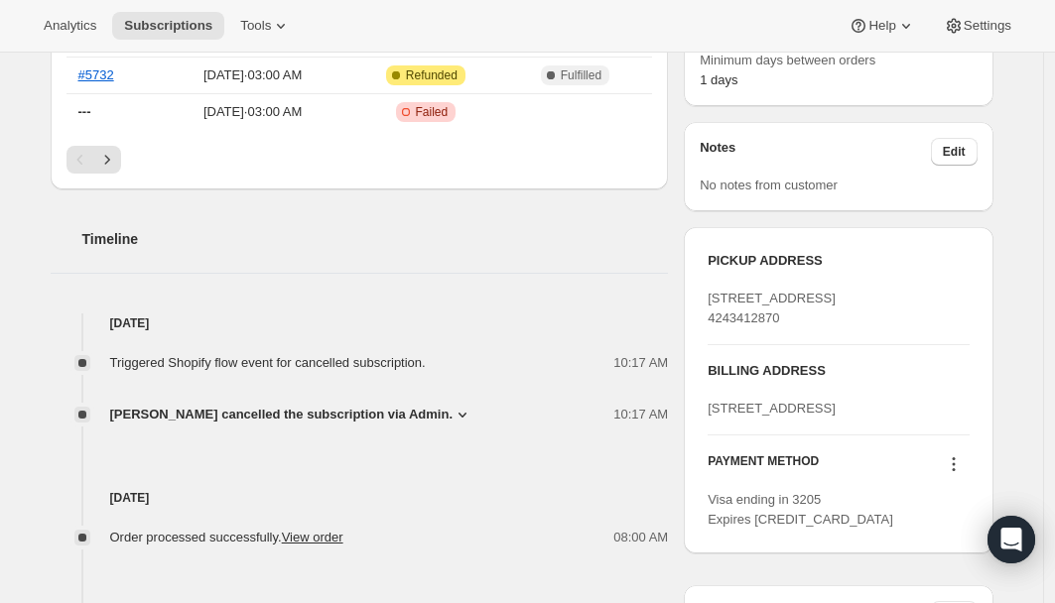
click at [472, 413] on icon at bounding box center [462, 415] width 20 height 20
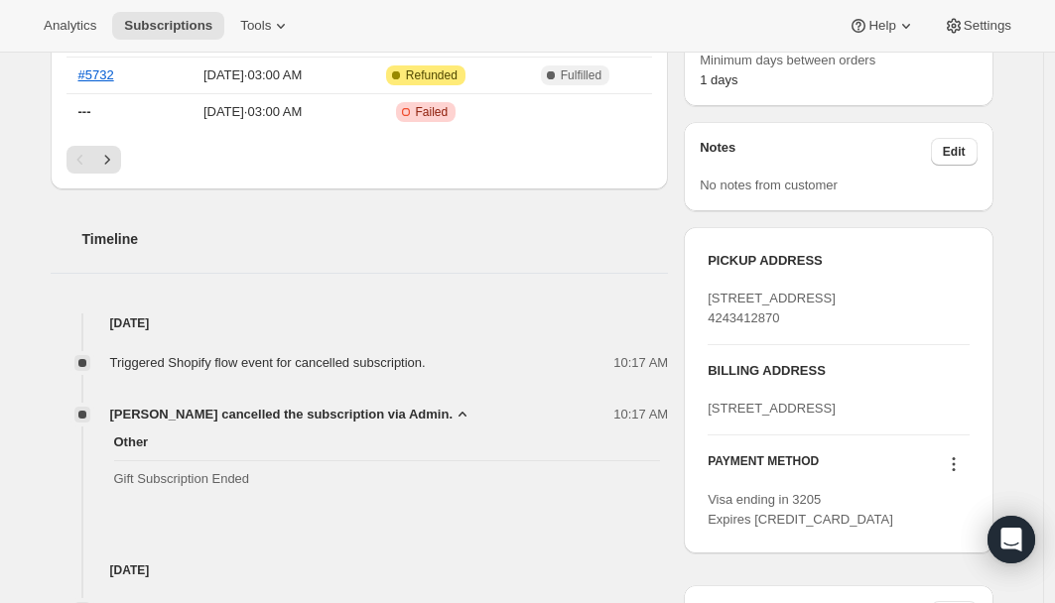
scroll to position [0, 0]
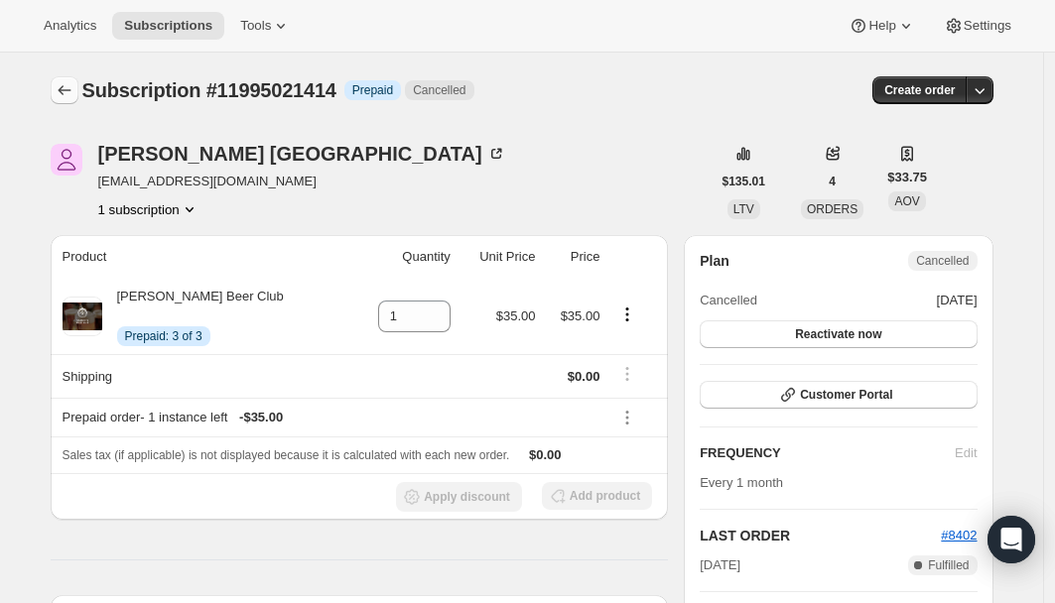
click at [78, 95] on button "Subscriptions" at bounding box center [65, 90] width 28 height 28
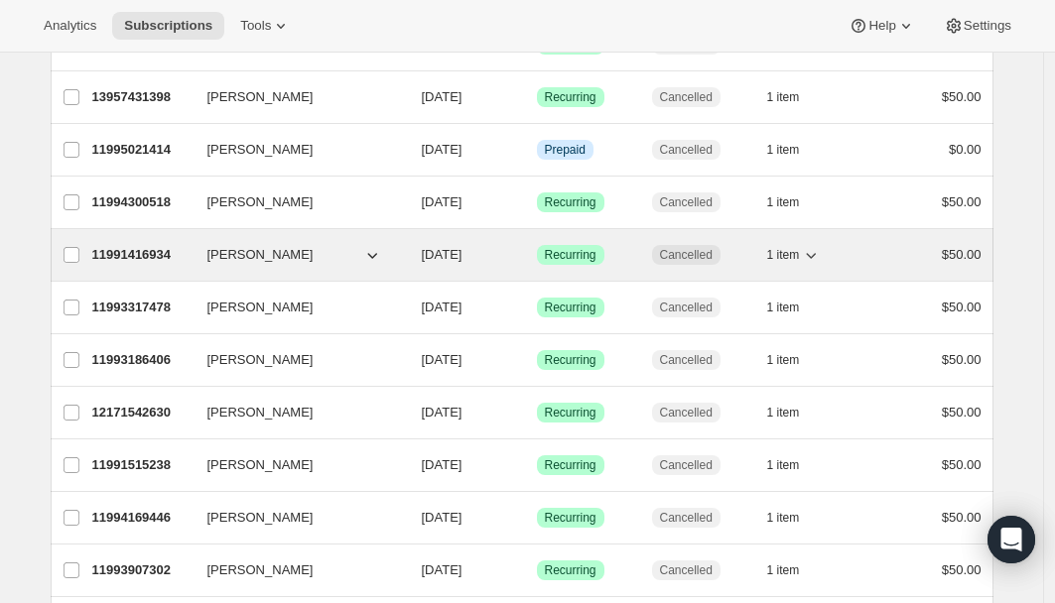
click at [151, 260] on p "11991416934" at bounding box center [141, 255] width 99 height 20
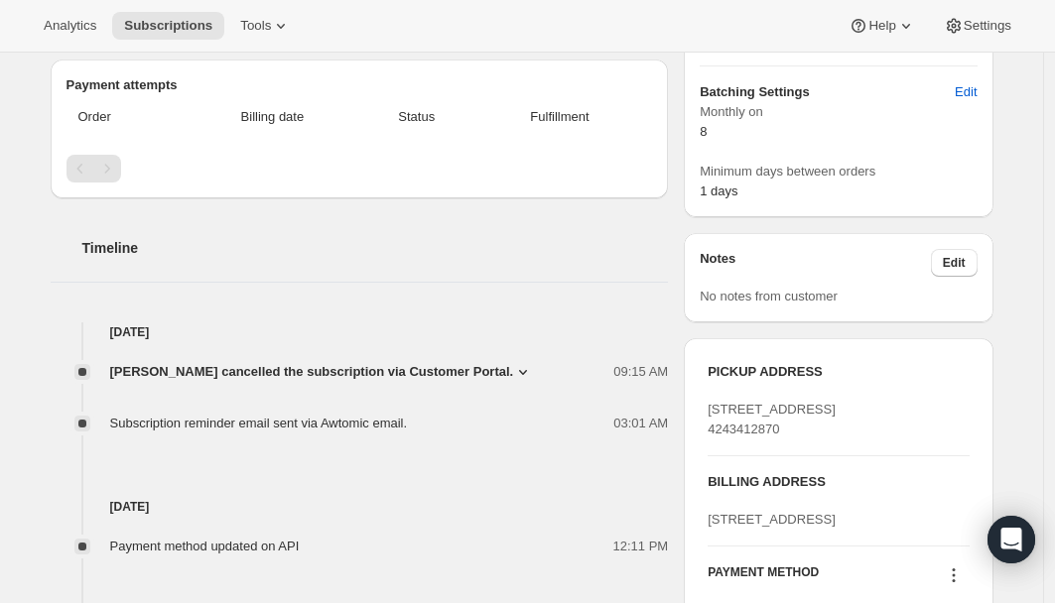
click at [533, 369] on icon at bounding box center [523, 372] width 20 height 20
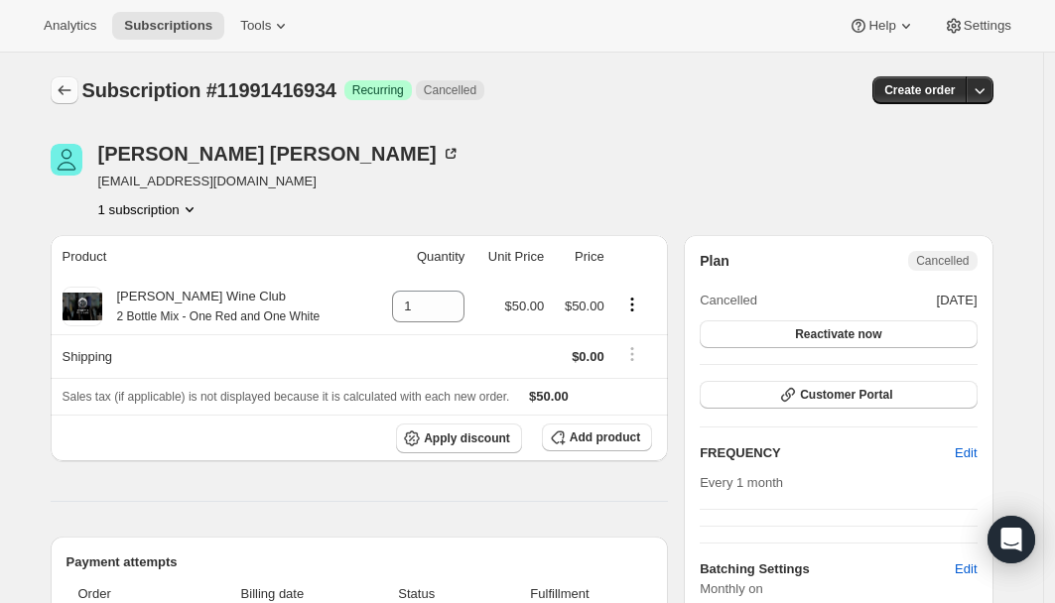
click at [68, 77] on button "Subscriptions" at bounding box center [65, 90] width 28 height 28
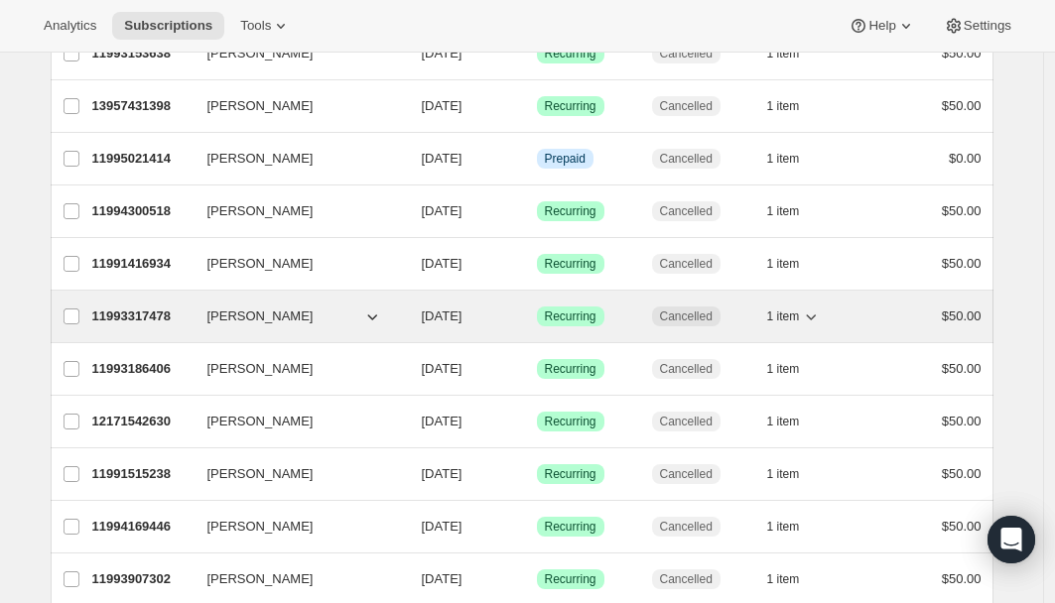
click at [113, 315] on p "11993317478" at bounding box center [141, 317] width 99 height 20
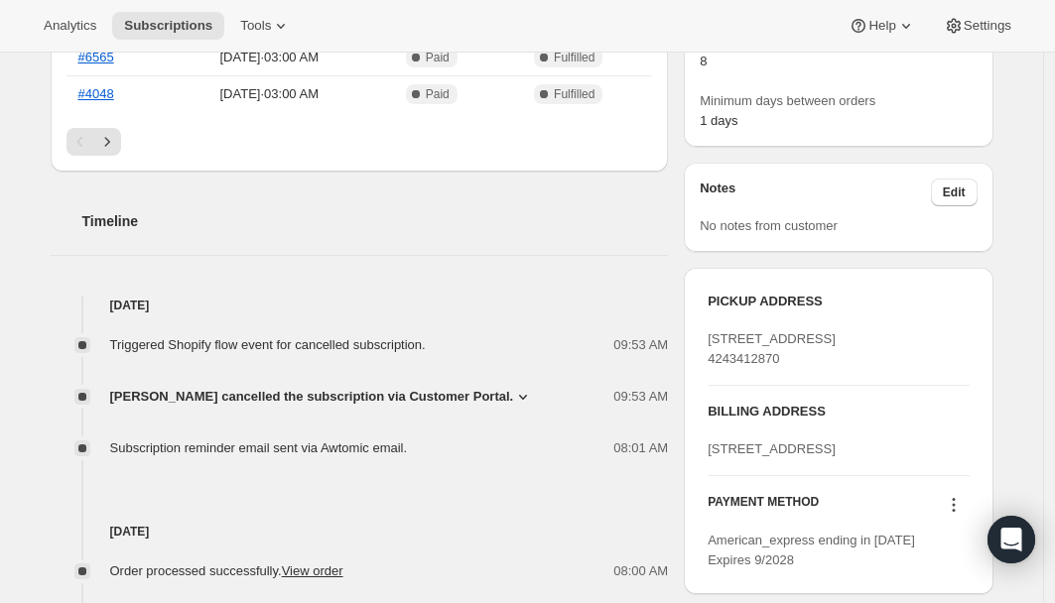
click at [533, 396] on icon at bounding box center [523, 397] width 20 height 20
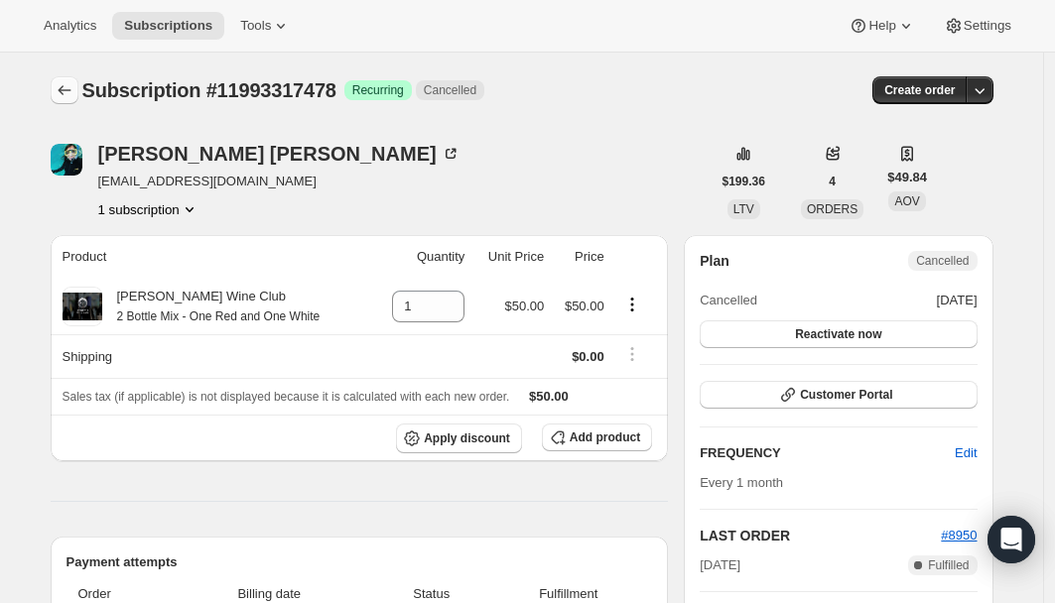
click at [61, 90] on icon "Subscriptions" at bounding box center [65, 90] width 20 height 20
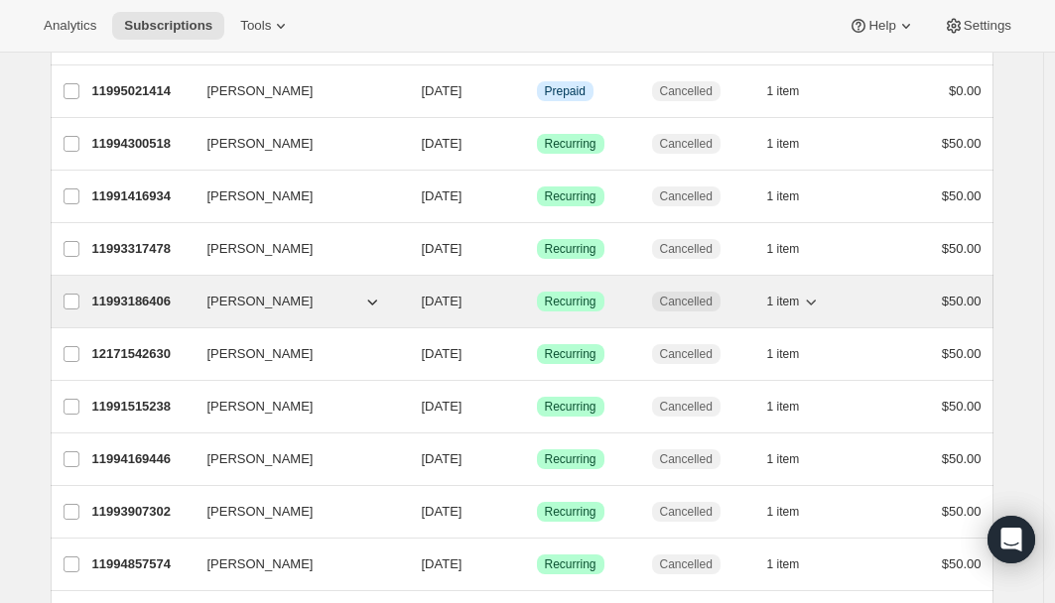
click at [134, 299] on p "11993186406" at bounding box center [141, 302] width 99 height 20
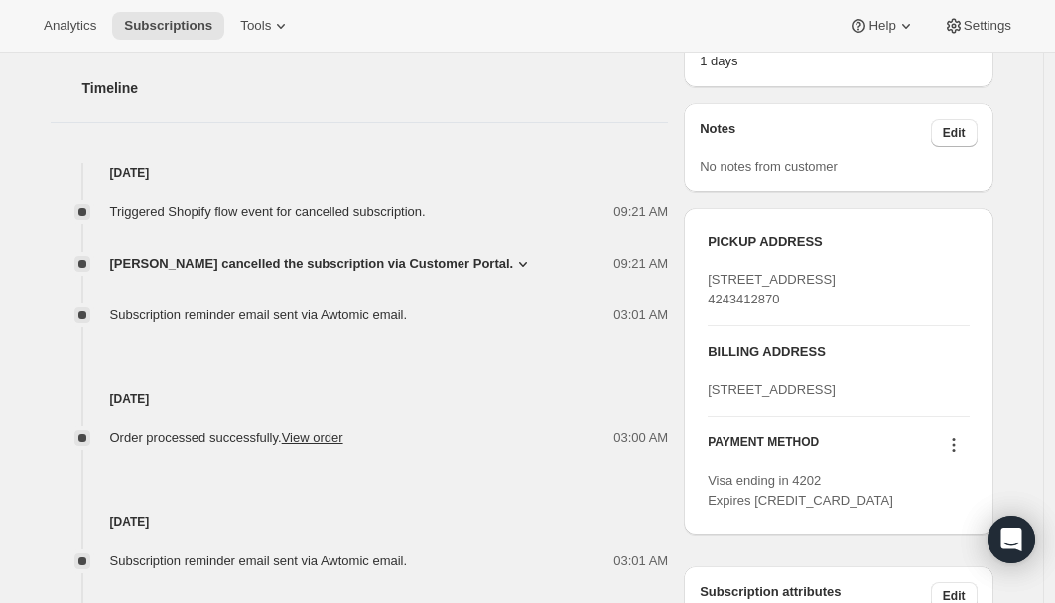
click at [533, 262] on icon at bounding box center [523, 264] width 20 height 20
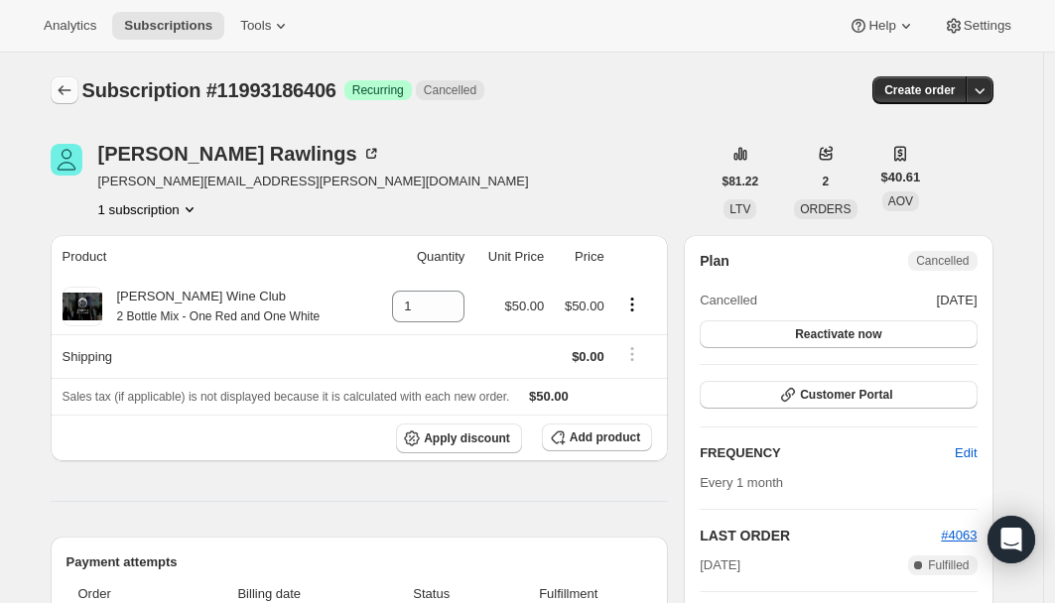
click at [74, 82] on icon "Subscriptions" at bounding box center [65, 90] width 20 height 20
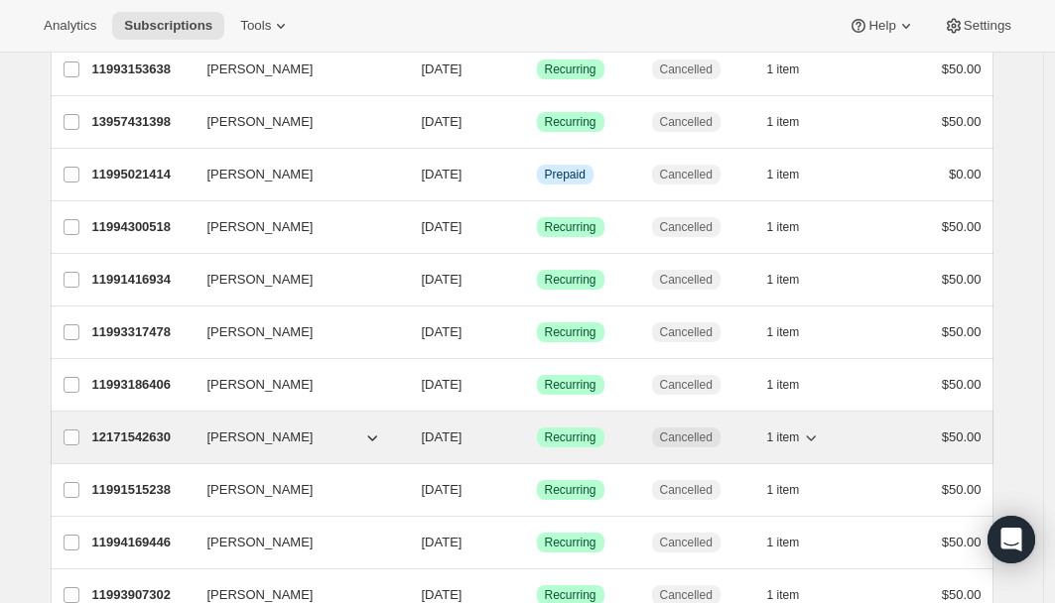
click at [142, 437] on p "12171542630" at bounding box center [141, 438] width 99 height 20
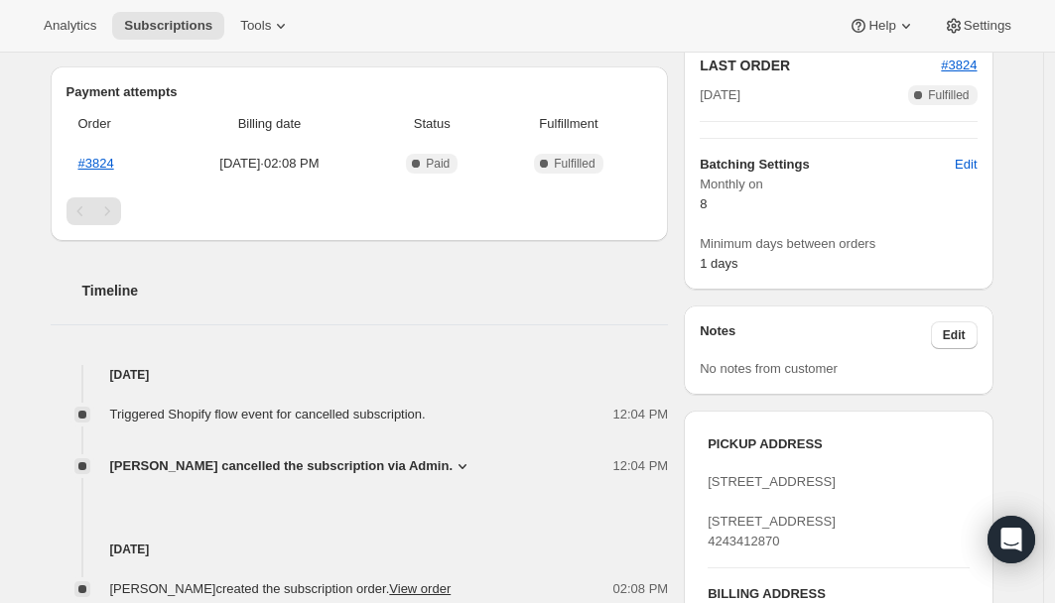
click at [452, 462] on icon at bounding box center [462, 466] width 20 height 20
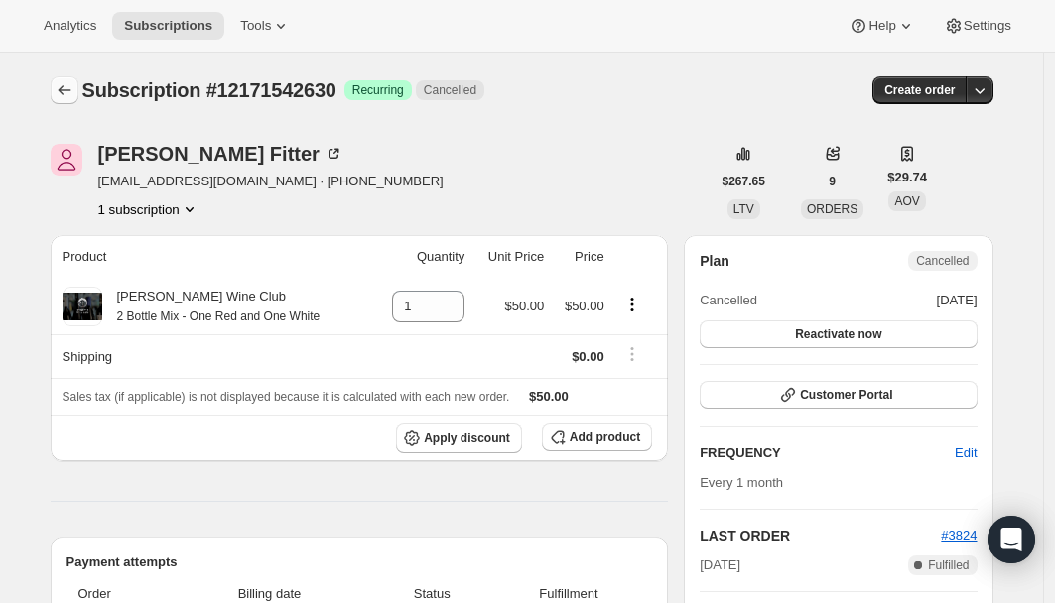
click at [71, 84] on icon "Subscriptions" at bounding box center [65, 90] width 20 height 20
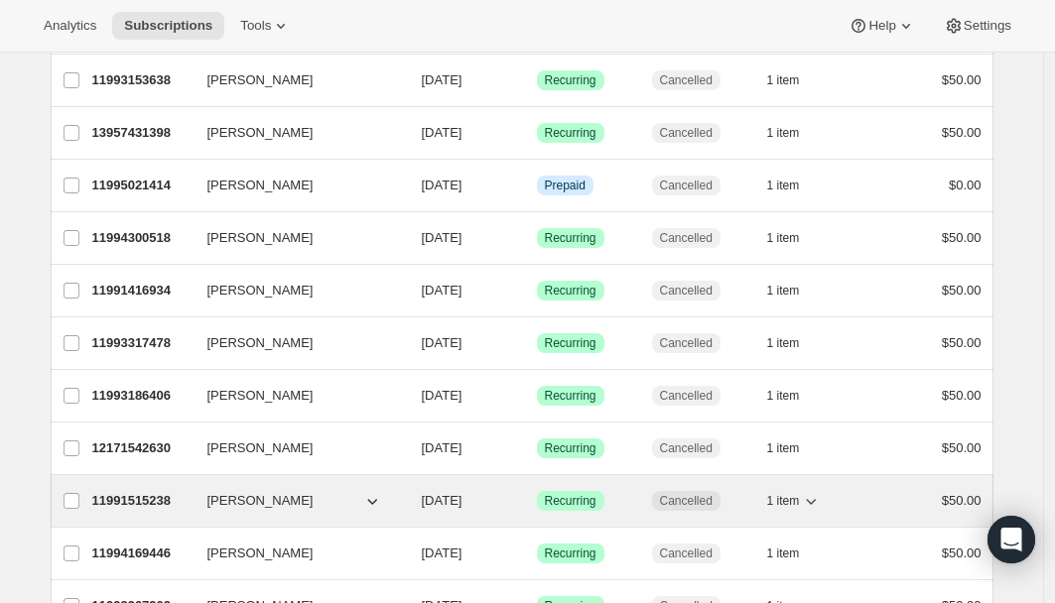
scroll to position [481, 0]
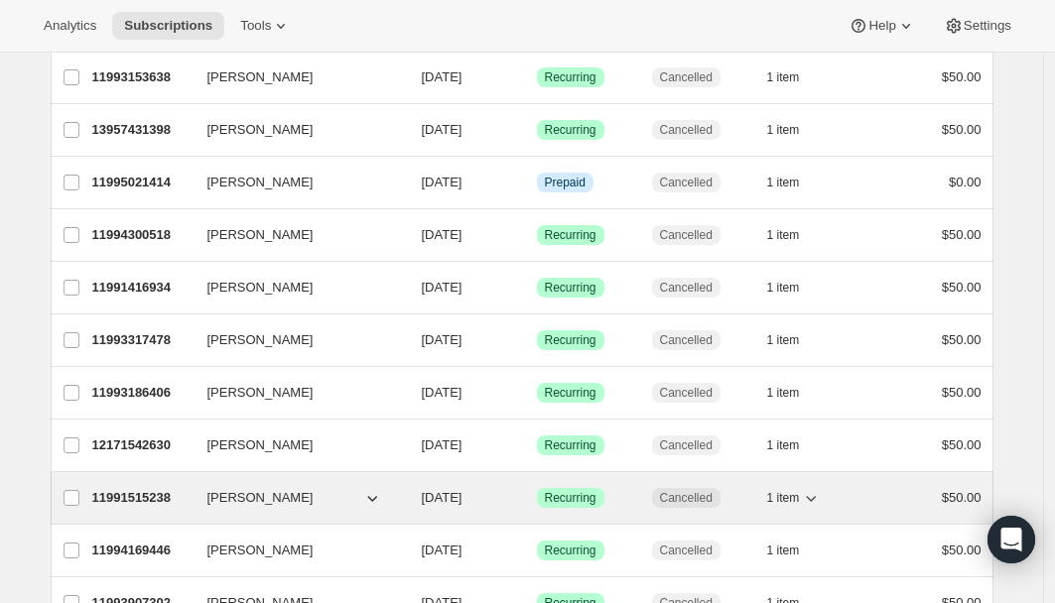
click at [154, 499] on p "11991515238" at bounding box center [141, 498] width 99 height 20
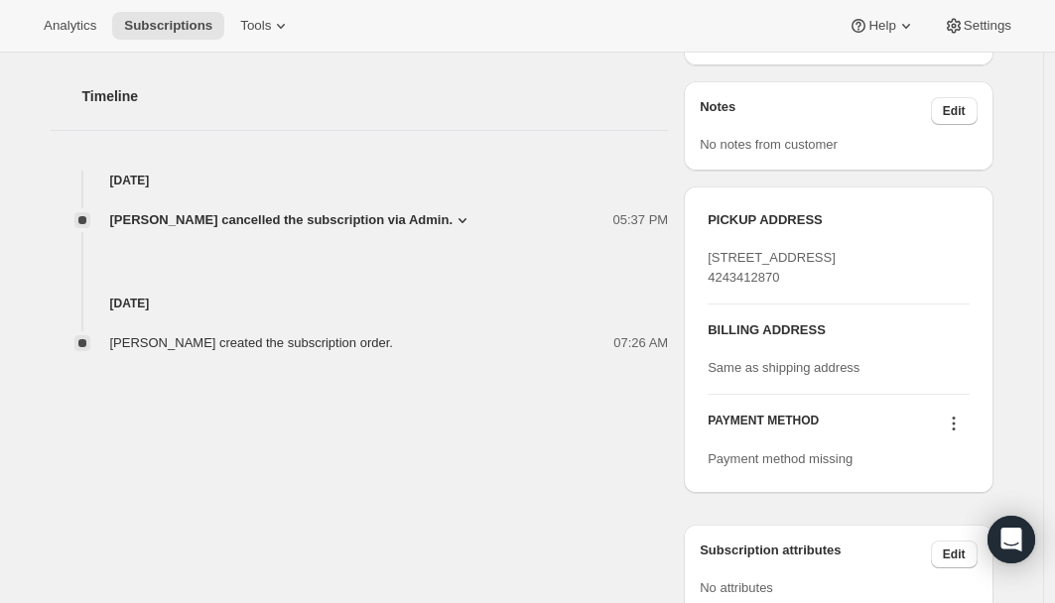
click at [453, 215] on span "Michelle McDermott cancelled the subscription via Admin." at bounding box center [281, 220] width 343 height 20
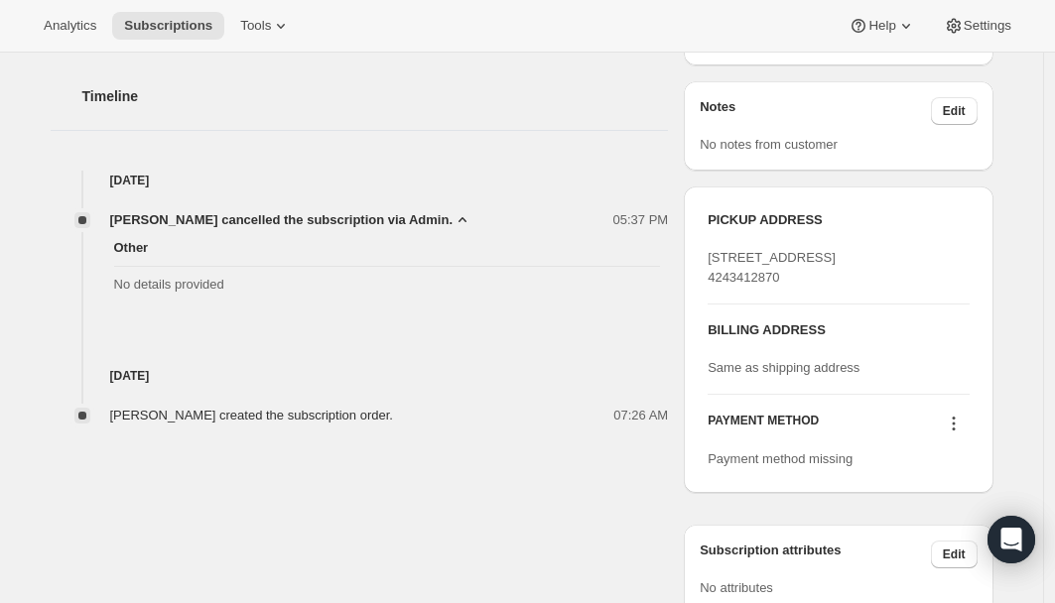
scroll to position [299, 0]
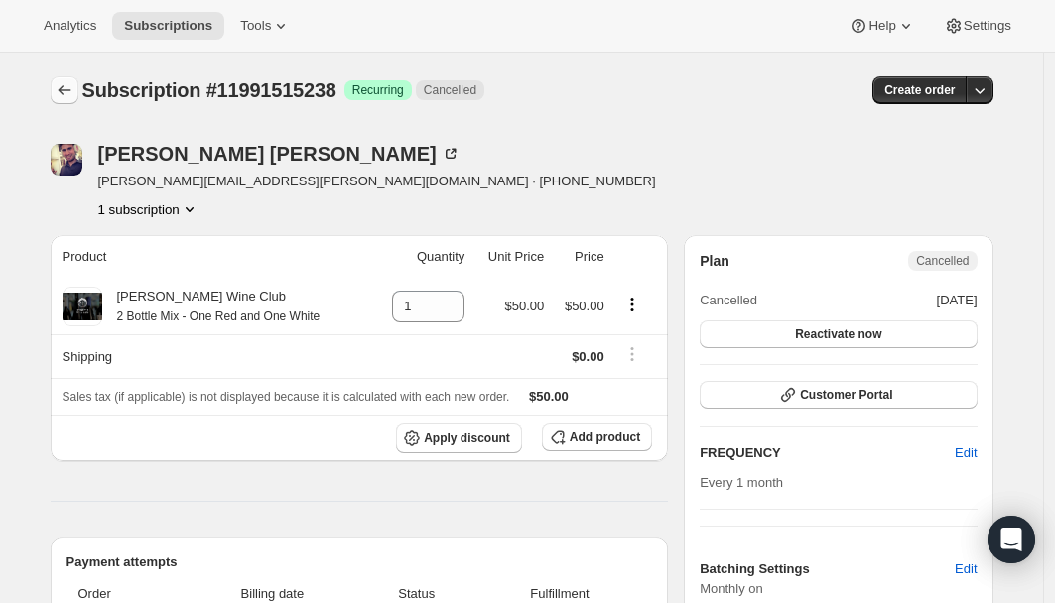
click at [74, 93] on icon "Subscriptions" at bounding box center [65, 90] width 20 height 20
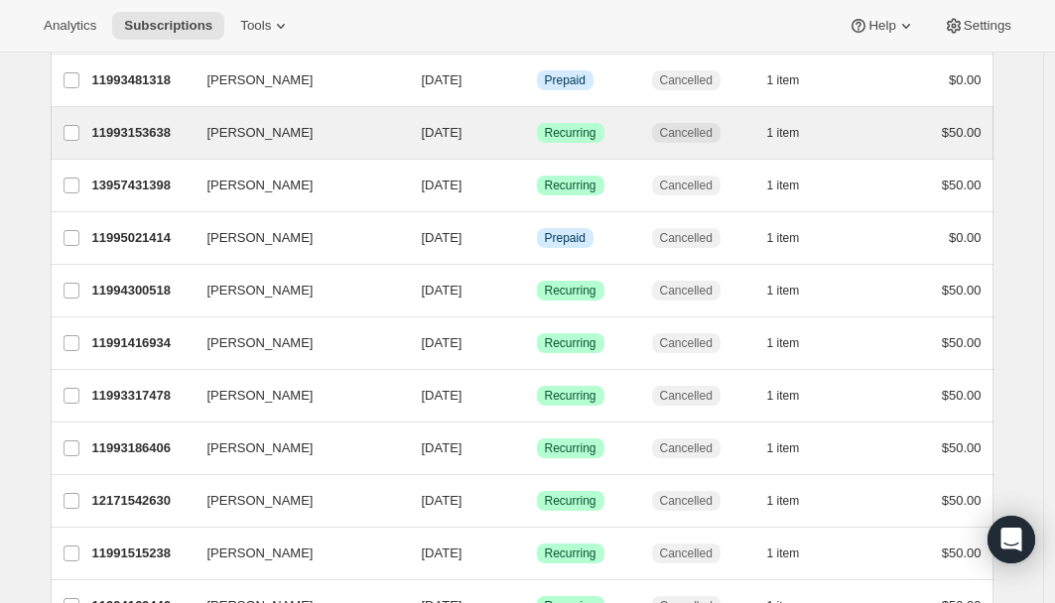
scroll to position [702, 0]
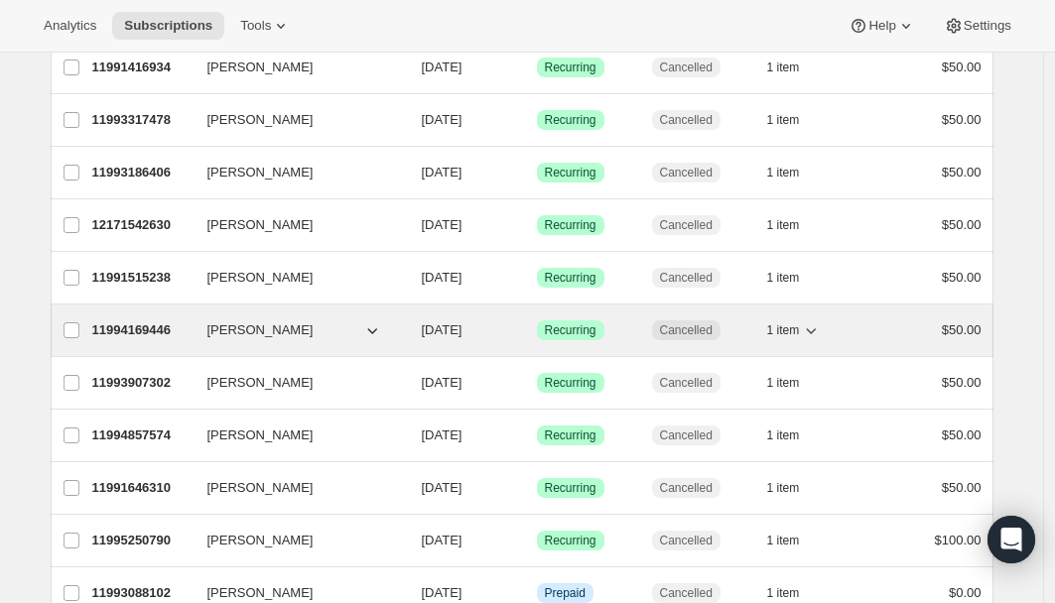
click at [171, 334] on p "11994169446" at bounding box center [141, 331] width 99 height 20
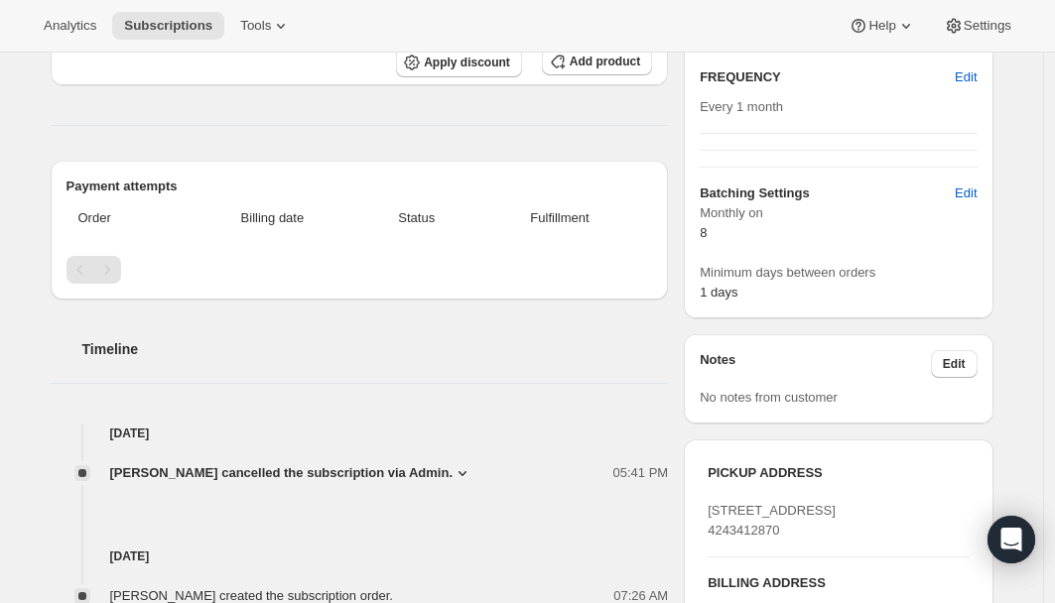
click at [466, 471] on icon at bounding box center [462, 473] width 8 height 5
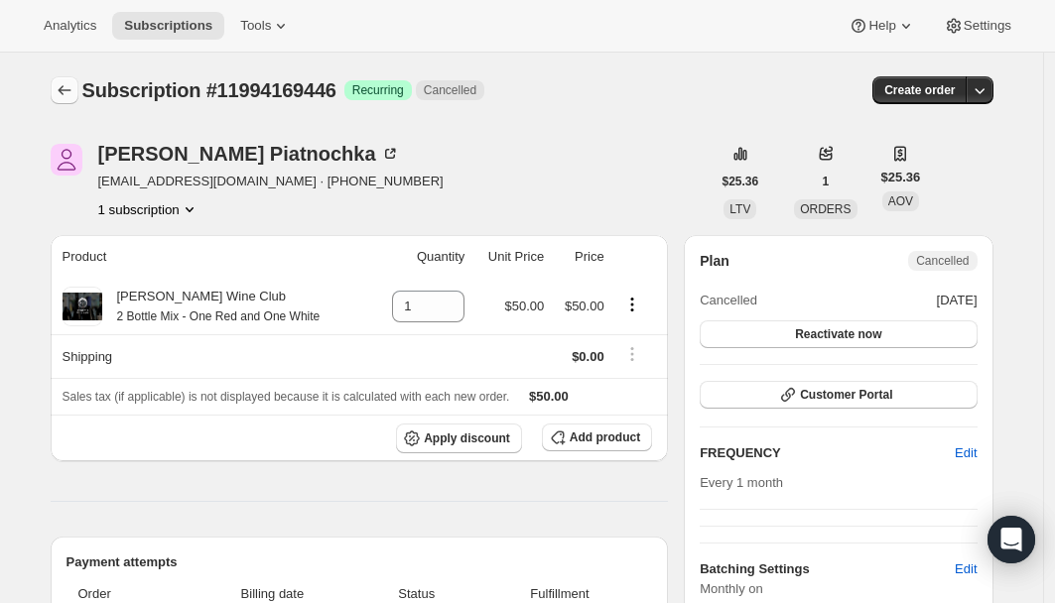
click at [64, 86] on icon "Subscriptions" at bounding box center [65, 90] width 20 height 20
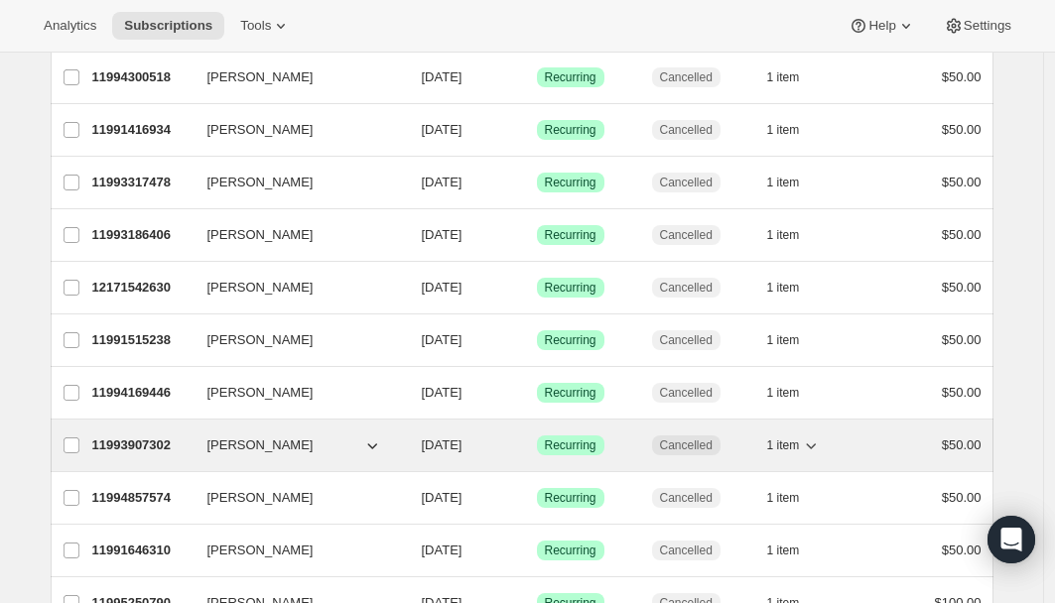
click at [170, 442] on p "11993907302" at bounding box center [141, 446] width 99 height 20
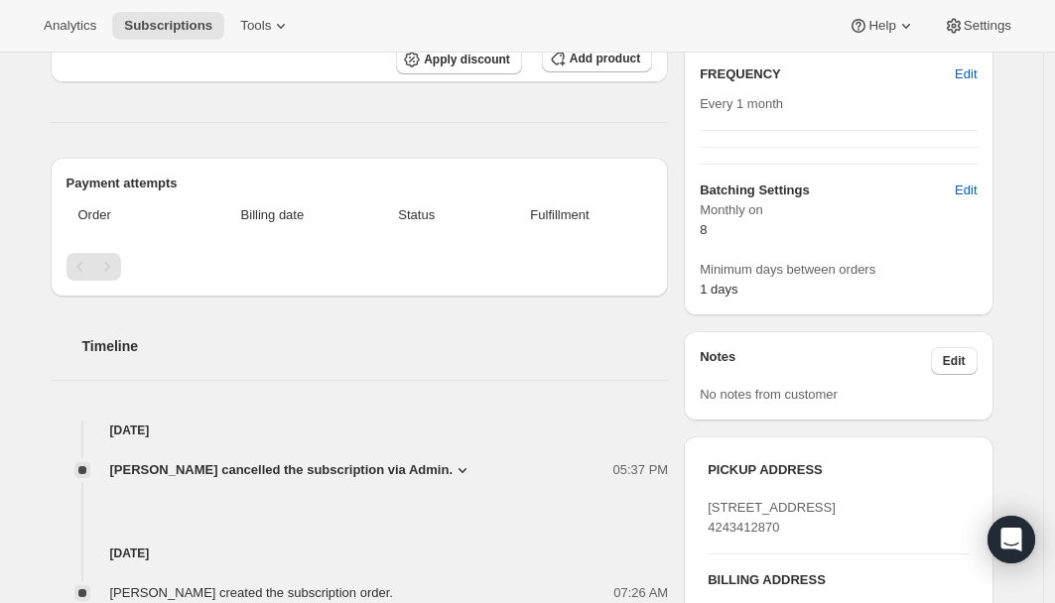
click at [472, 467] on icon at bounding box center [462, 470] width 20 height 20
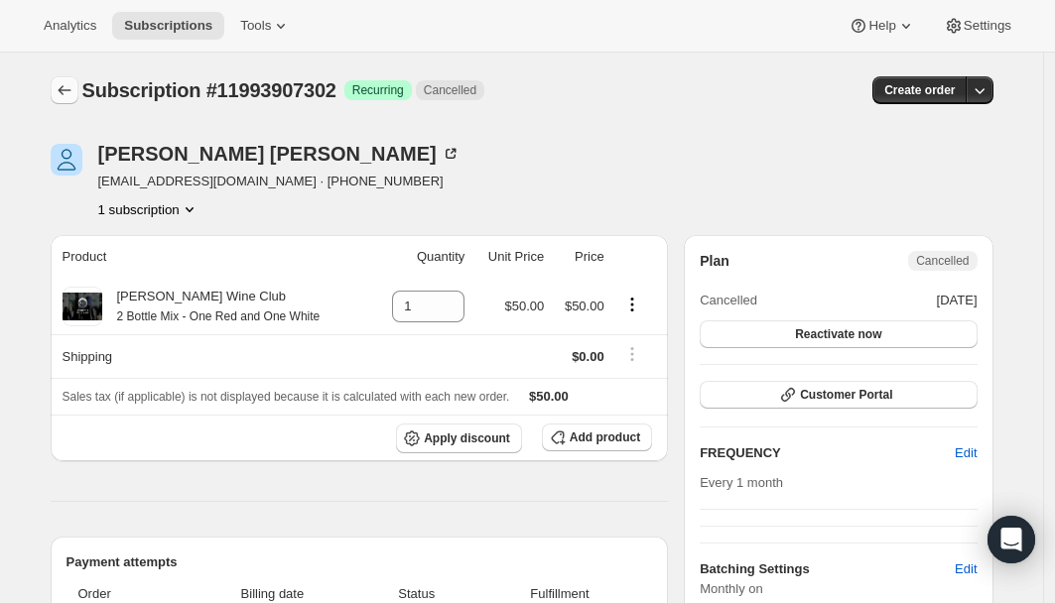
click at [62, 83] on icon "Subscriptions" at bounding box center [65, 90] width 20 height 20
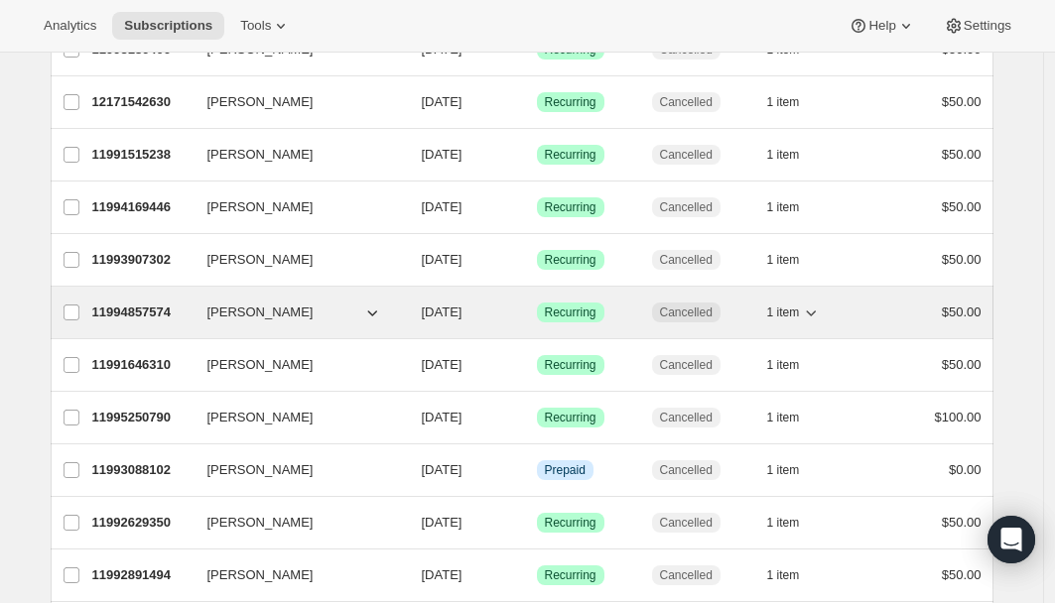
click at [172, 312] on p "11994857574" at bounding box center [141, 313] width 99 height 20
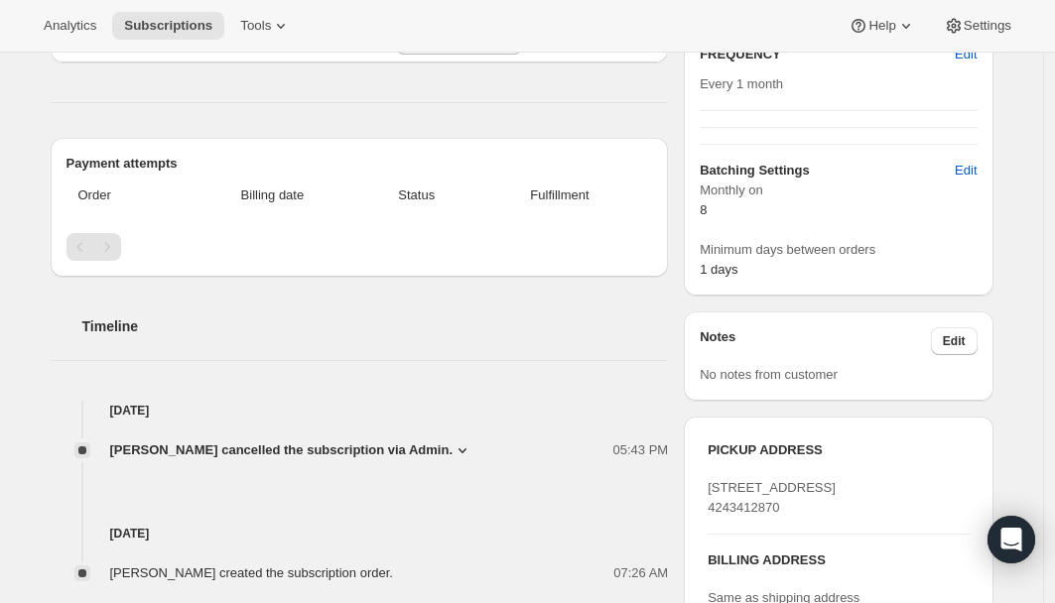
click at [472, 451] on icon at bounding box center [462, 451] width 20 height 20
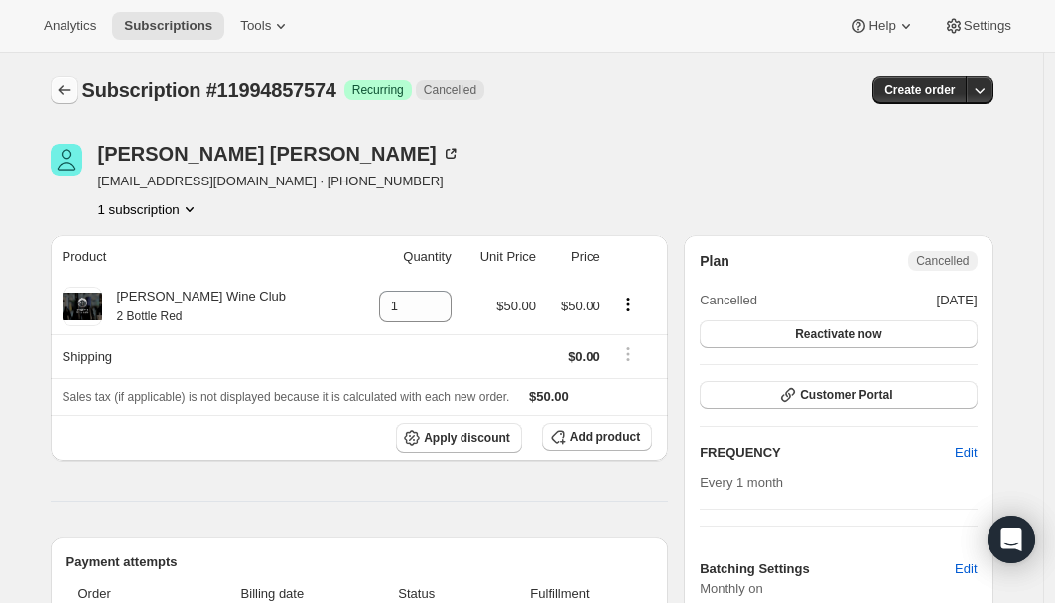
click at [73, 96] on icon "Subscriptions" at bounding box center [65, 90] width 20 height 20
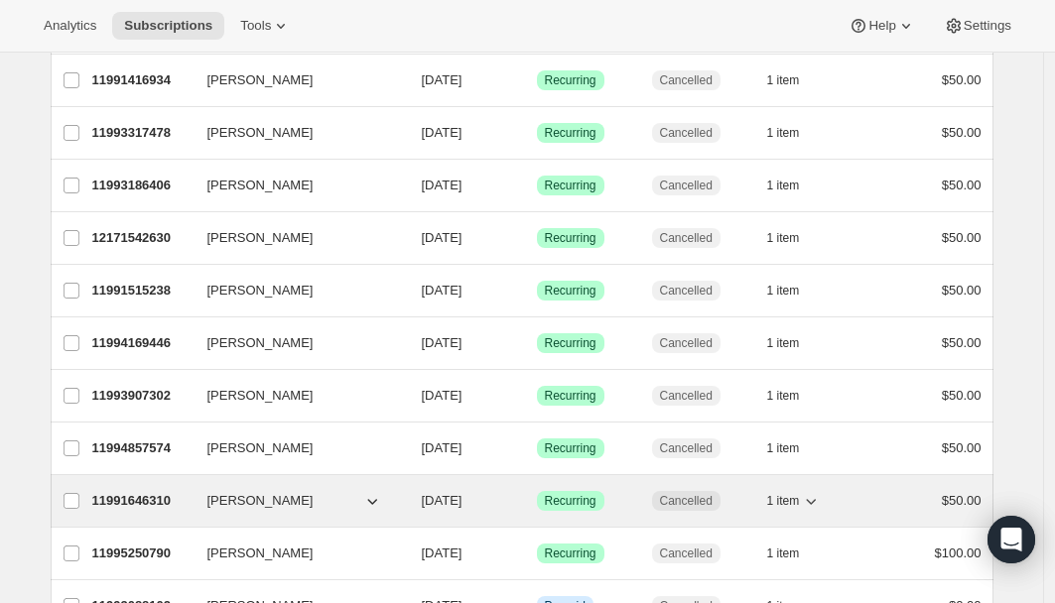
click at [153, 497] on p "11991646310" at bounding box center [141, 501] width 99 height 20
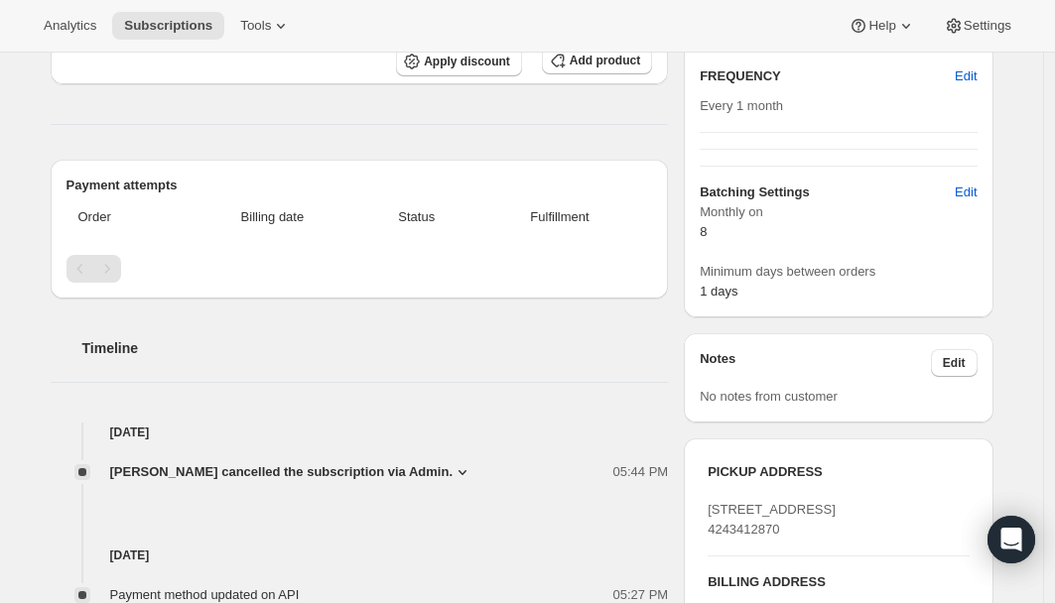
click at [472, 464] on icon at bounding box center [462, 472] width 20 height 20
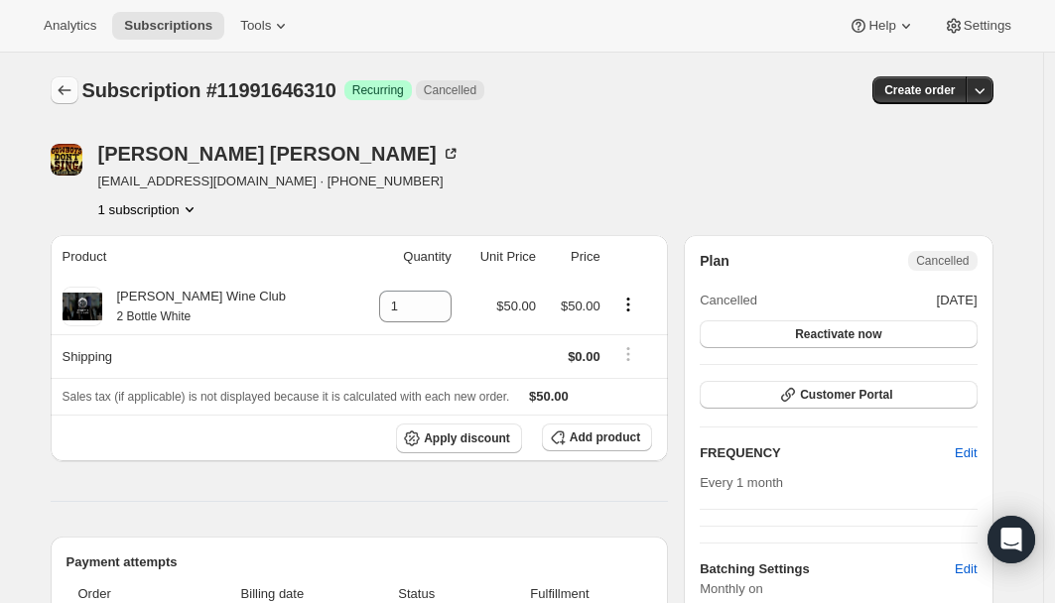
click at [72, 89] on icon "Subscriptions" at bounding box center [65, 90] width 20 height 20
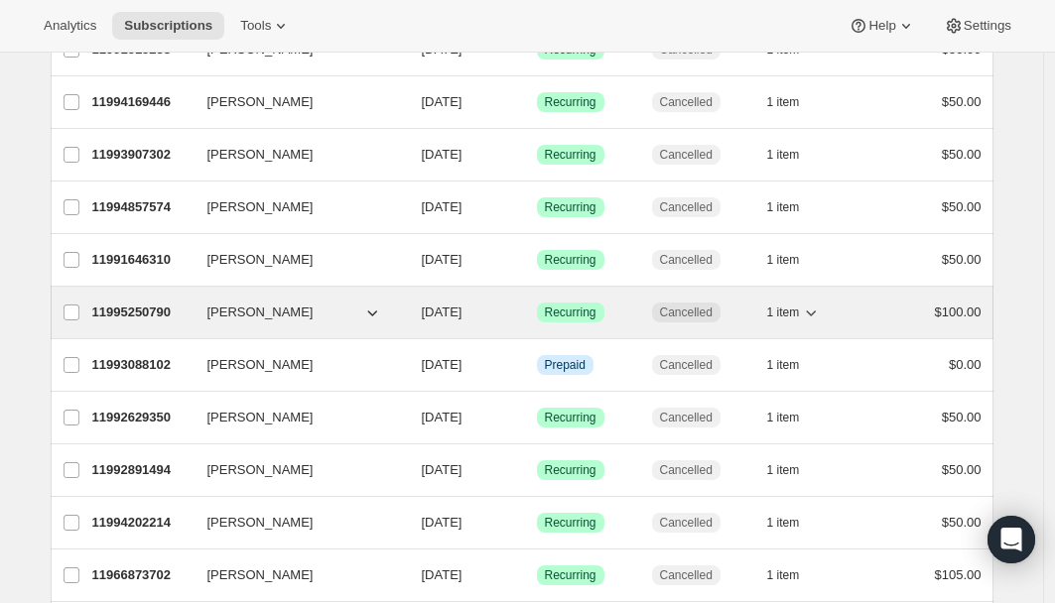
click at [158, 309] on p "11995250790" at bounding box center [141, 313] width 99 height 20
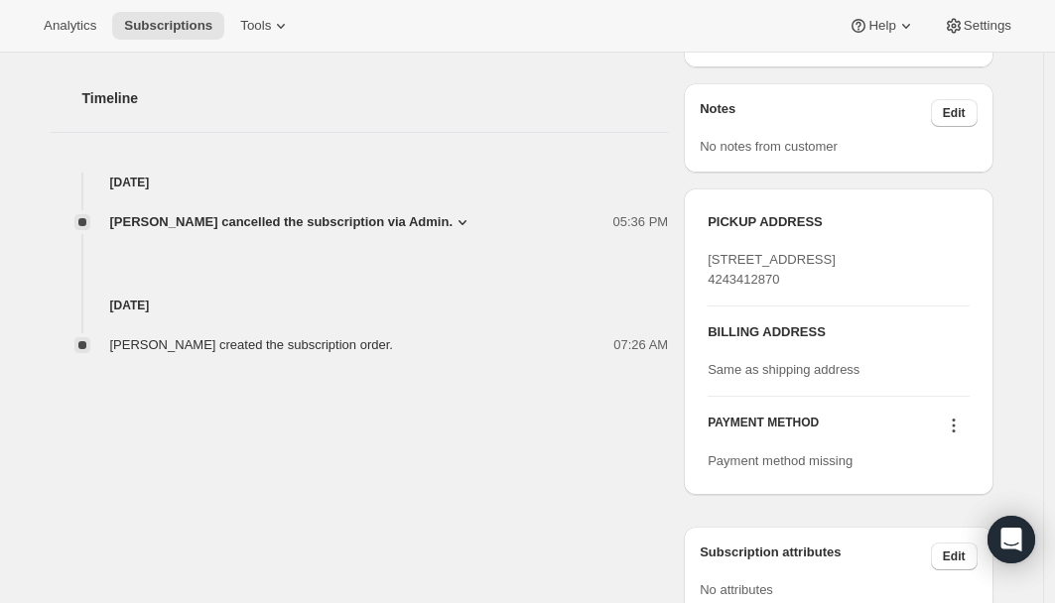
click at [472, 221] on icon at bounding box center [462, 222] width 20 height 20
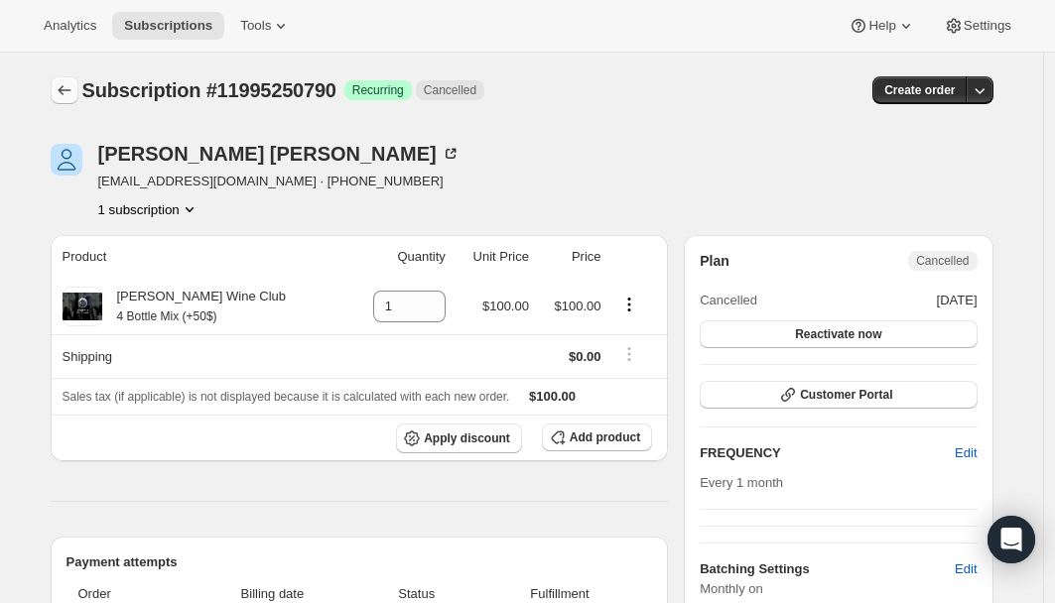
click at [78, 88] on button "Subscriptions" at bounding box center [65, 90] width 28 height 28
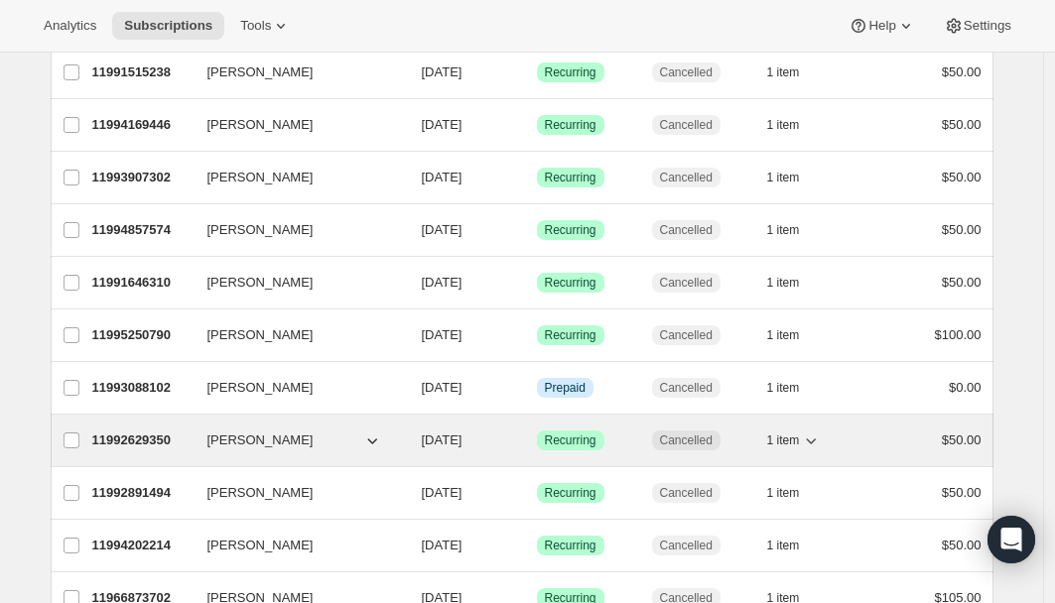
click at [142, 441] on p "11992629350" at bounding box center [141, 441] width 99 height 20
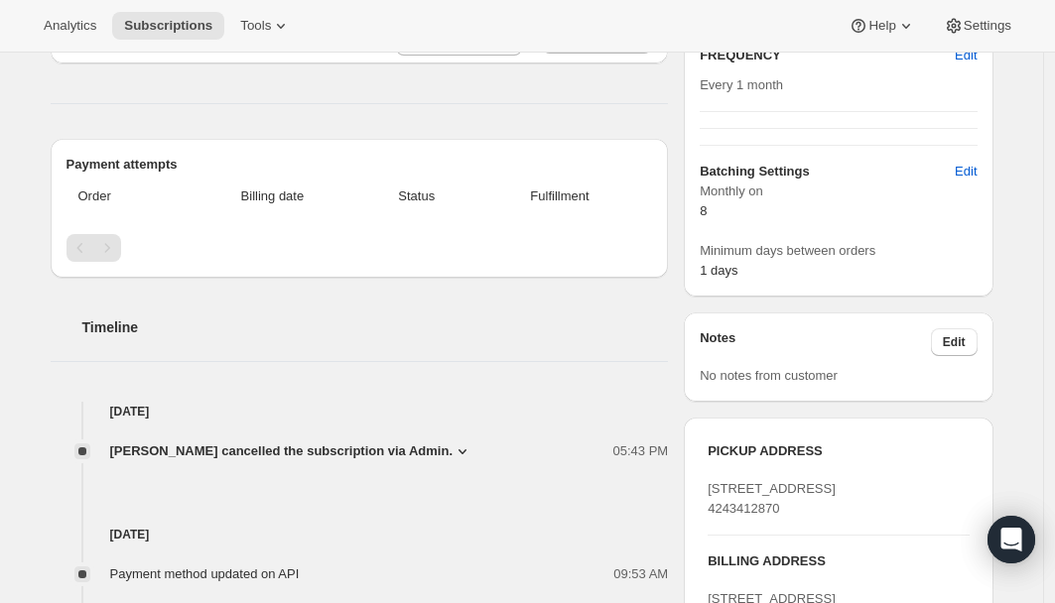
click at [472, 448] on icon at bounding box center [462, 452] width 20 height 20
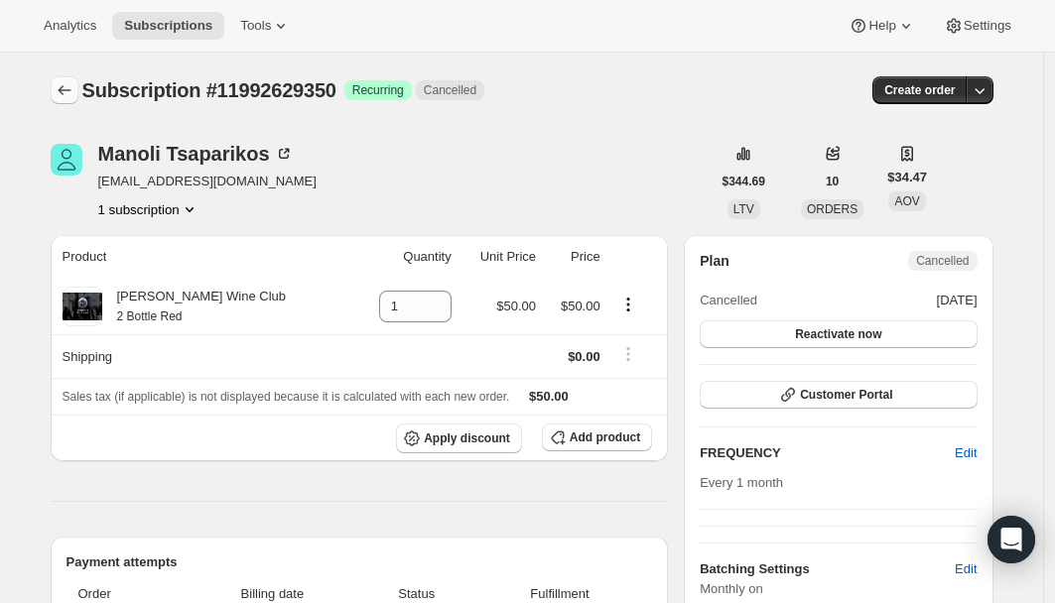
click at [64, 94] on icon "Subscriptions" at bounding box center [65, 90] width 20 height 20
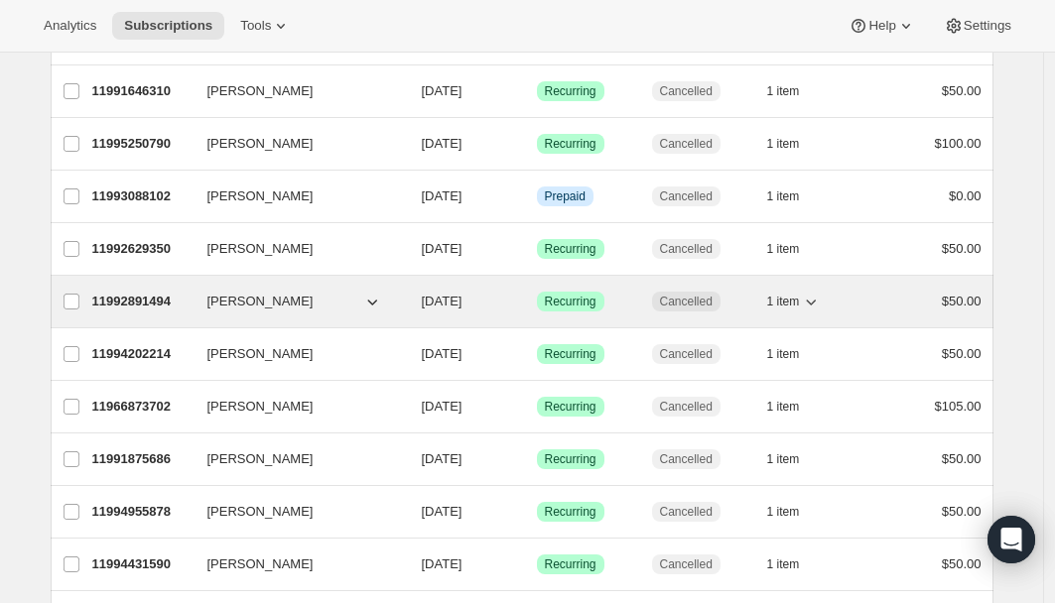
click at [158, 296] on p "11992891494" at bounding box center [141, 302] width 99 height 20
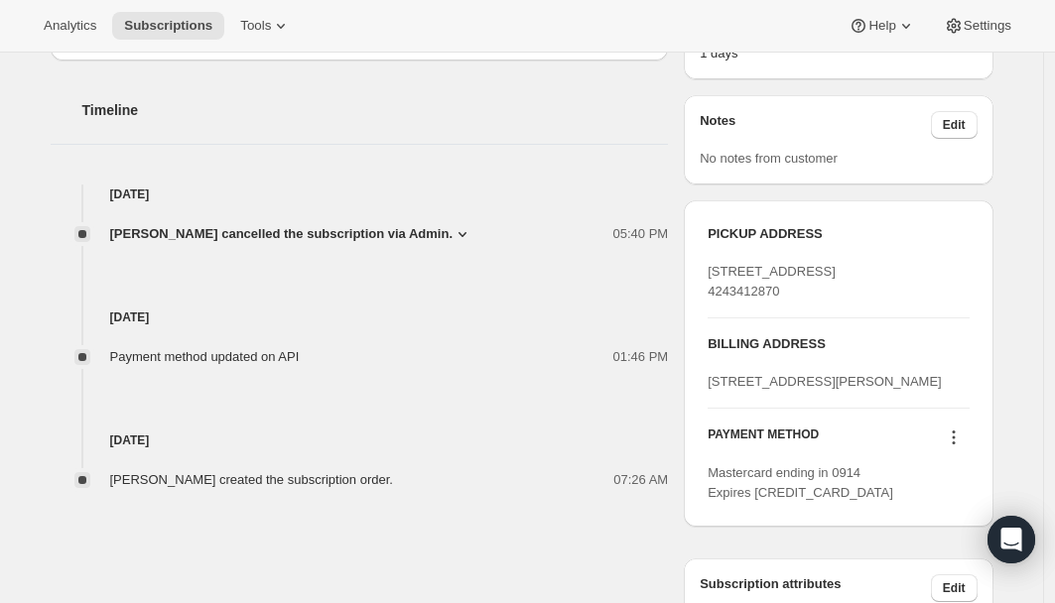
click at [453, 225] on span "Michelle McDermott cancelled the subscription via Admin." at bounding box center [281, 234] width 343 height 20
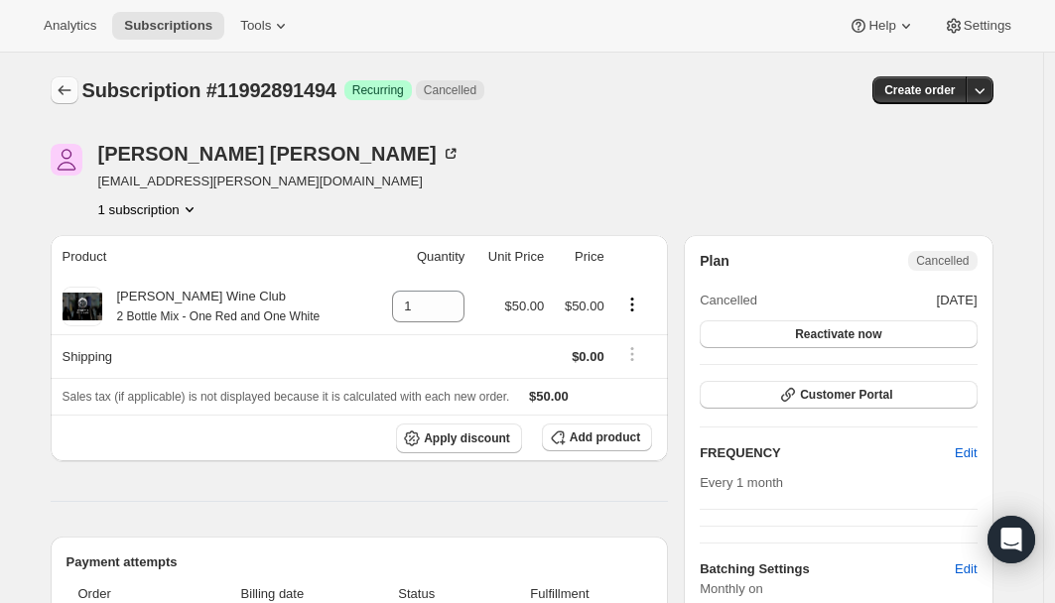
click at [67, 90] on icon "Subscriptions" at bounding box center [65, 90] width 20 height 20
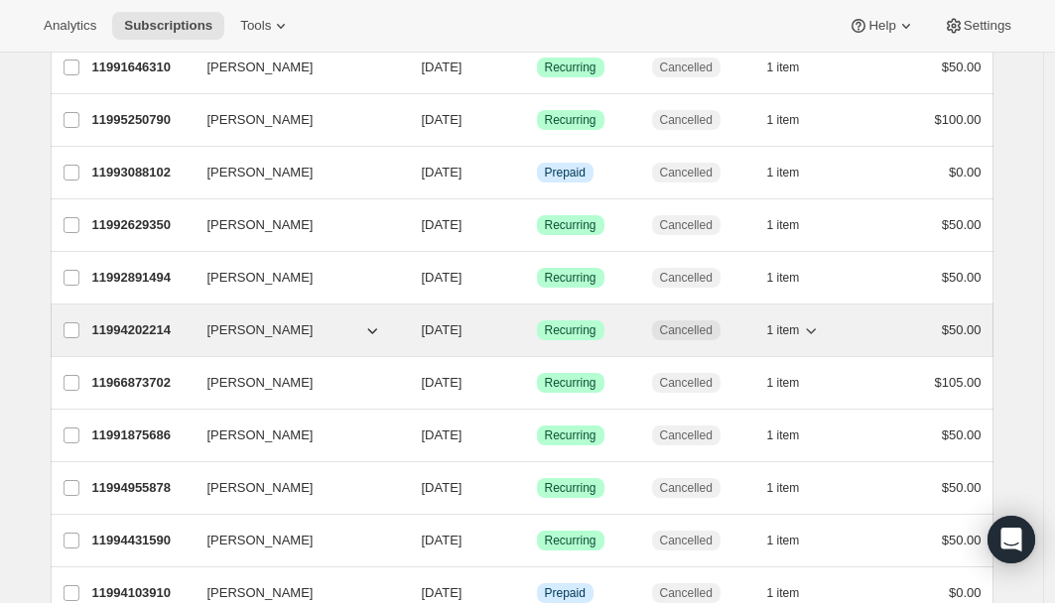
click at [169, 329] on p "11994202214" at bounding box center [141, 331] width 99 height 20
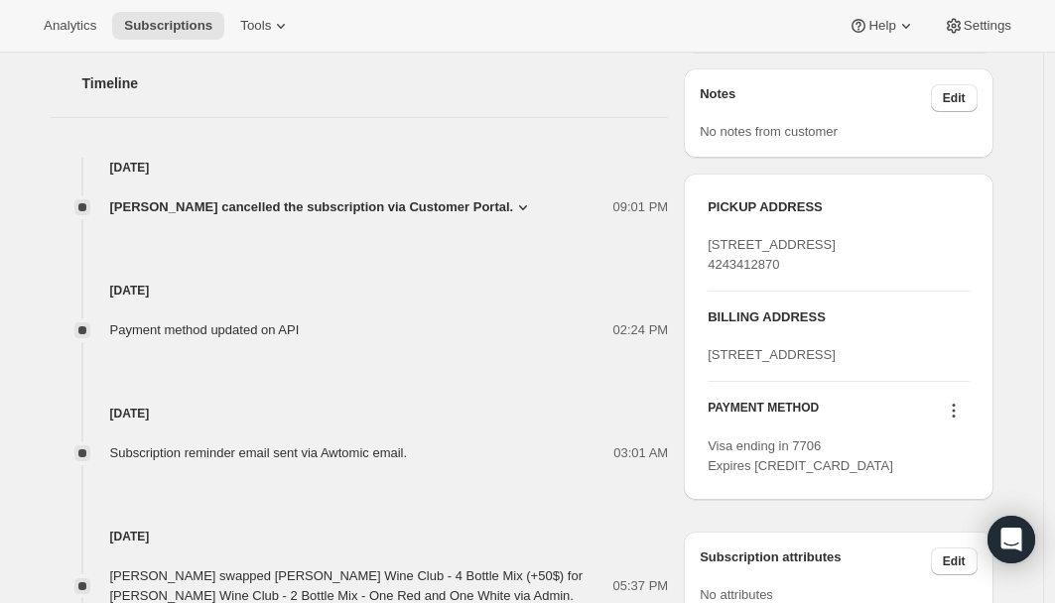
click at [522, 201] on icon at bounding box center [523, 207] width 20 height 20
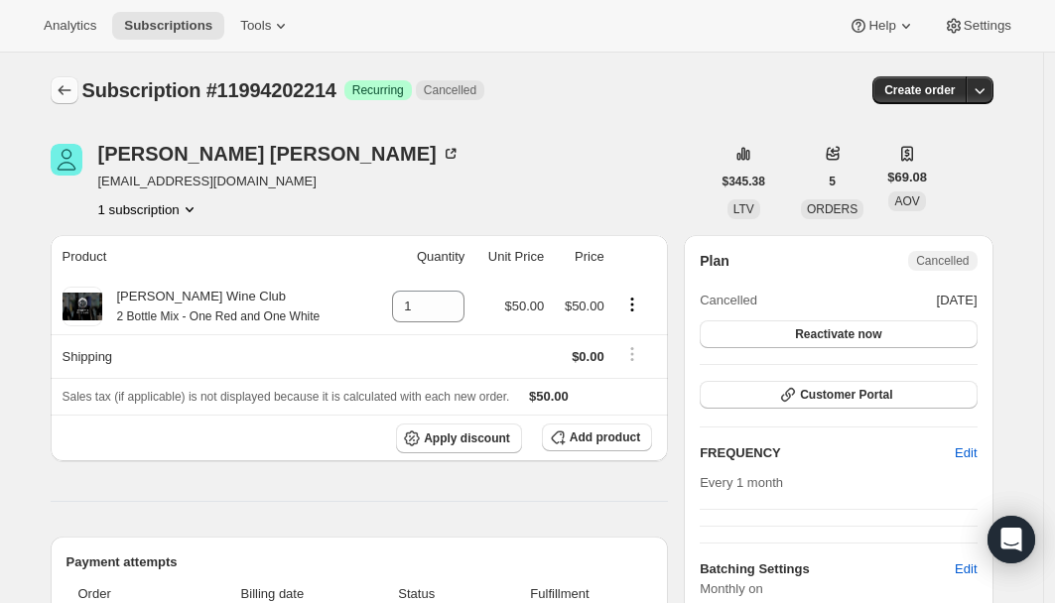
click at [64, 91] on icon "Subscriptions" at bounding box center [64, 90] width 13 height 10
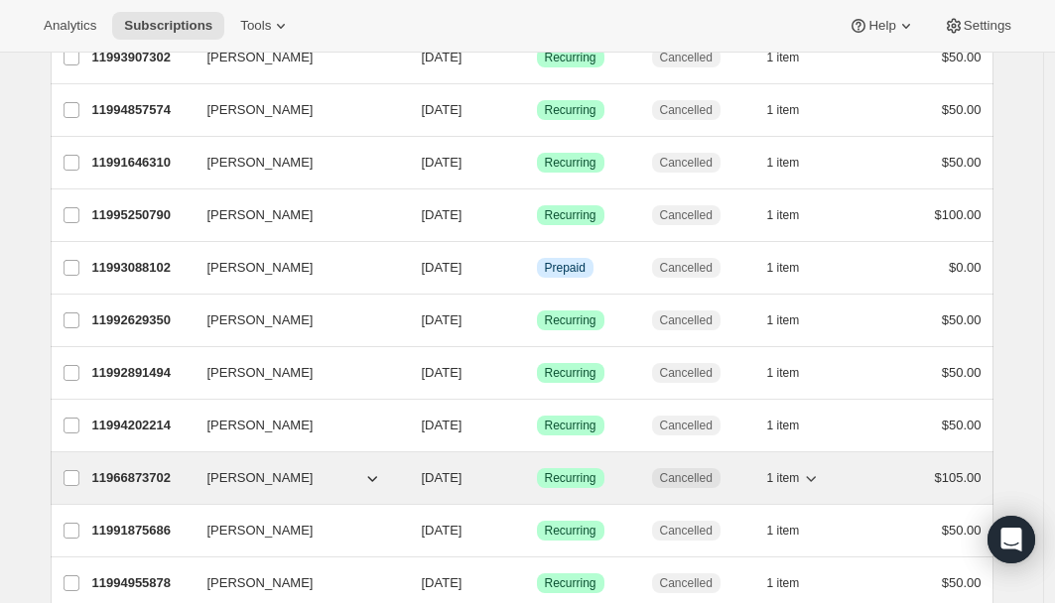
click at [159, 474] on p "11966873702" at bounding box center [141, 478] width 99 height 20
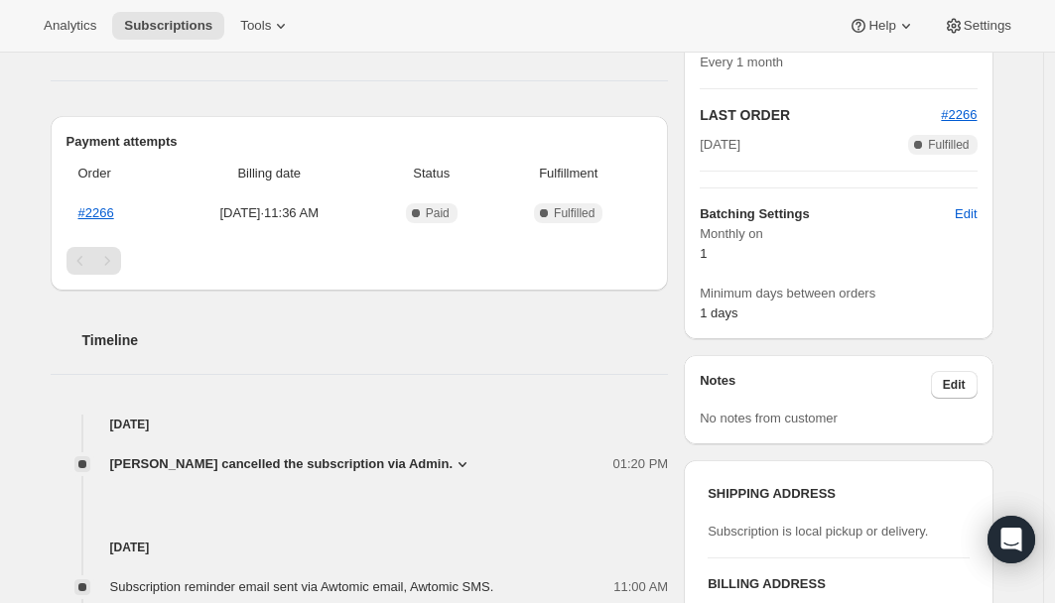
click at [466, 462] on icon at bounding box center [462, 464] width 8 height 5
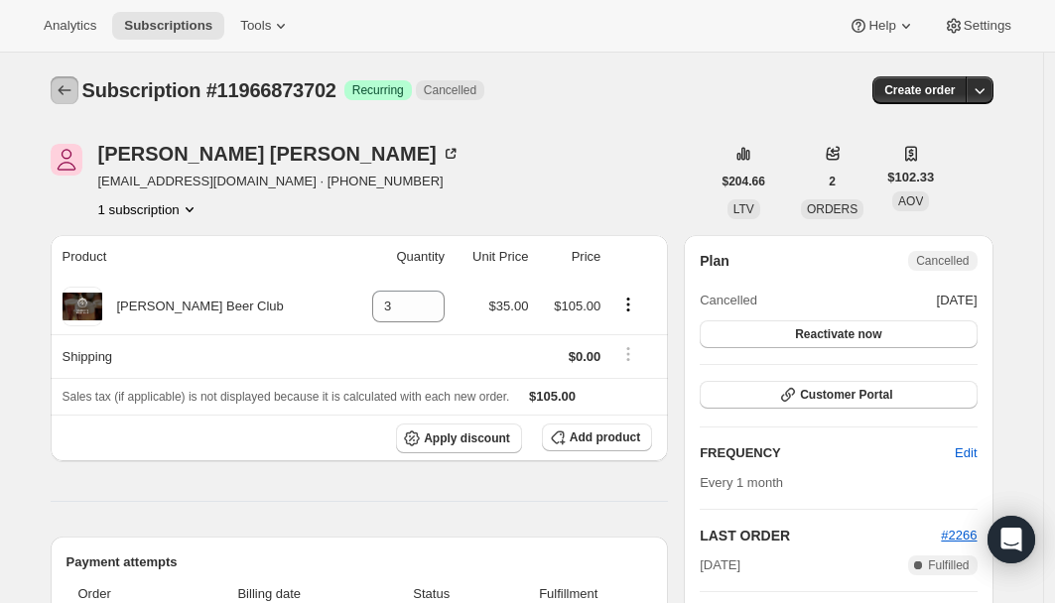
click at [66, 83] on icon "Subscriptions" at bounding box center [65, 90] width 20 height 20
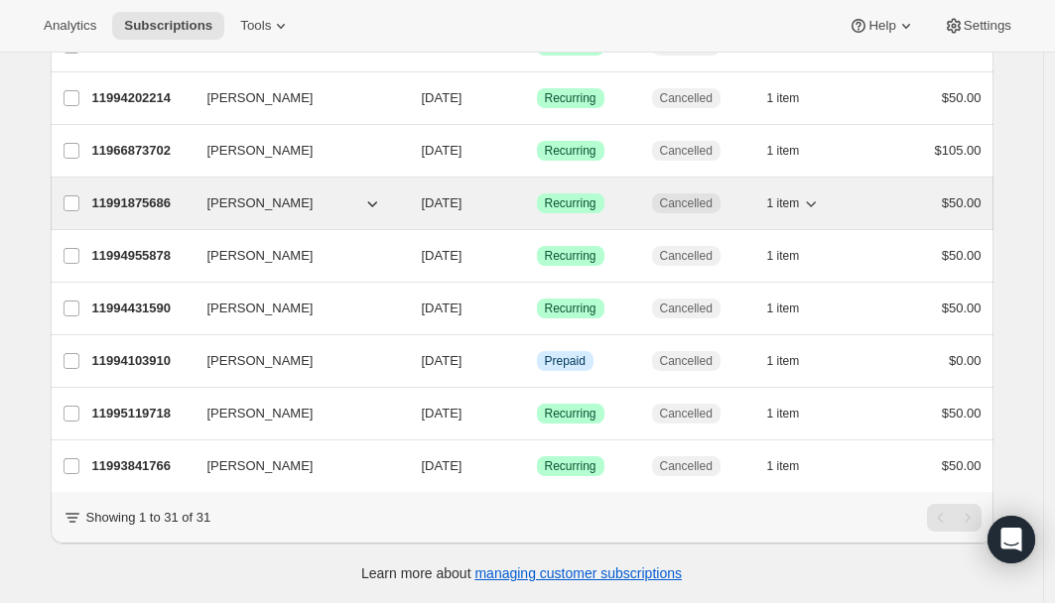
click at [146, 193] on p "11991875686" at bounding box center [141, 203] width 99 height 20
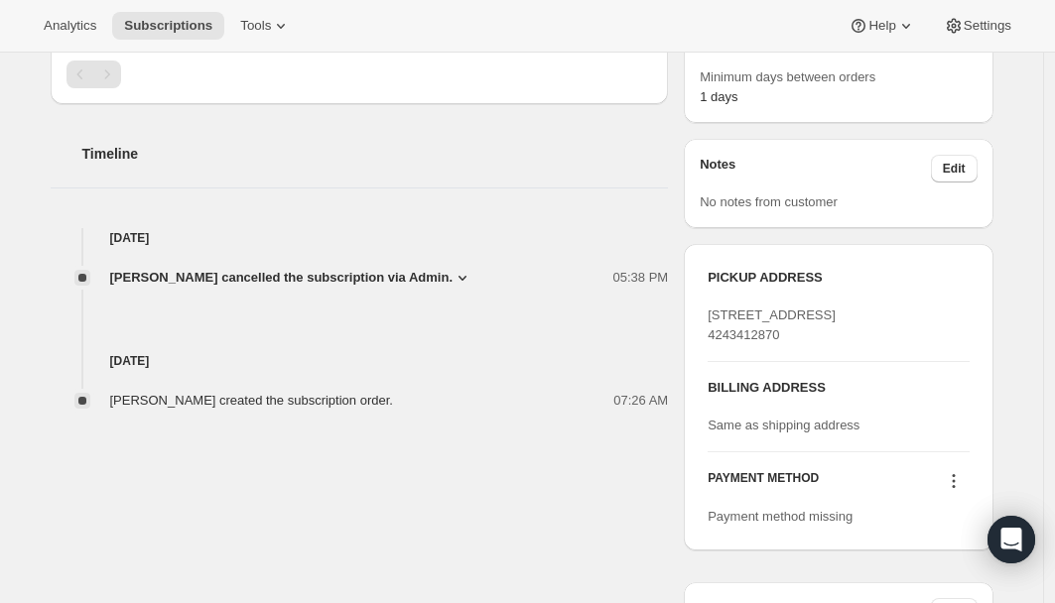
click at [453, 277] on span "Michelle McDermott cancelled the subscription via Admin." at bounding box center [281, 278] width 343 height 20
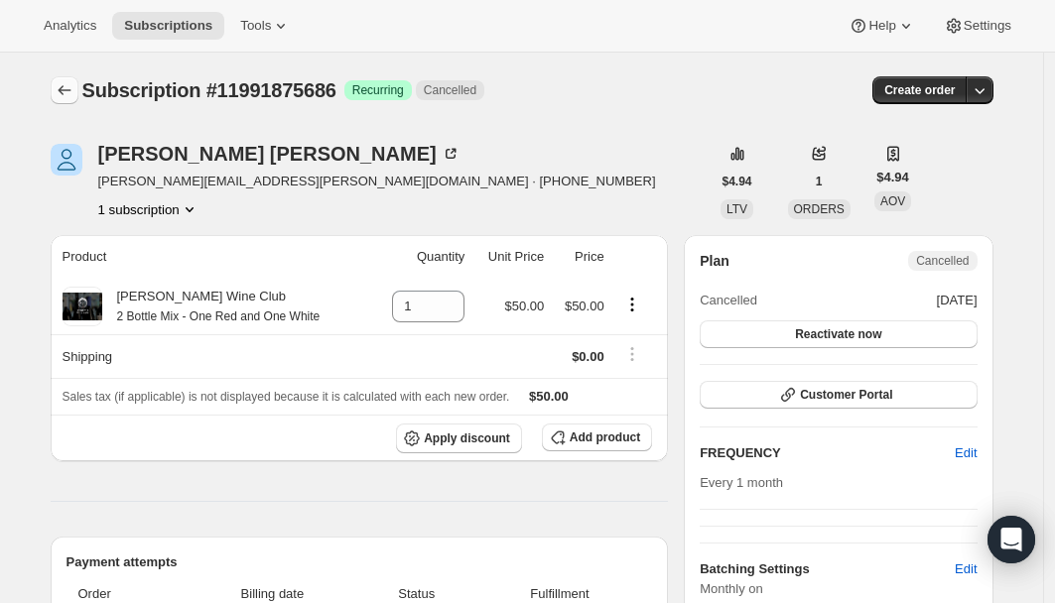
click at [58, 94] on button "Subscriptions" at bounding box center [65, 90] width 28 height 28
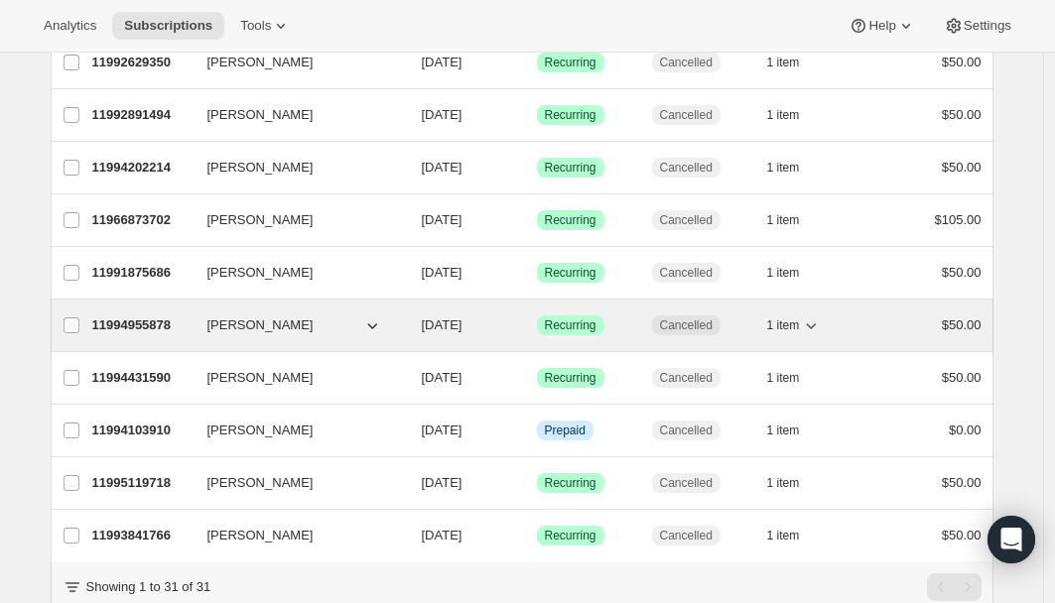
click at [150, 319] on p "11994955878" at bounding box center [141, 326] width 99 height 20
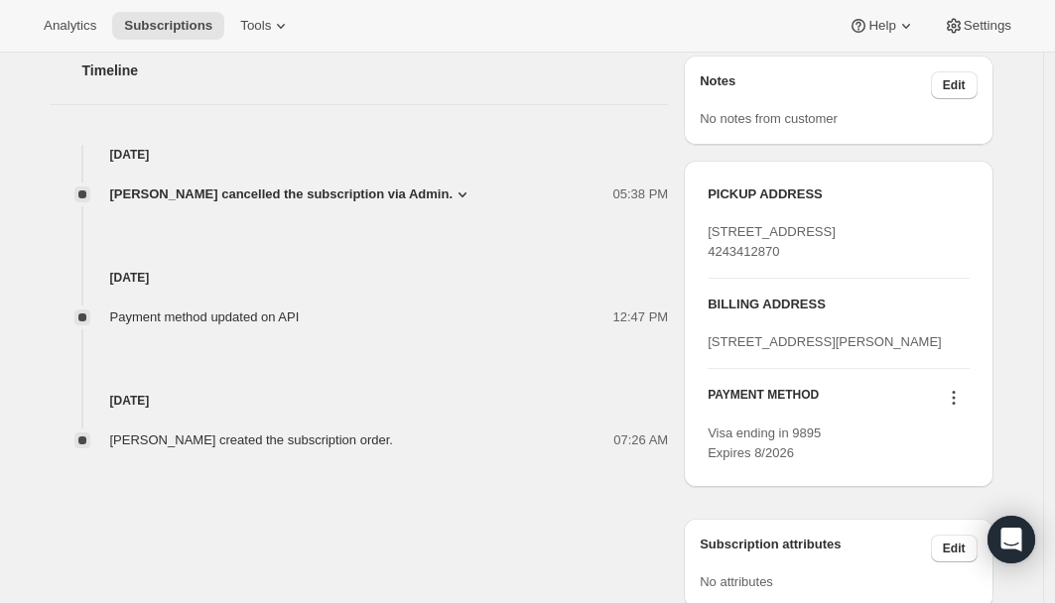
click at [445, 200] on span "Michelle McDermott cancelled the subscription via Admin." at bounding box center [281, 195] width 343 height 20
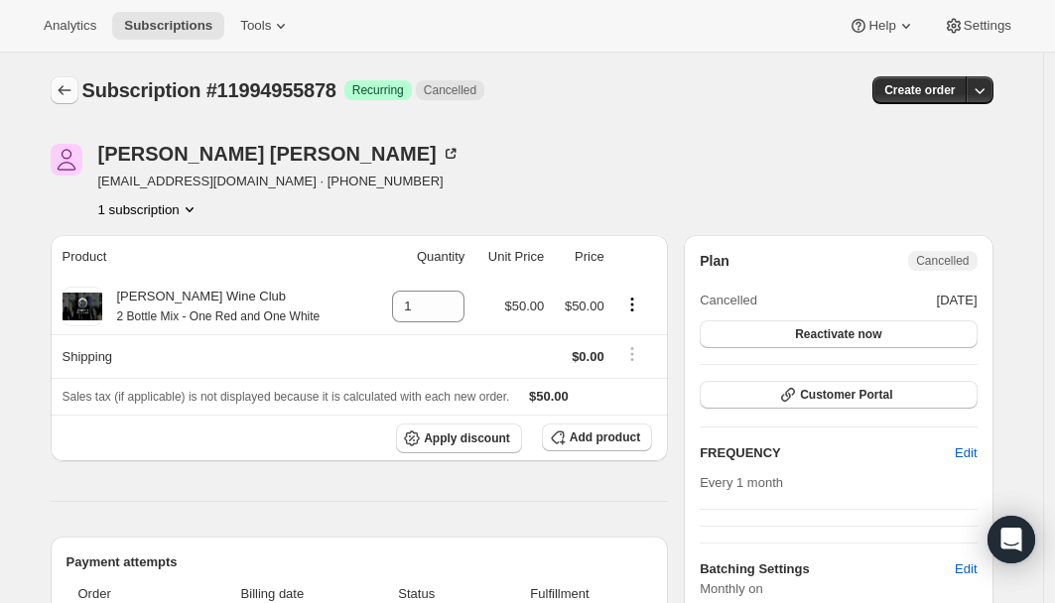
click at [74, 91] on icon "Subscriptions" at bounding box center [65, 90] width 20 height 20
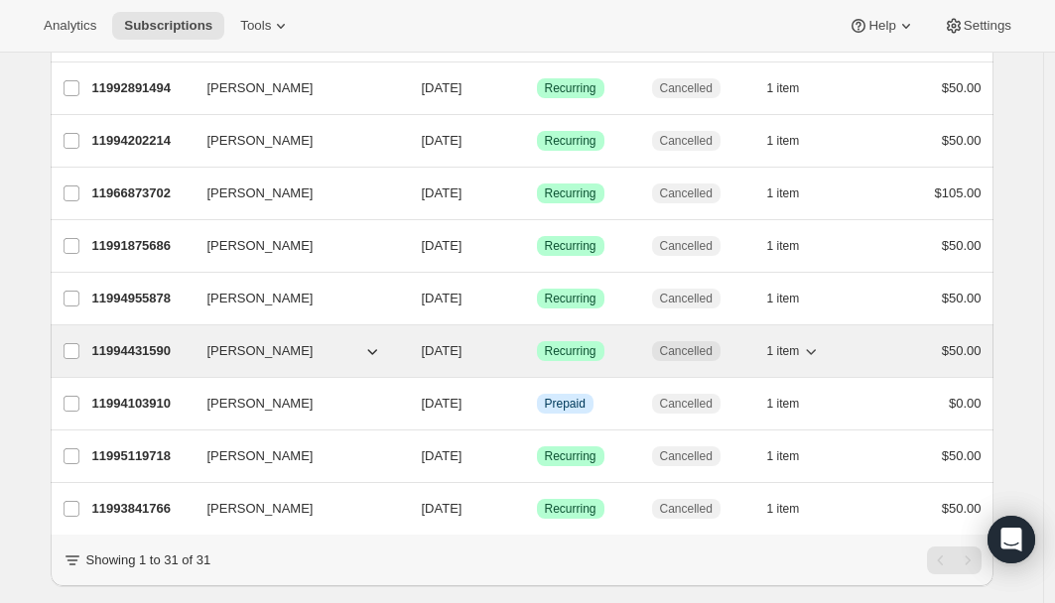
click at [164, 352] on p "11994431590" at bounding box center [141, 351] width 99 height 20
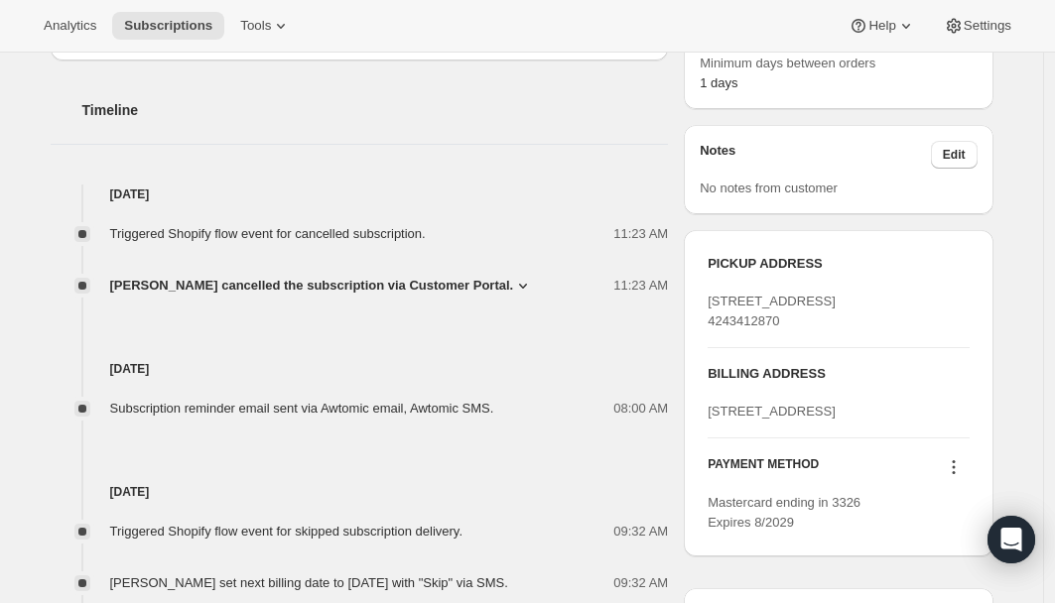
click at [513, 285] on icon at bounding box center [523, 286] width 20 height 20
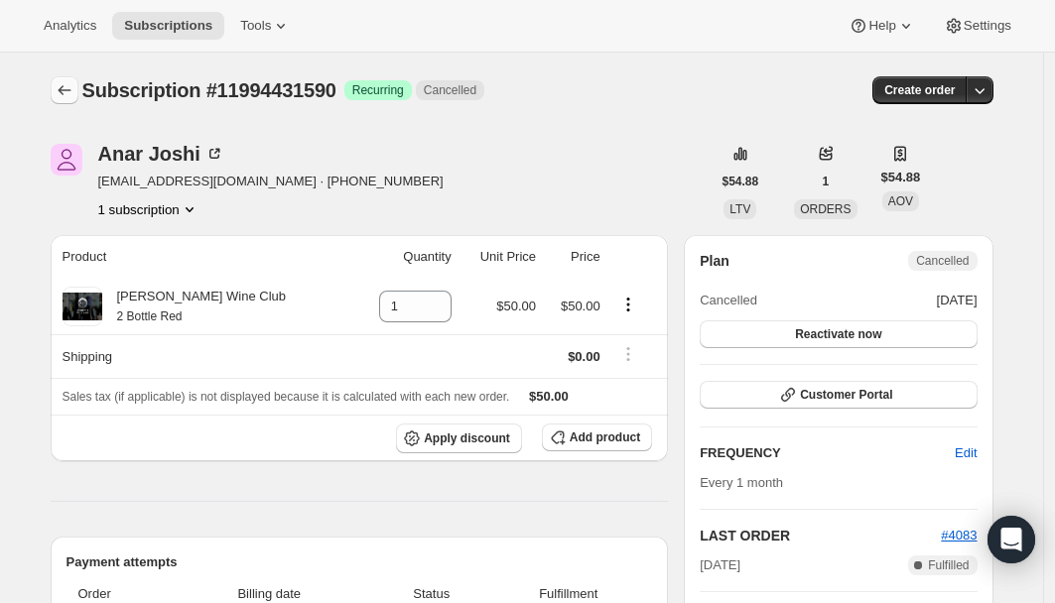
click at [68, 91] on icon "Subscriptions" at bounding box center [65, 90] width 20 height 20
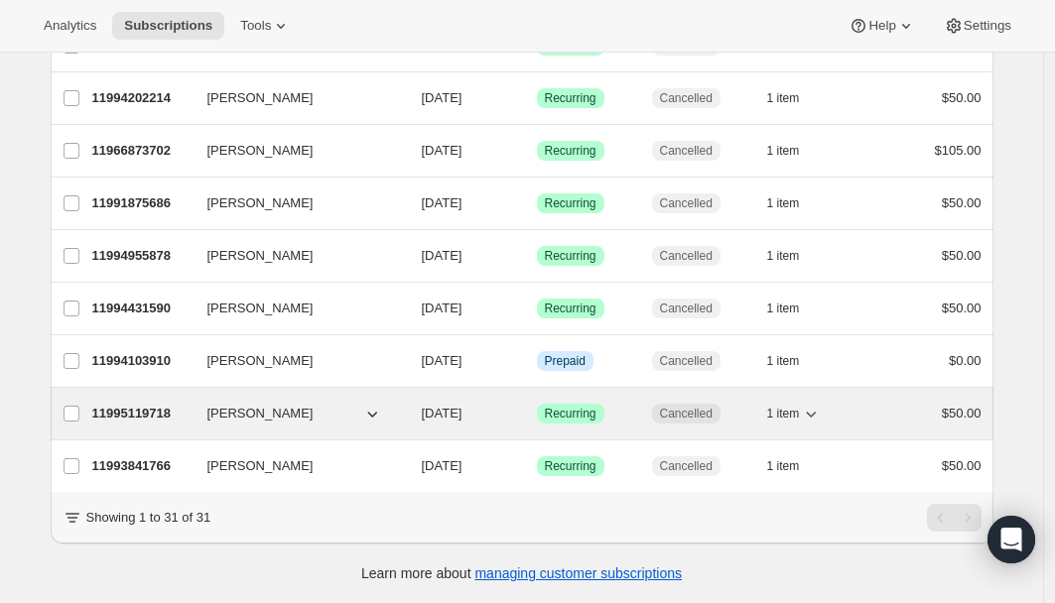
click at [138, 404] on p "11995119718" at bounding box center [141, 414] width 99 height 20
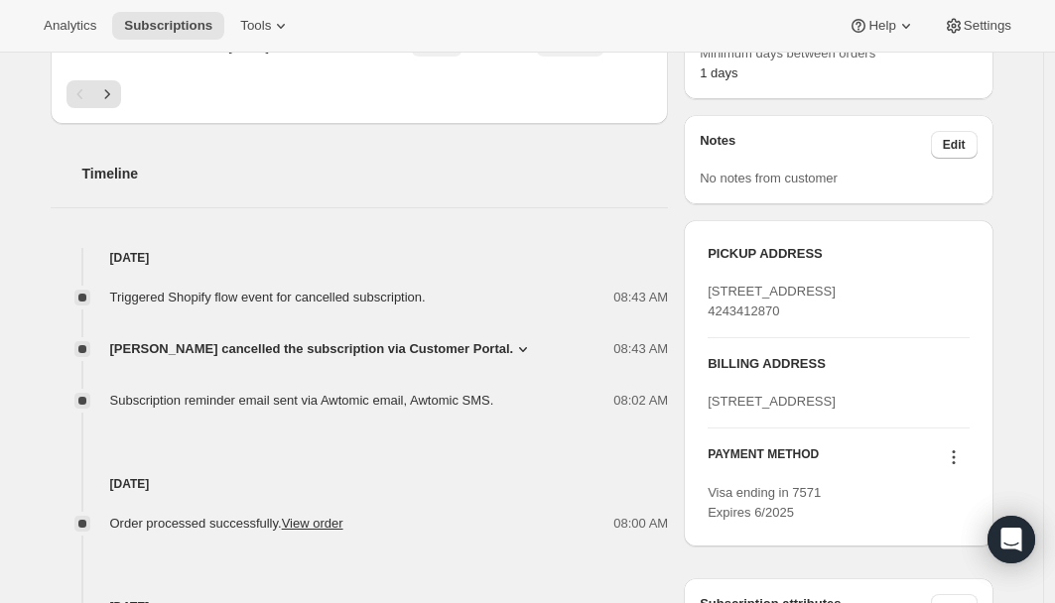
click at [509, 342] on span "Fernando Lopez cancelled the subscription via Customer Portal." at bounding box center [312, 349] width 404 height 20
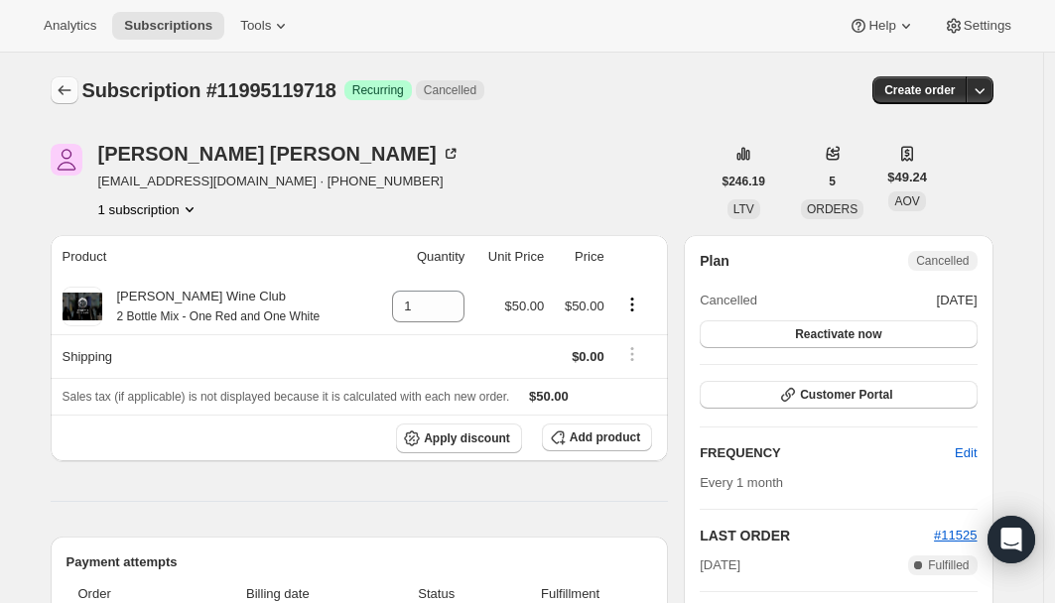
click at [74, 90] on icon "Subscriptions" at bounding box center [65, 90] width 20 height 20
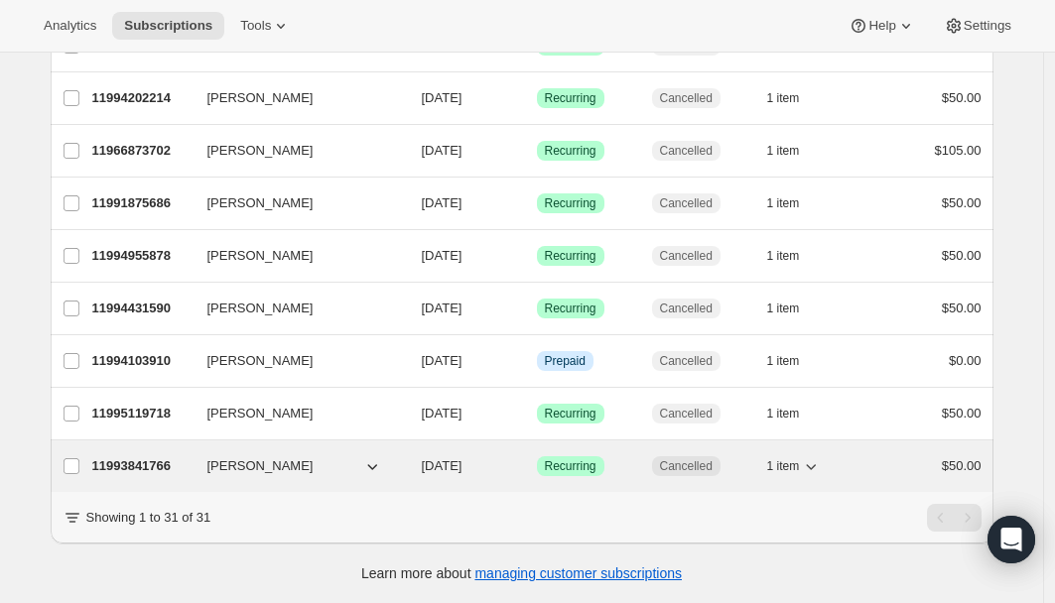
click at [169, 456] on p "11993841766" at bounding box center [141, 466] width 99 height 20
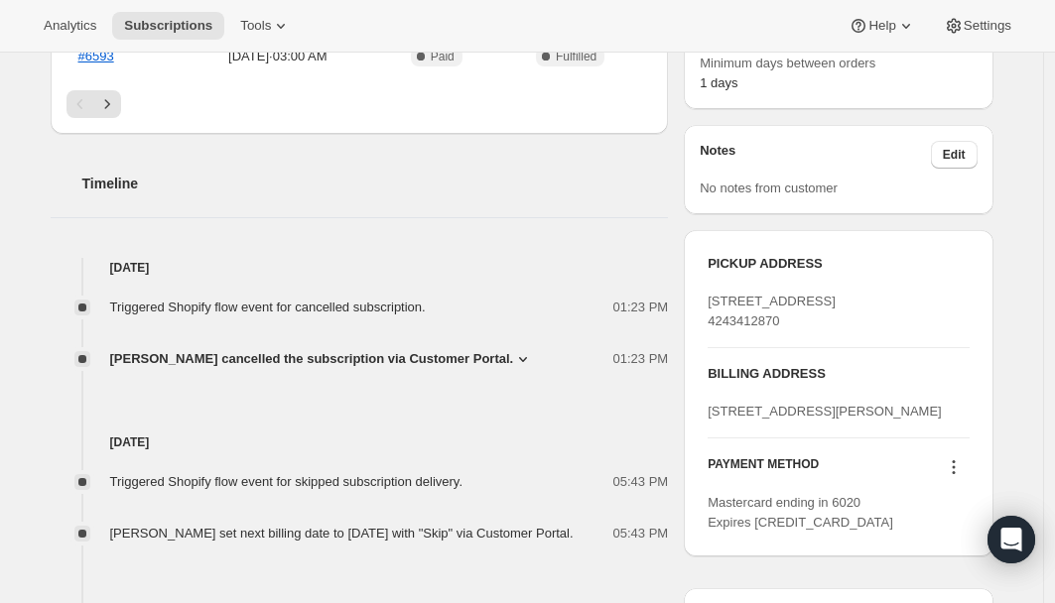
click at [345, 351] on span "Zach Erdmann cancelled the subscription via Customer Portal." at bounding box center [312, 359] width 404 height 20
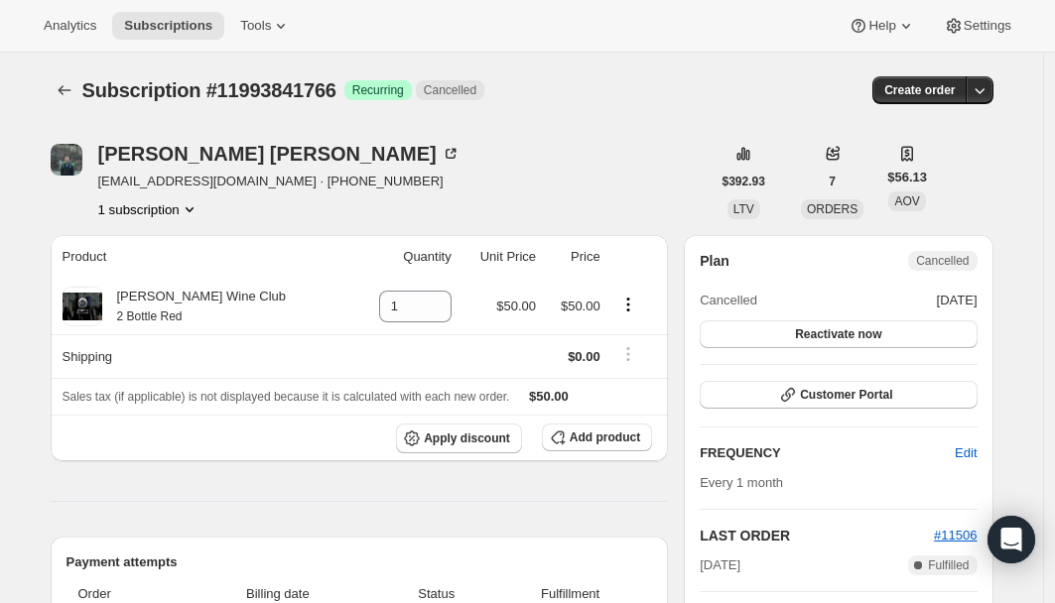
click at [62, 86] on icon "Subscriptions" at bounding box center [65, 90] width 20 height 20
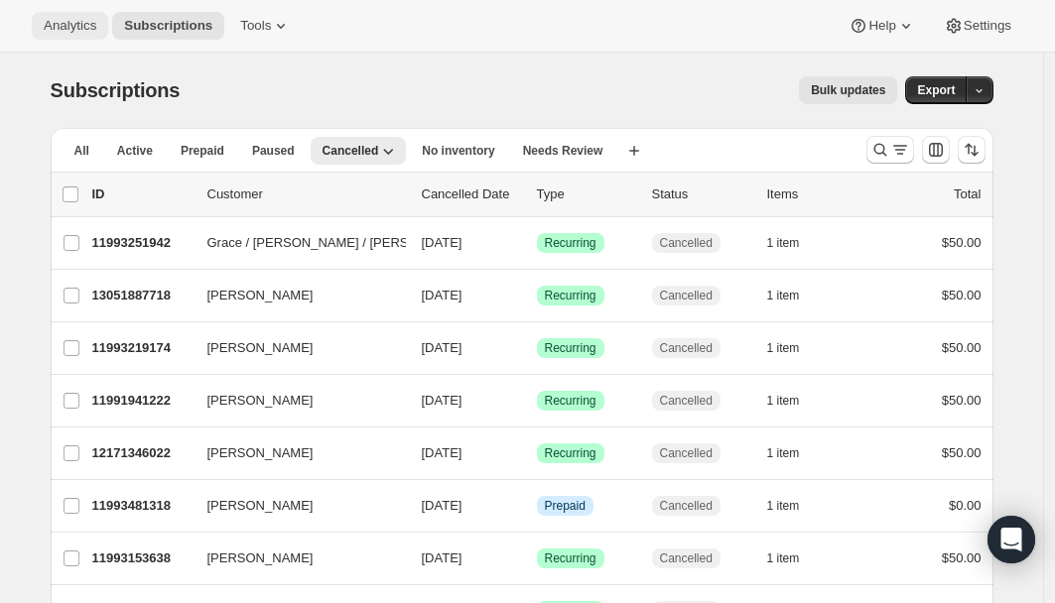
click at [42, 22] on button "Analytics" at bounding box center [70, 26] width 76 height 28
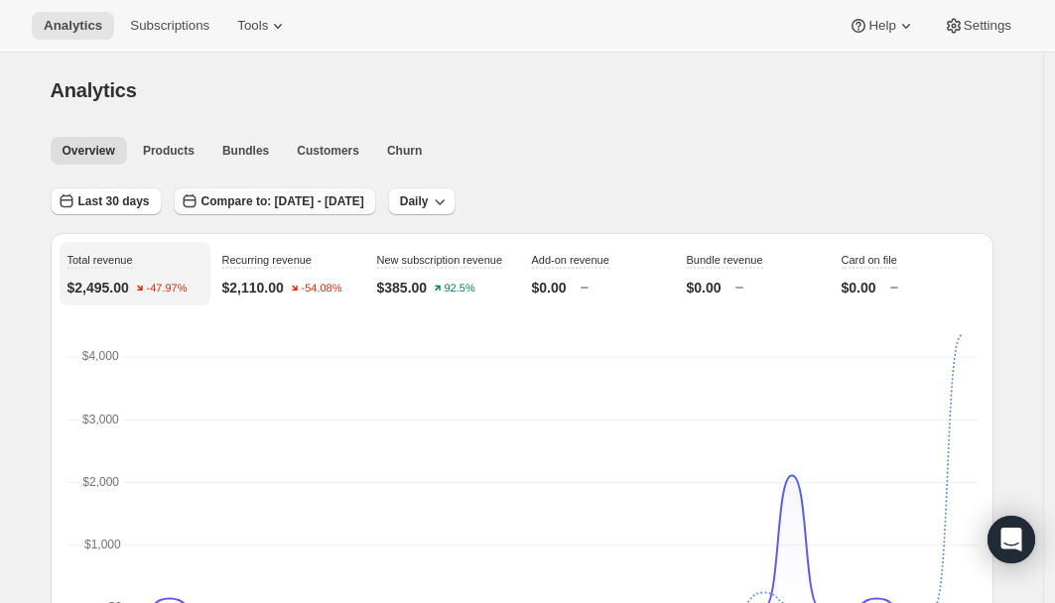
click at [233, 192] on button "Compare to: Jul 10, 2025 - Aug 08, 2025" at bounding box center [275, 202] width 202 height 28
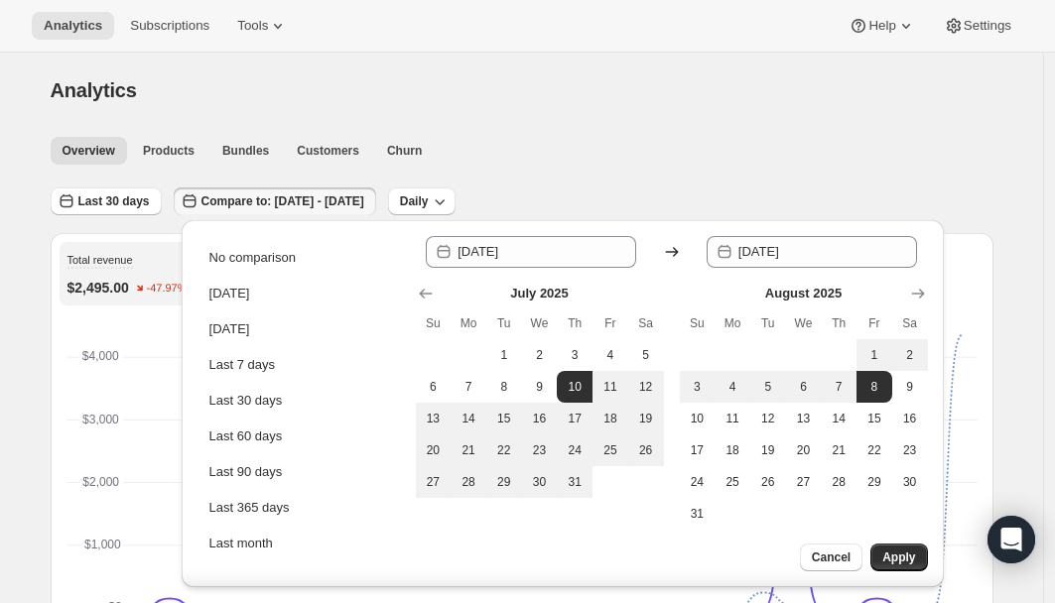
click at [233, 192] on button "Compare to: Jul 10, 2025 - Aug 08, 2025" at bounding box center [275, 202] width 202 height 28
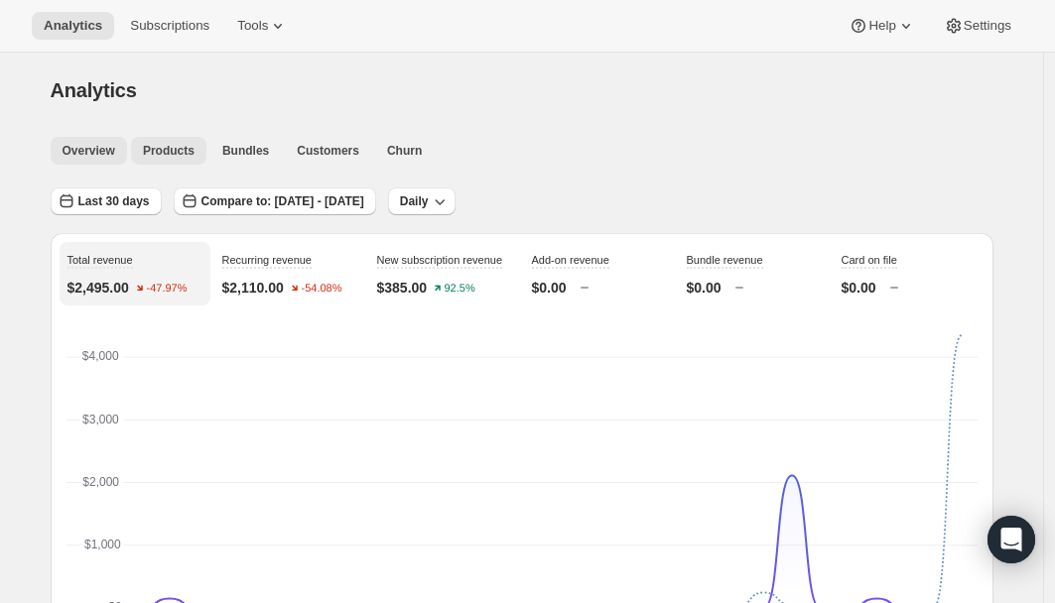
click at [156, 143] on span "Products" at bounding box center [169, 151] width 52 height 16
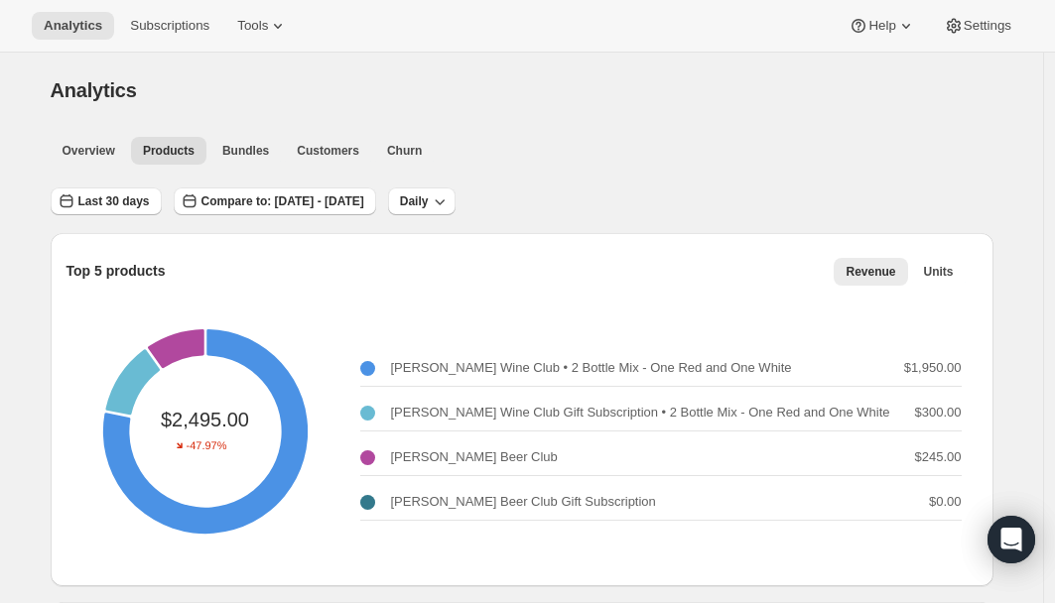
click at [136, 7] on div "Analytics Subscriptions Tools Help Settings" at bounding box center [527, 26] width 1055 height 53
click at [99, 207] on span "Last 30 days" at bounding box center [113, 201] width 71 height 16
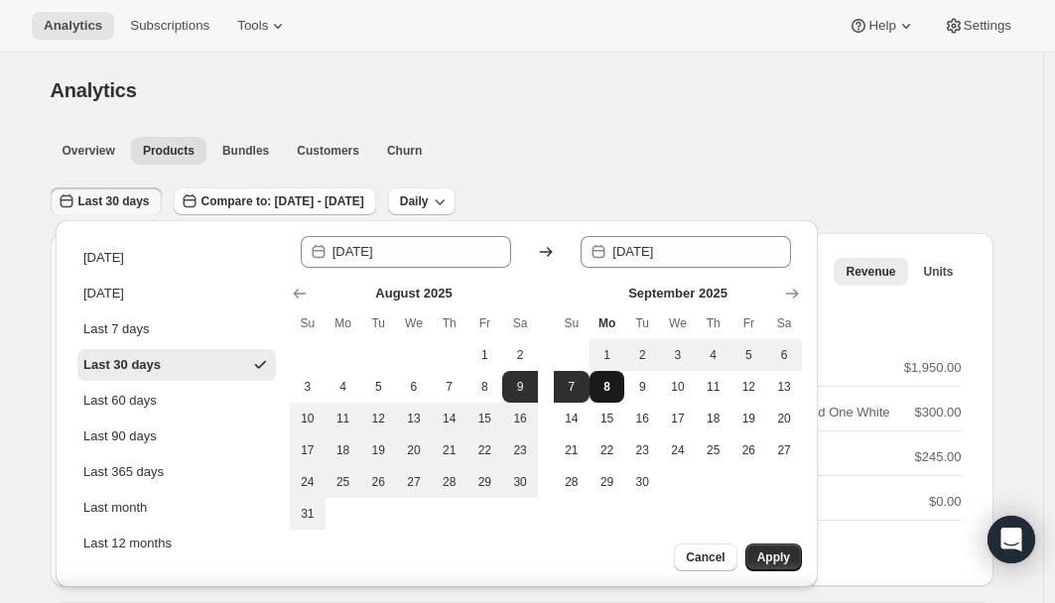
click at [617, 388] on button "8" at bounding box center [607, 387] width 36 height 32
type input "2025-09-08"
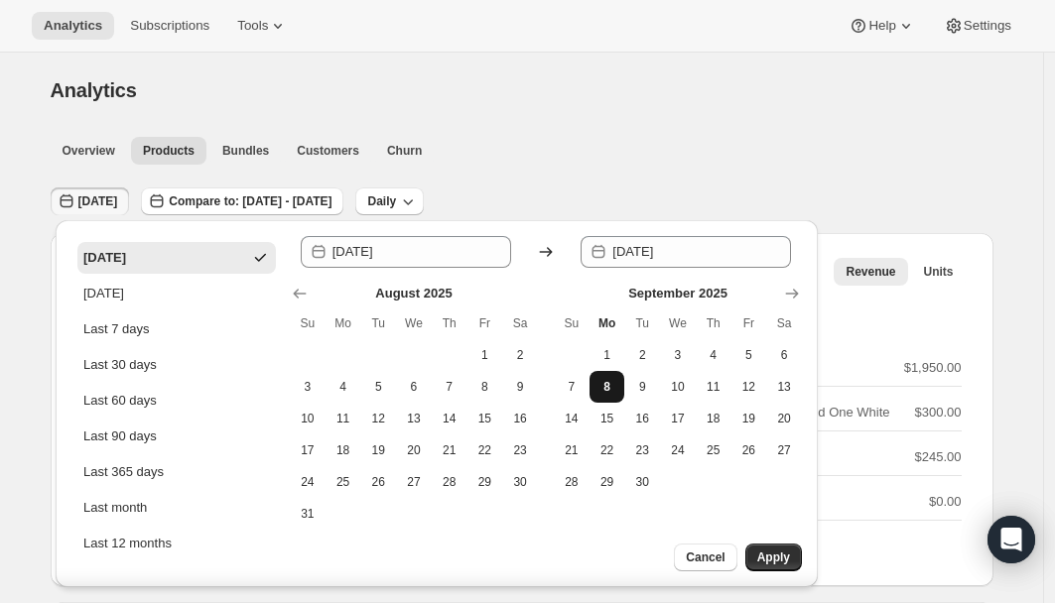
click at [617, 388] on button "8" at bounding box center [607, 387] width 36 height 32
click at [487, 384] on span "8" at bounding box center [485, 387] width 20 height 16
type input "2025-08-08"
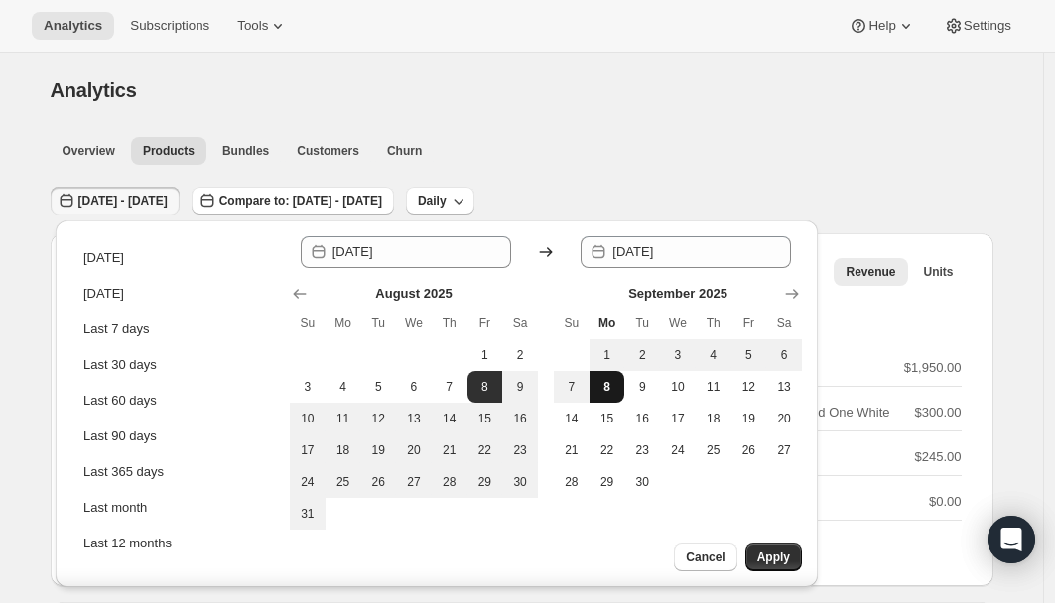
click at [612, 382] on span "8" at bounding box center [607, 387] width 20 height 16
type input "2025-09-08"
click at [769, 558] on span "Apply" at bounding box center [773, 558] width 33 height 16
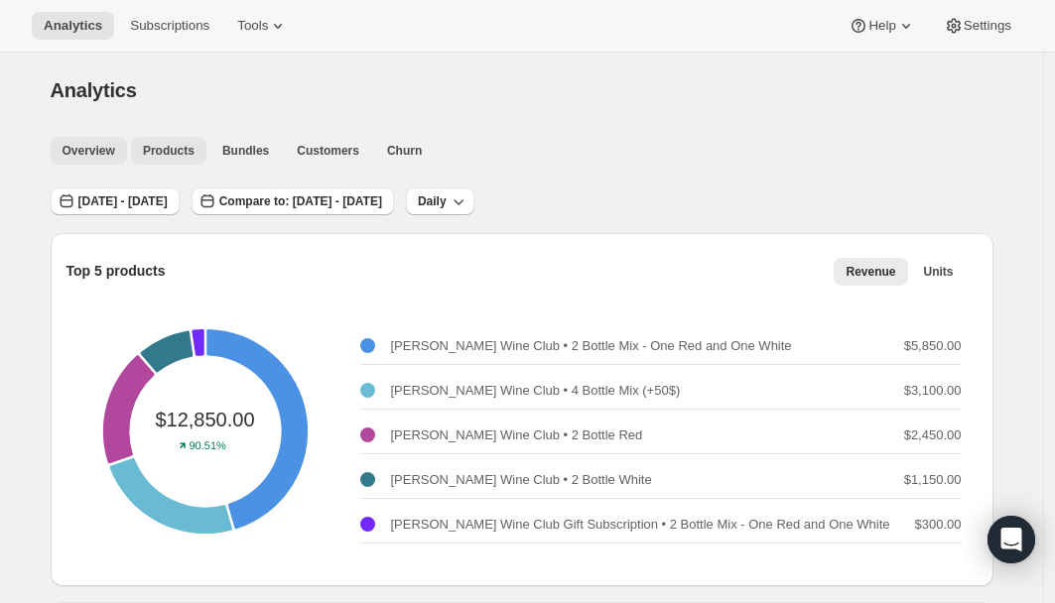
click at [111, 152] on span "Overview" at bounding box center [89, 151] width 53 height 16
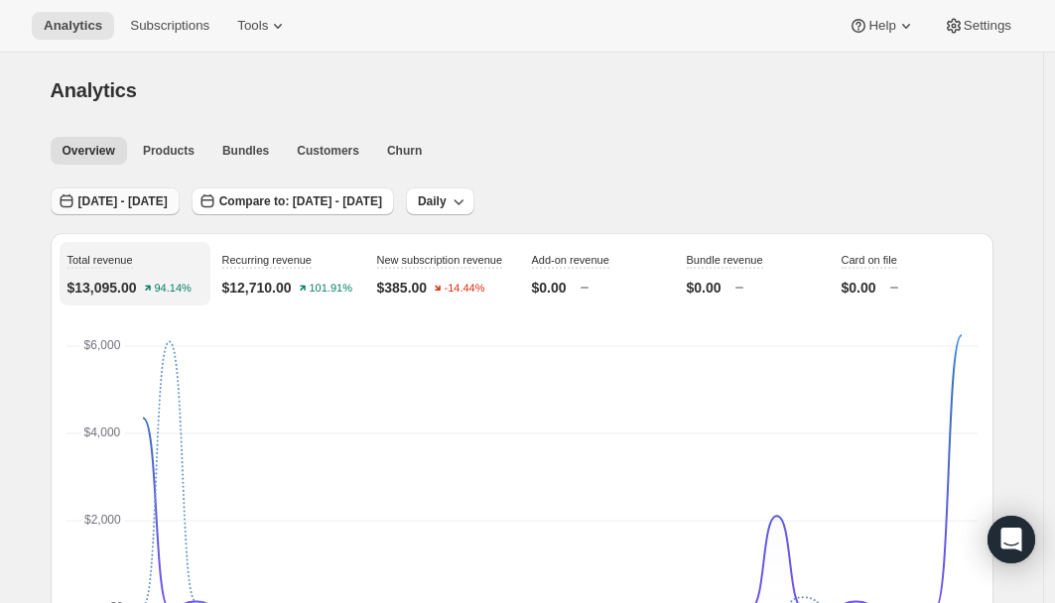
click at [110, 193] on button "Aug 08, 2025 - Sep 08, 2025" at bounding box center [115, 202] width 129 height 28
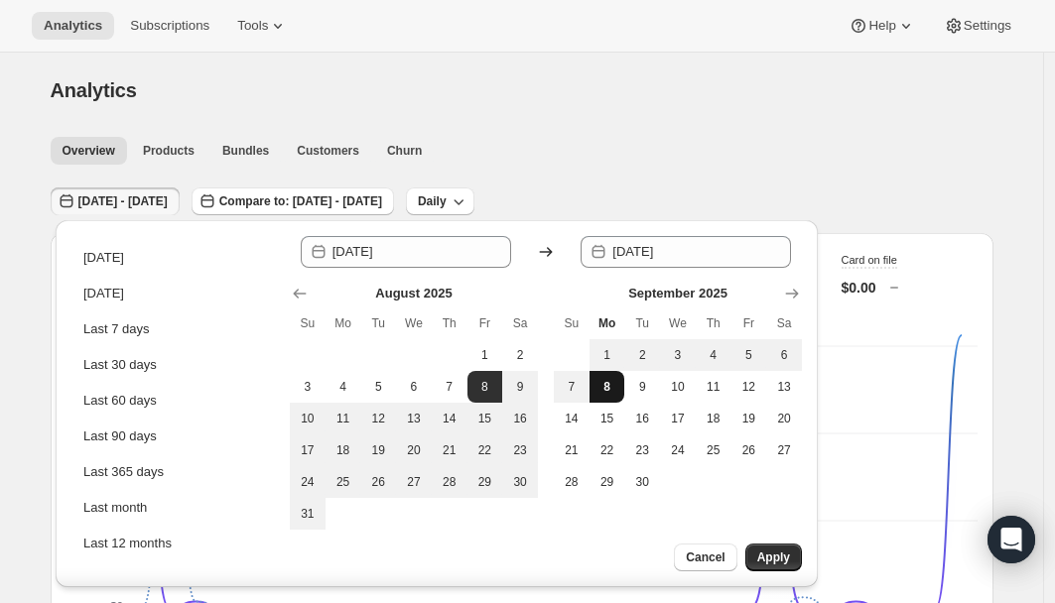
click at [603, 388] on span "8" at bounding box center [607, 387] width 20 height 16
type input "2025-09-08"
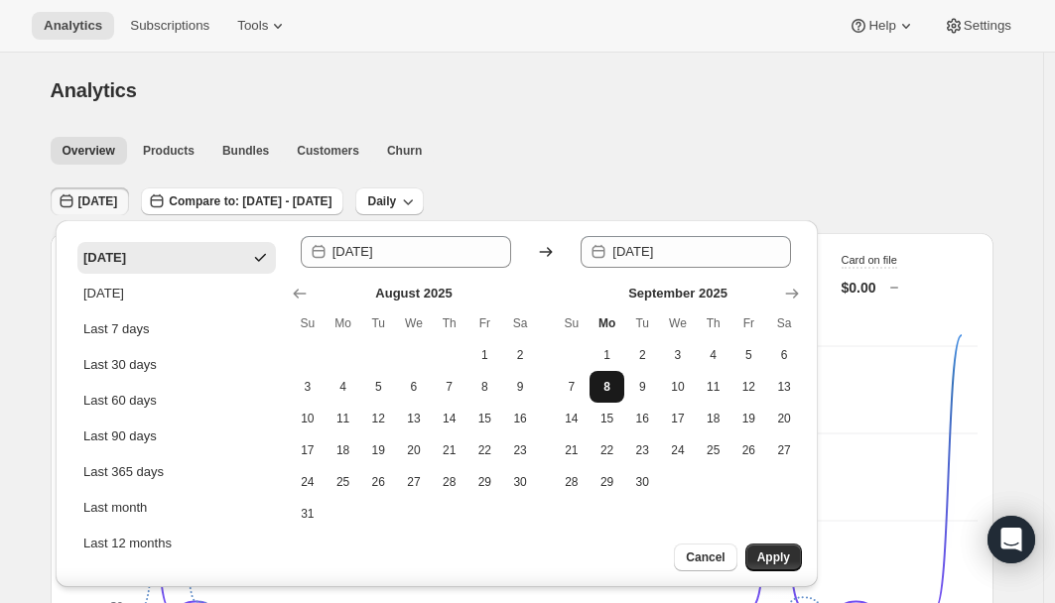
click at [603, 388] on span "8" at bounding box center [607, 387] width 20 height 16
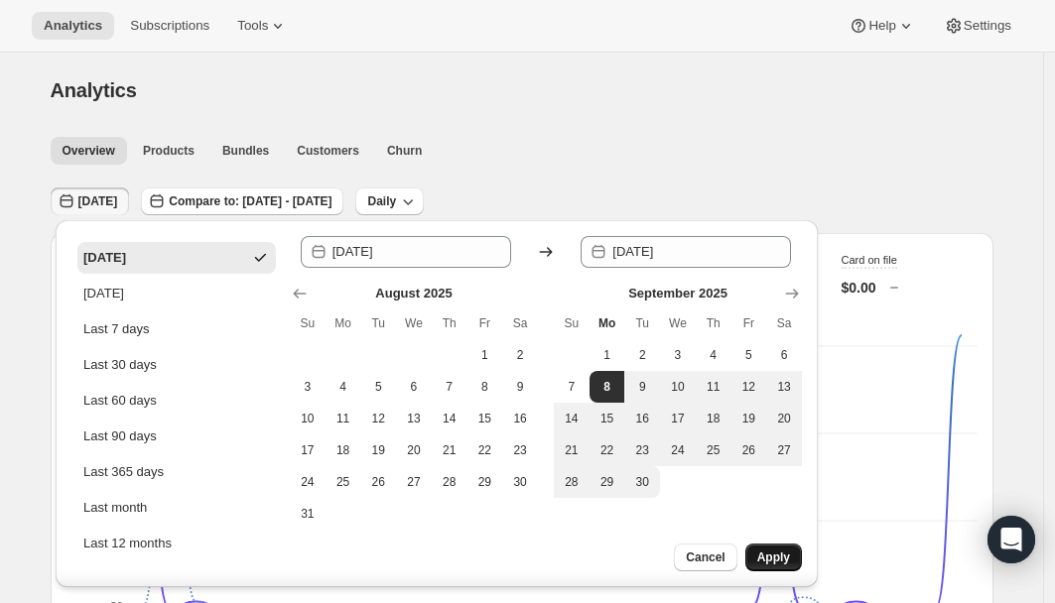
click at [777, 559] on span "Apply" at bounding box center [773, 558] width 33 height 16
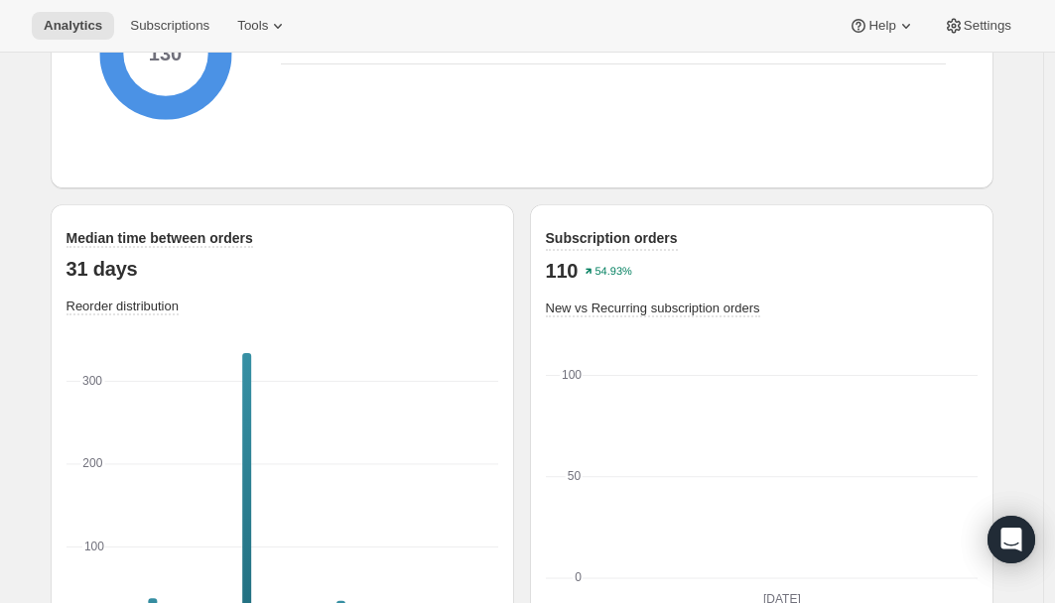
scroll to position [2773, 0]
